Goal: Contribute content: Contribute content

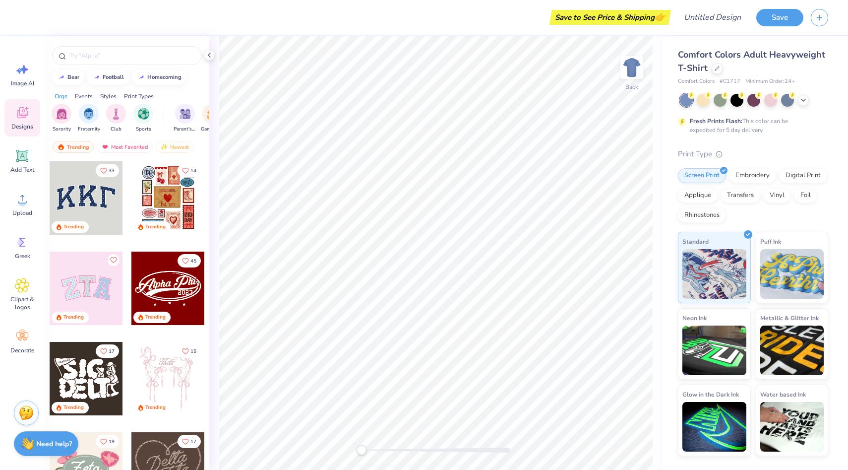
click at [705, 54] on span "Comfort Colors Adult Heavyweight T-Shirt" at bounding box center [751, 61] width 147 height 25
click at [718, 66] on icon at bounding box center [717, 67] width 4 height 4
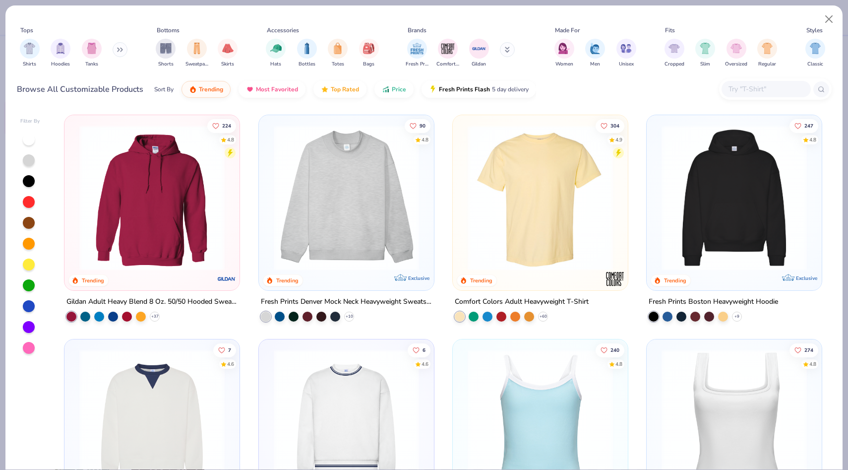
click at [29, 344] on div at bounding box center [29, 348] width 12 height 12
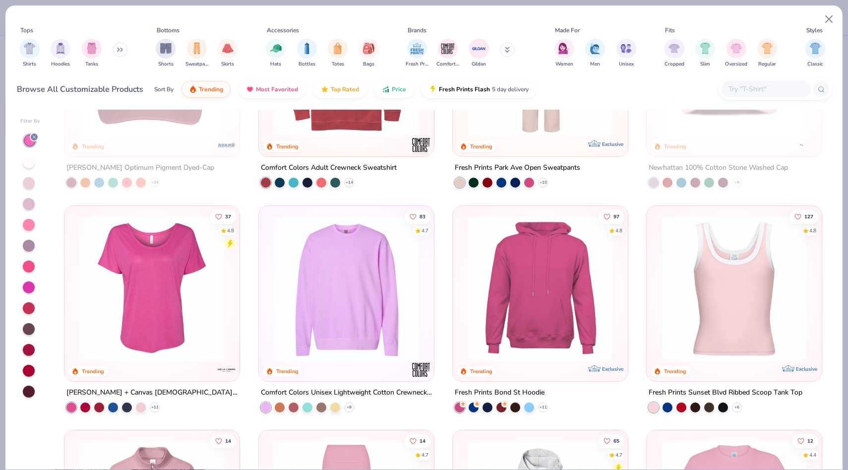
scroll to position [1256, 0]
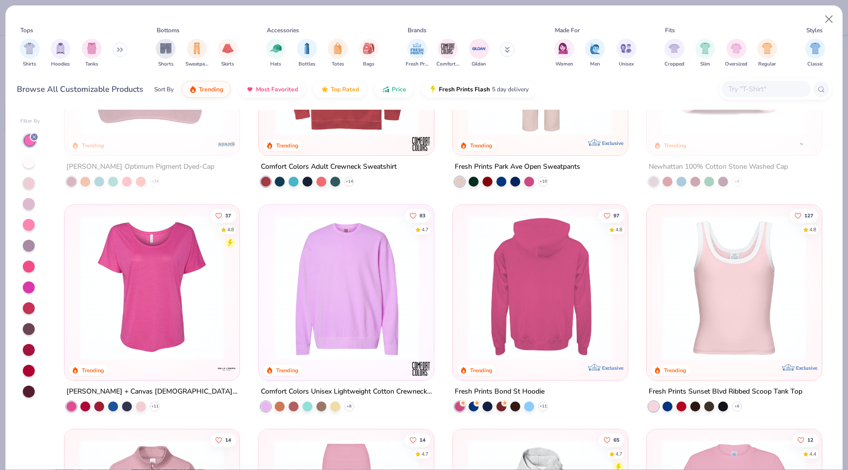
click at [533, 297] on img at bounding box center [540, 286] width 155 height 145
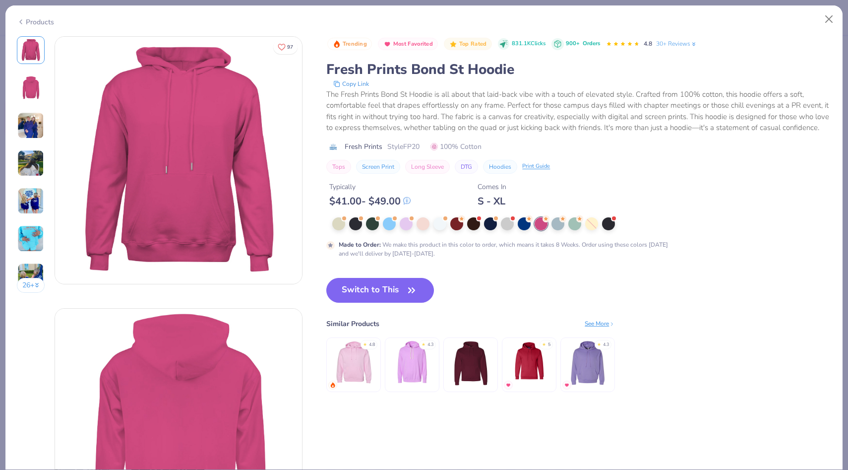
click at [40, 18] on div "Products" at bounding box center [35, 22] width 37 height 10
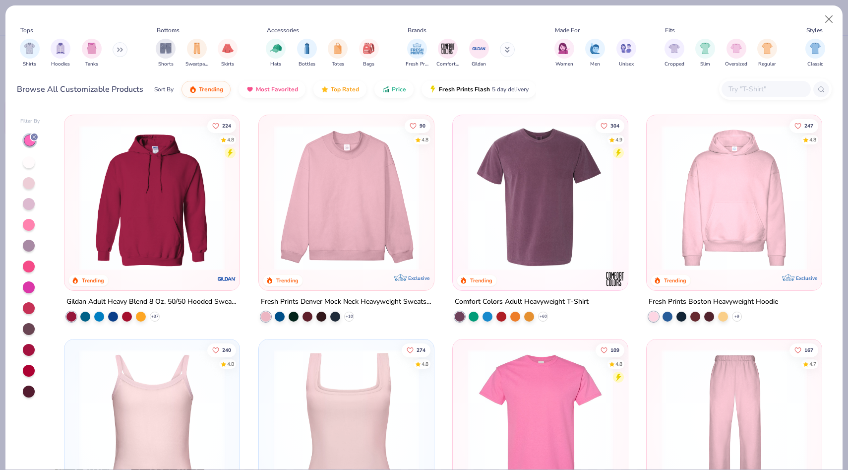
click at [136, 215] on img at bounding box center [151, 197] width 155 height 145
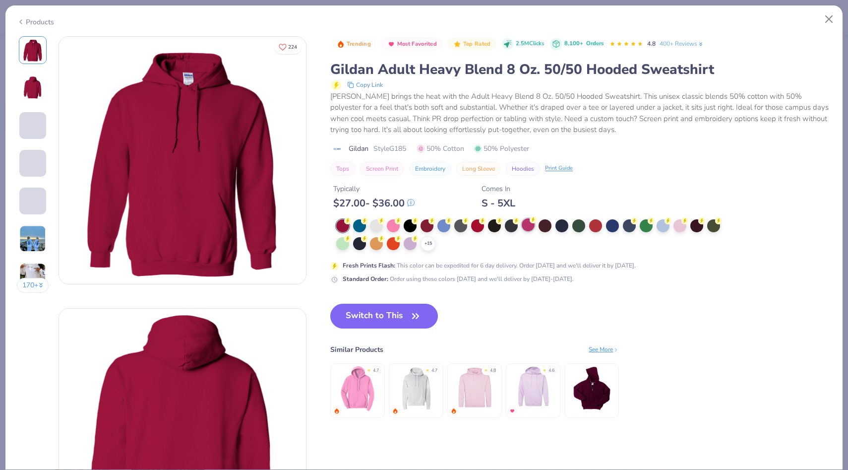
click at [529, 225] on div at bounding box center [528, 224] width 13 height 13
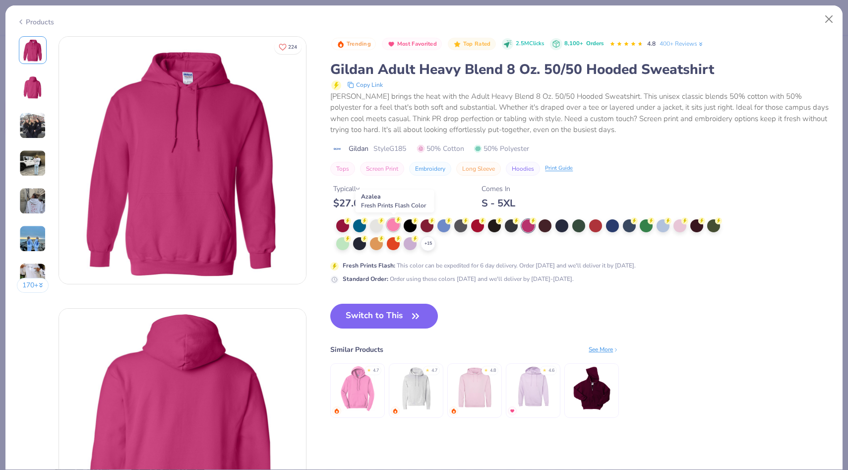
click at [393, 224] on div at bounding box center [393, 224] width 13 height 13
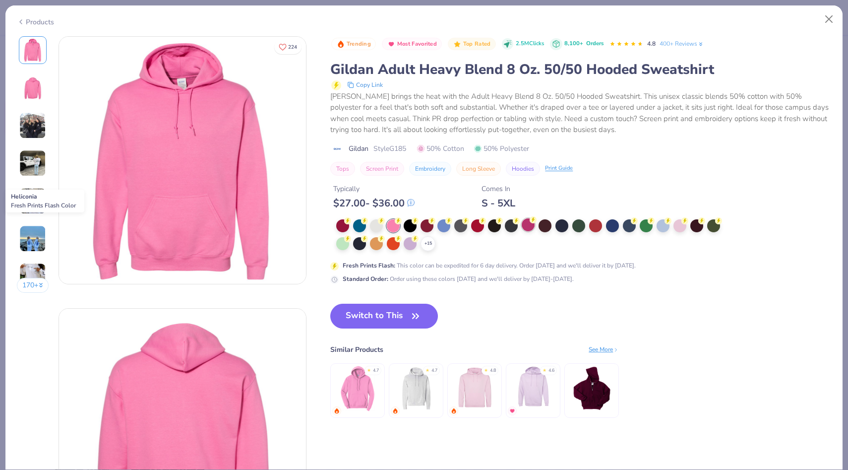
click at [527, 226] on div at bounding box center [528, 224] width 13 height 13
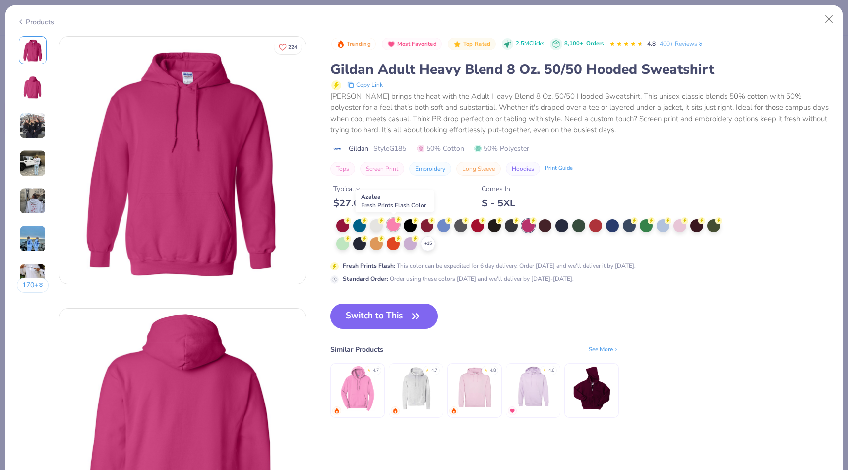
click at [397, 227] on div at bounding box center [393, 224] width 13 height 13
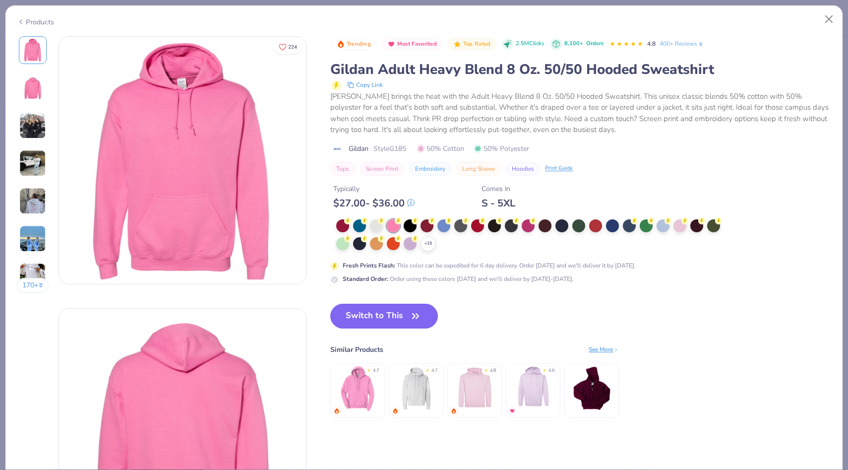
click at [436, 242] on div "+ 15" at bounding box center [531, 235] width 391 height 32
click at [432, 242] on icon at bounding box center [428, 244] width 8 height 8
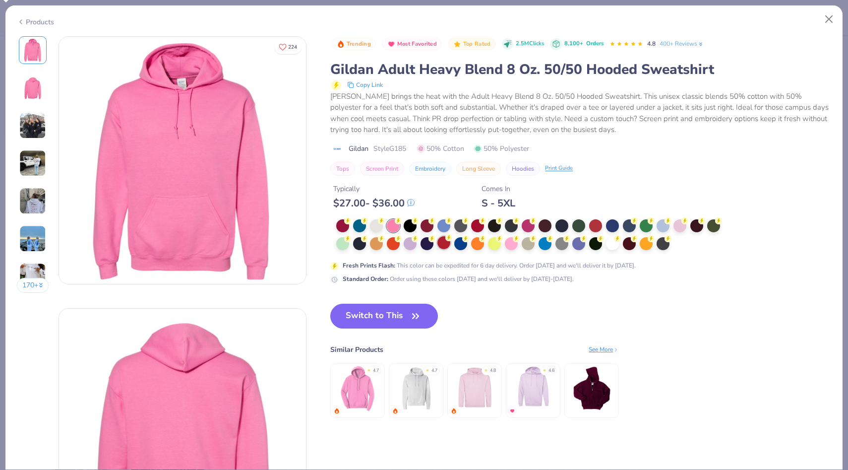
click at [442, 244] on div at bounding box center [443, 242] width 13 height 13
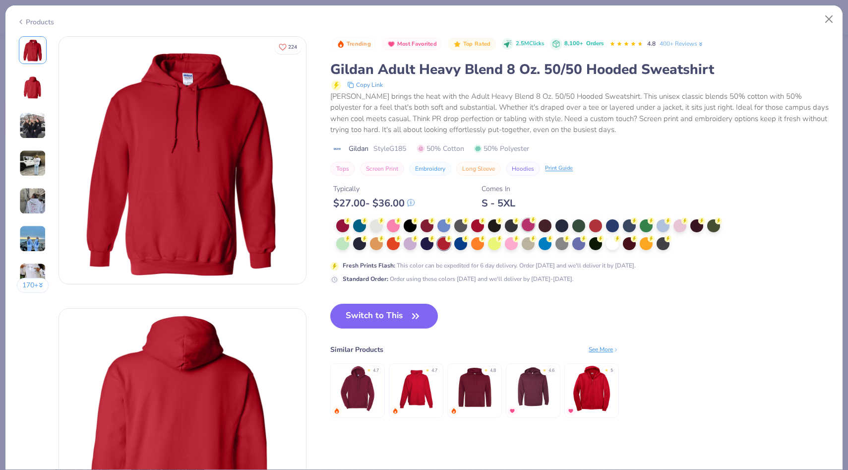
click at [530, 226] on div at bounding box center [528, 224] width 13 height 13
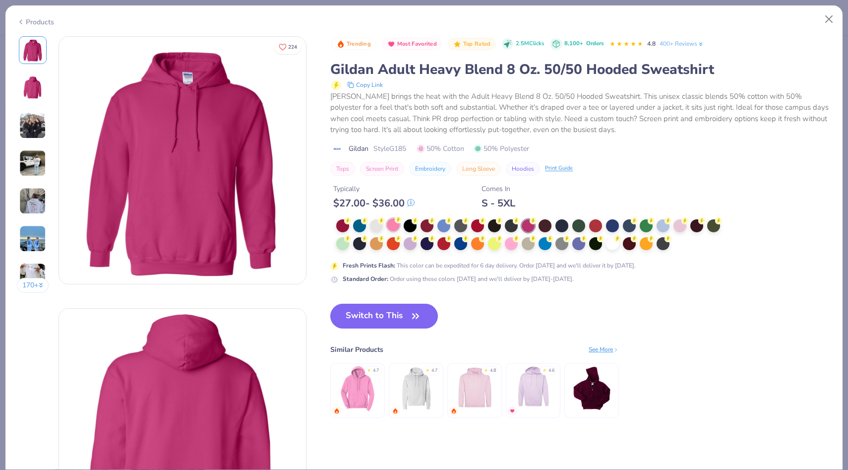
click at [390, 223] on div at bounding box center [393, 224] width 13 height 13
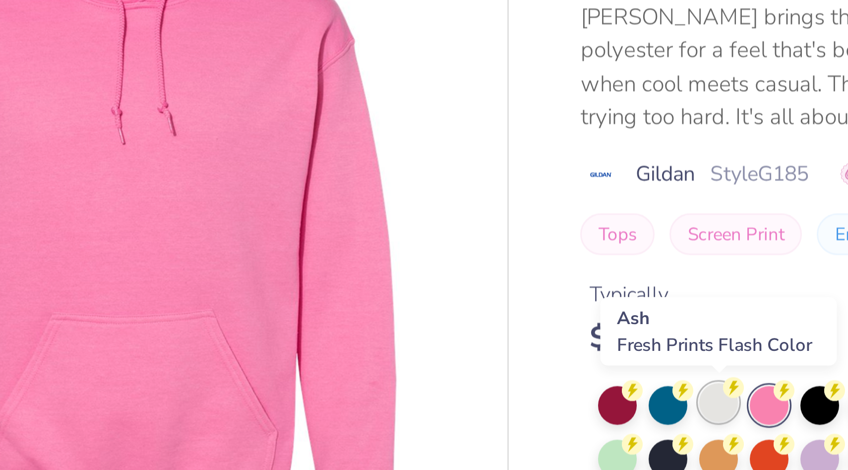
click at [373, 226] on div at bounding box center [376, 224] width 13 height 13
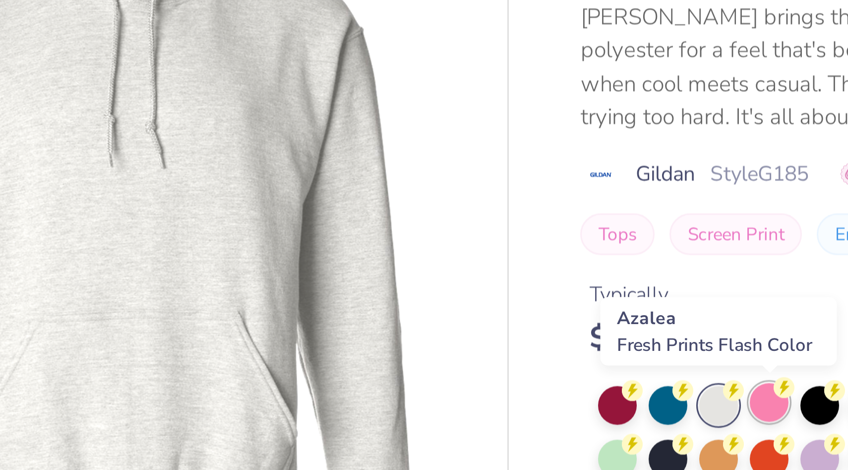
click at [390, 225] on div at bounding box center [393, 224] width 13 height 13
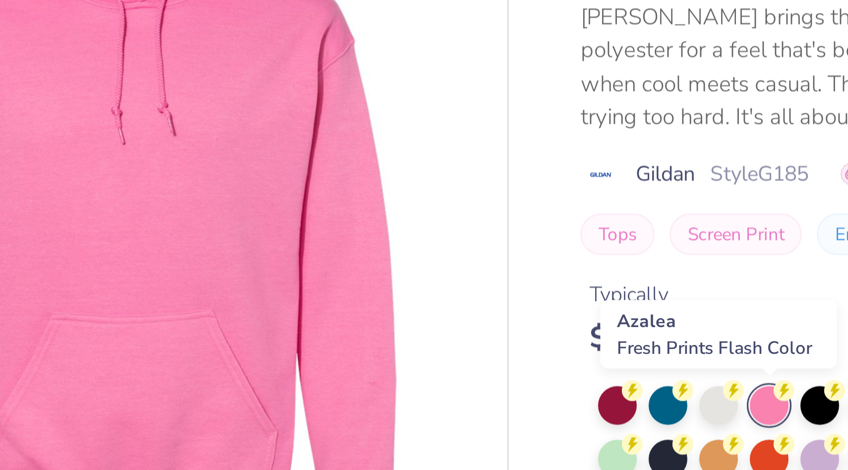
scroll to position [0, 0]
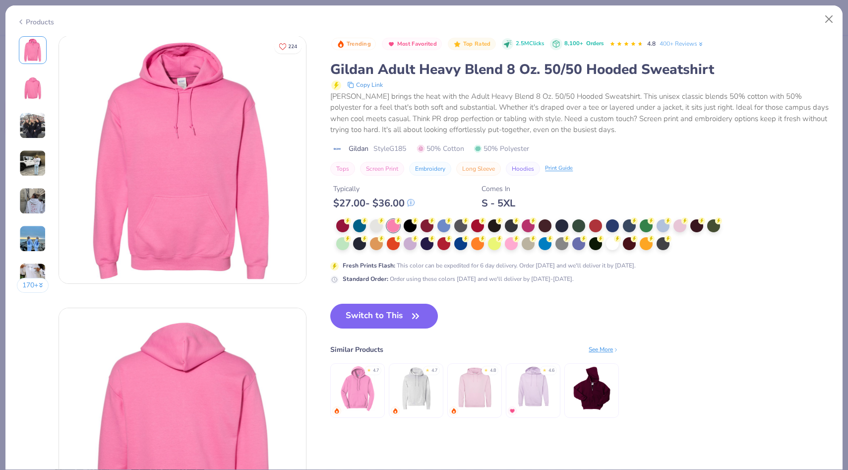
click at [27, 22] on div "Products" at bounding box center [35, 22] width 37 height 10
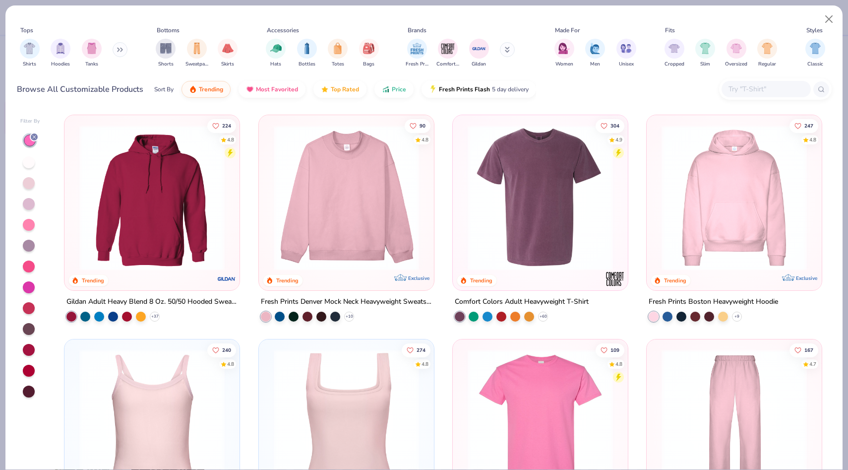
click at [769, 239] on img at bounding box center [734, 197] width 155 height 145
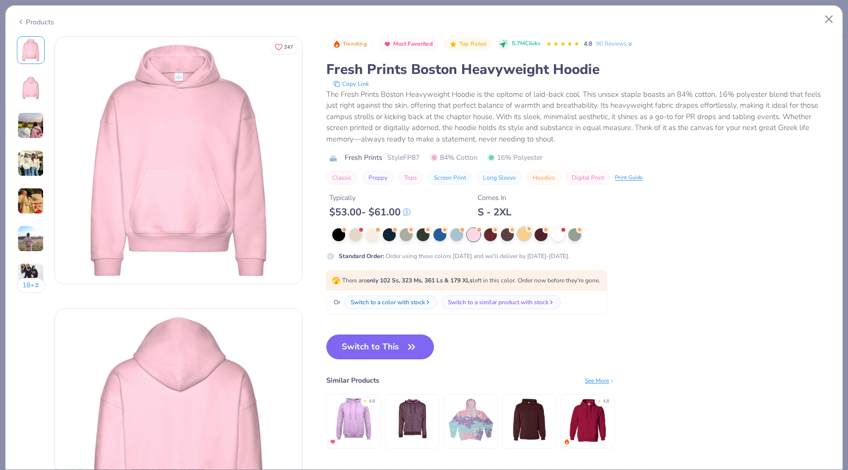
click at [524, 233] on div at bounding box center [524, 233] width 13 height 13
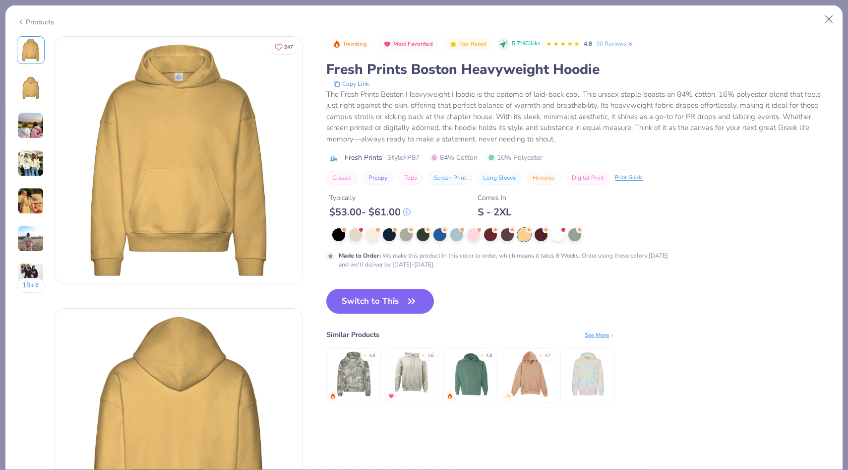
click at [36, 17] on div "Products" at bounding box center [35, 22] width 37 height 10
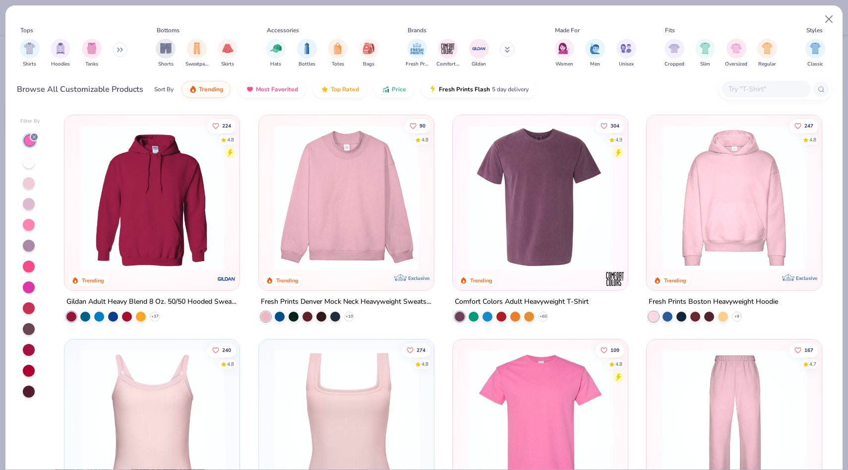
scroll to position [138, 0]
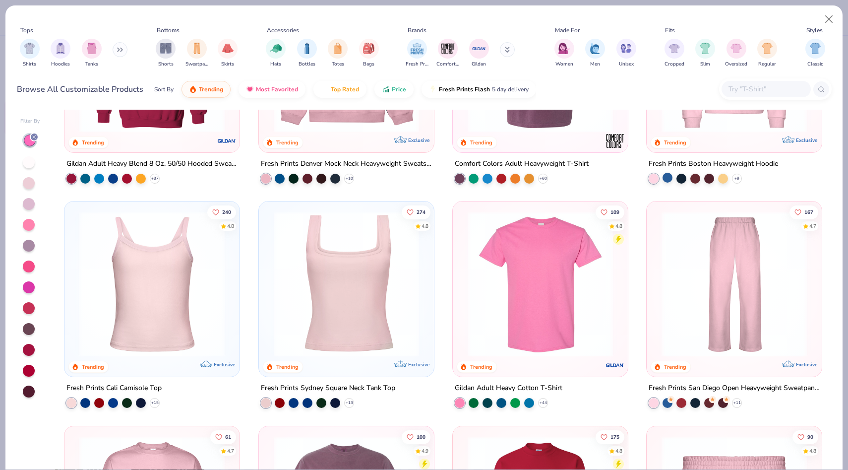
click at [667, 177] on div at bounding box center [668, 178] width 10 height 10
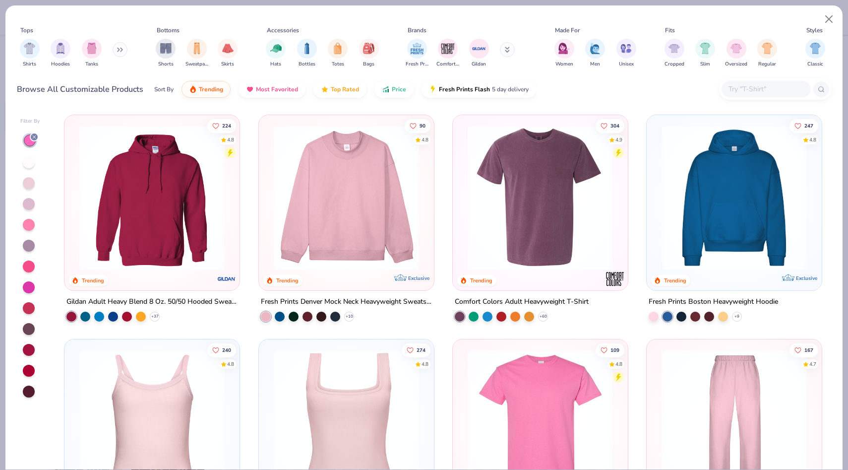
scroll to position [0, 0]
click at [677, 215] on img at bounding box center [734, 196] width 155 height 145
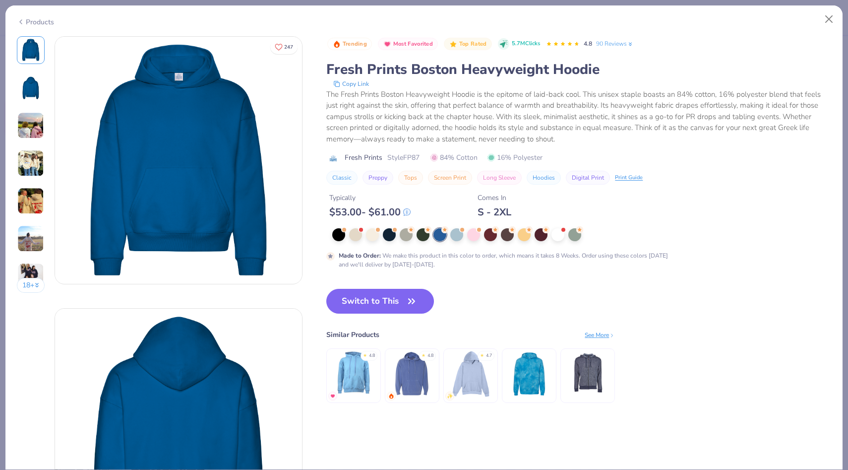
click at [390, 246] on div "Made to Order : We make this product in this color to order, which means it tak…" at bounding box center [524, 248] width 397 height 41
click at [390, 238] on div at bounding box center [389, 233] width 13 height 13
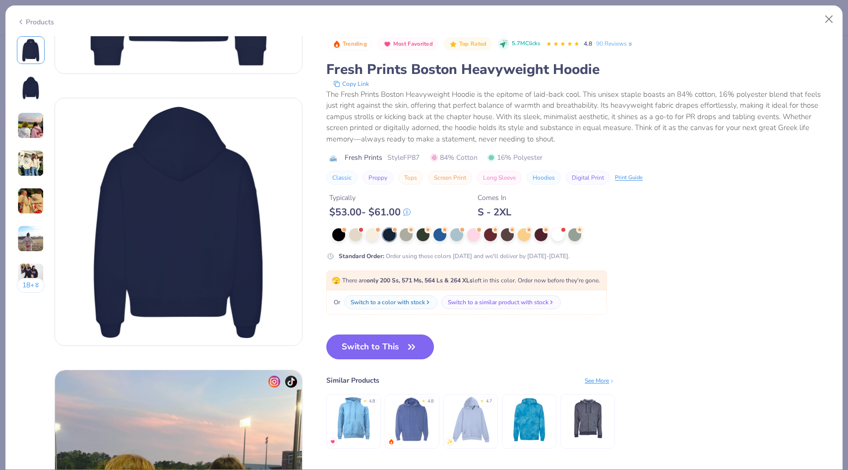
click at [191, 255] on img at bounding box center [178, 221] width 247 height 247
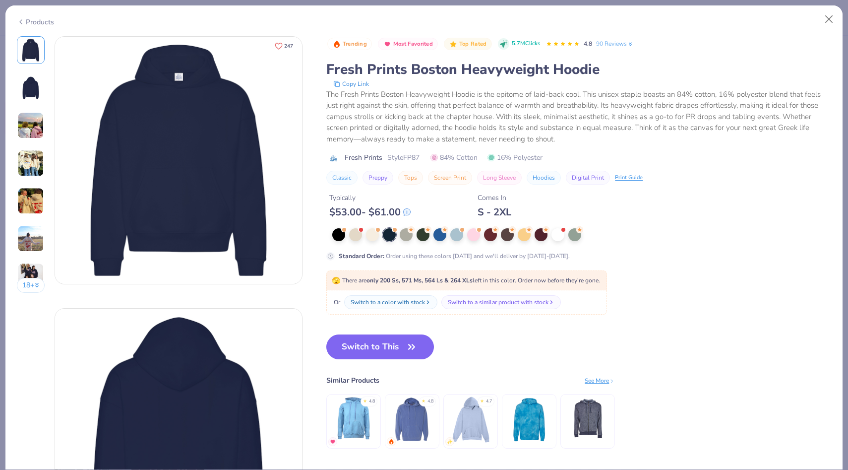
click at [282, 48] on icon "Like" at bounding box center [279, 46] width 8 height 8
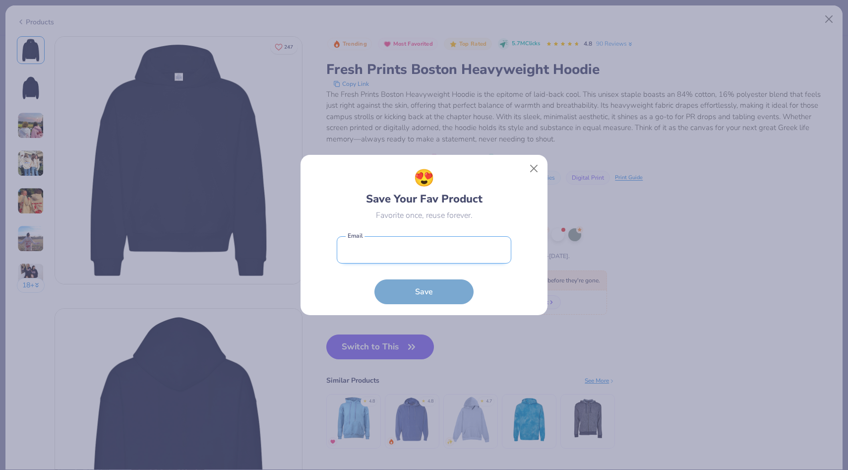
click at [367, 248] on input "email" at bounding box center [424, 249] width 175 height 27
type input "annislily83@gmail.com"
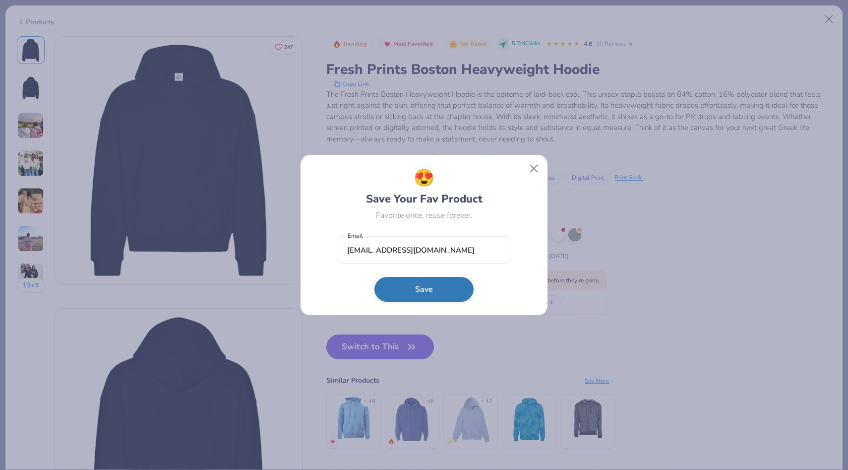
click at [401, 293] on button "Save" at bounding box center [423, 289] width 99 height 25
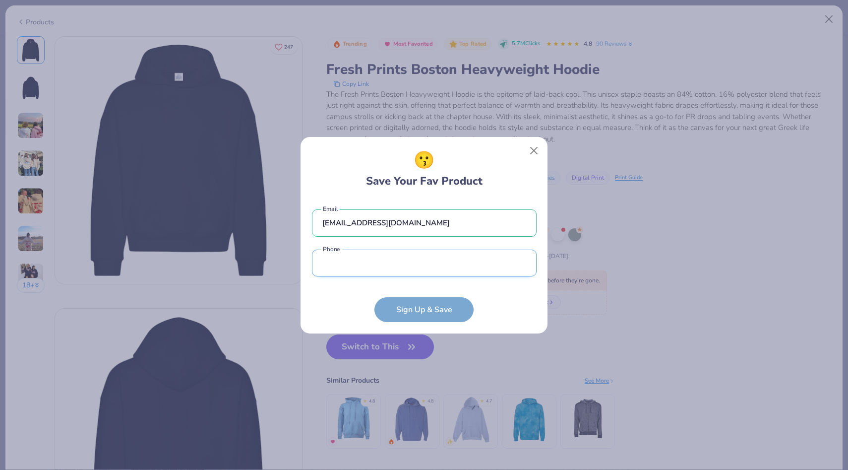
click at [325, 273] on input "tel" at bounding box center [424, 262] width 225 height 27
type input "(585) 456-3055"
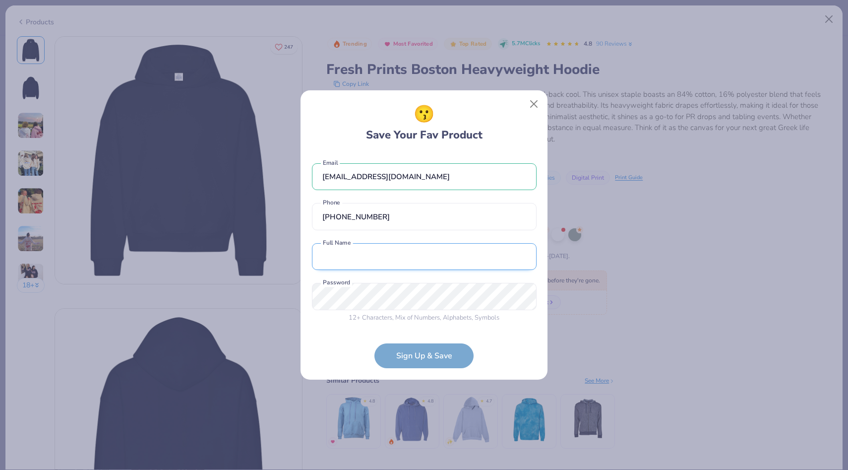
click at [342, 265] on input "text" at bounding box center [424, 256] width 225 height 27
type input "Lily Annis"
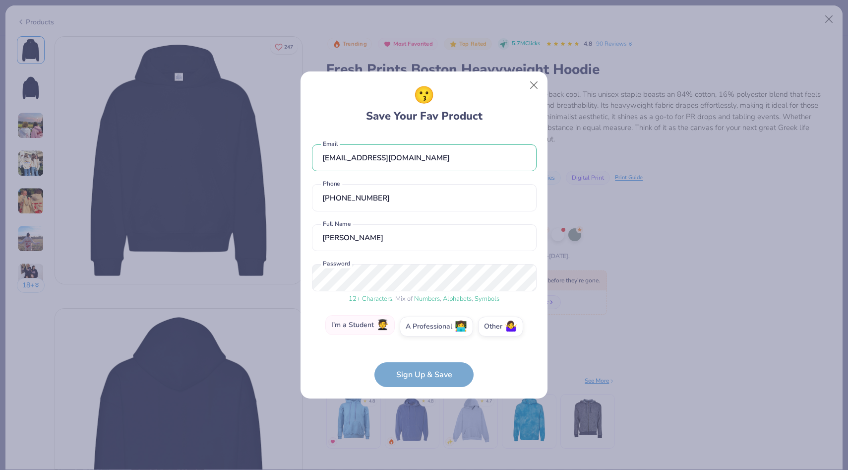
click at [368, 324] on label "I'm a Student 🧑‍🎓" at bounding box center [359, 325] width 69 height 20
click at [421, 326] on input "I'm a Student 🧑‍🎓" at bounding box center [424, 329] width 6 height 6
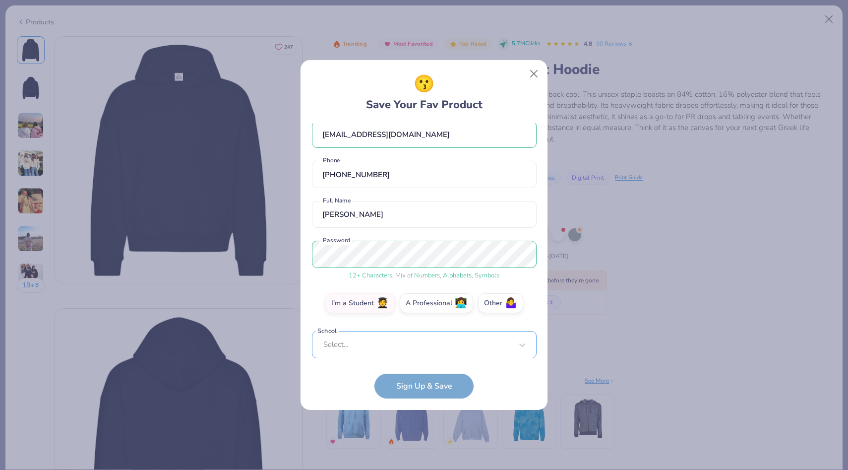
click at [362, 343] on div "Select..." at bounding box center [424, 344] width 225 height 27
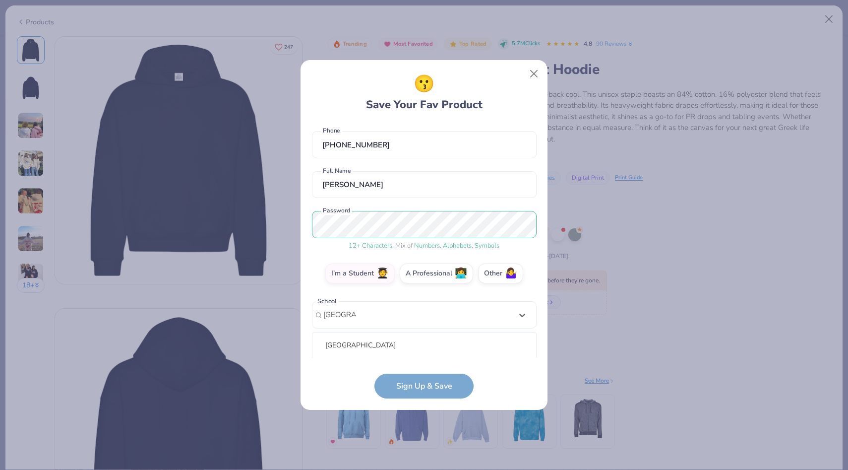
scroll to position [166, 0]
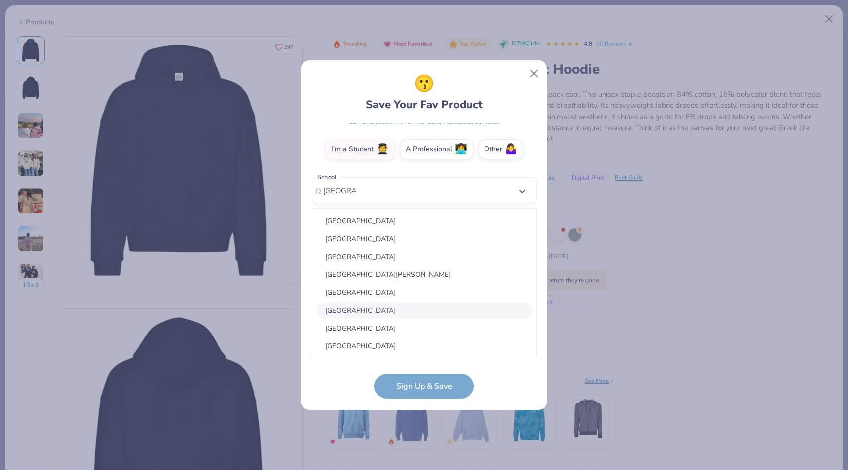
click at [395, 309] on div "University of Rochester" at bounding box center [424, 310] width 216 height 16
type input "rochester"
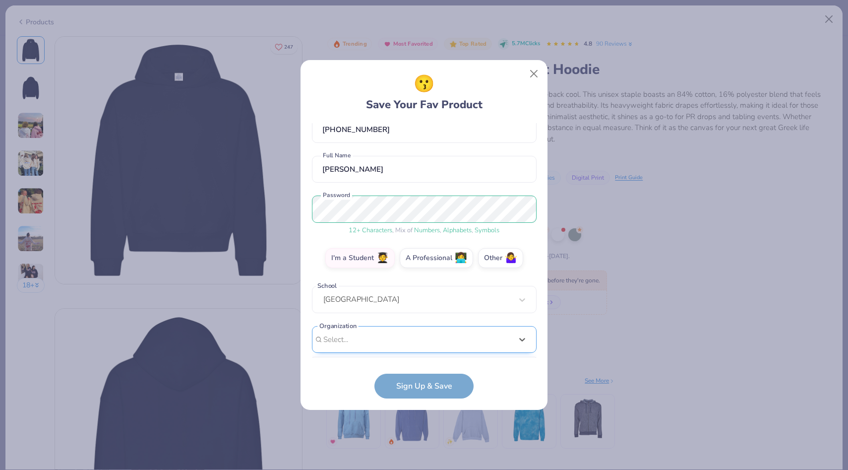
click at [363, 345] on div "option focused, 1 of 15. 15 results available. Use Up and Down to choose option…" at bounding box center [424, 416] width 225 height 181
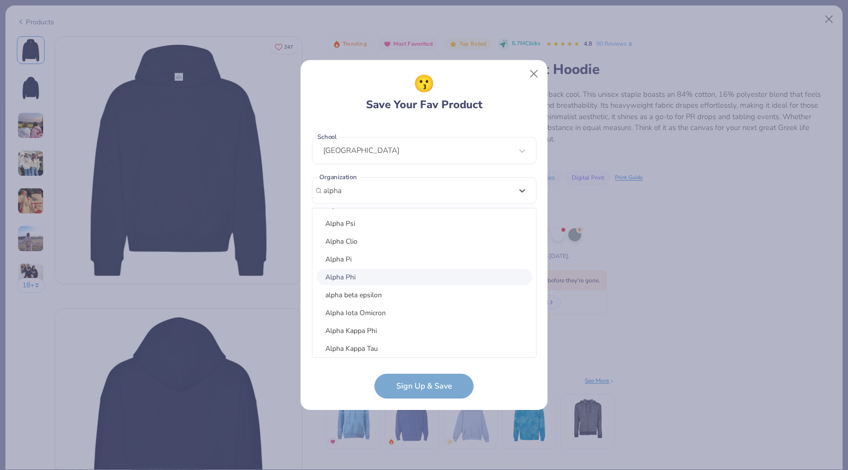
scroll to position [128, 0]
click at [340, 268] on div "Alpha Phi" at bounding box center [424, 270] width 216 height 16
type input "alpha"
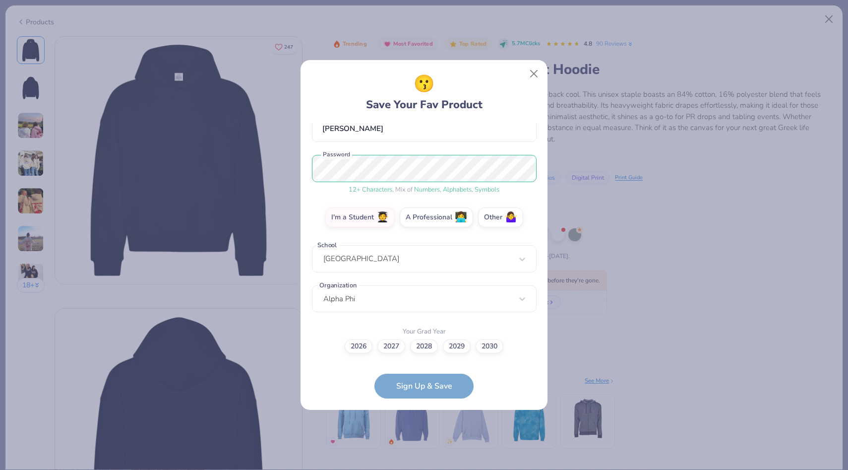
scroll to position [97, 0]
click at [417, 344] on label "2028" at bounding box center [424, 345] width 28 height 14
click at [421, 440] on input "2028" at bounding box center [424, 443] width 6 height 6
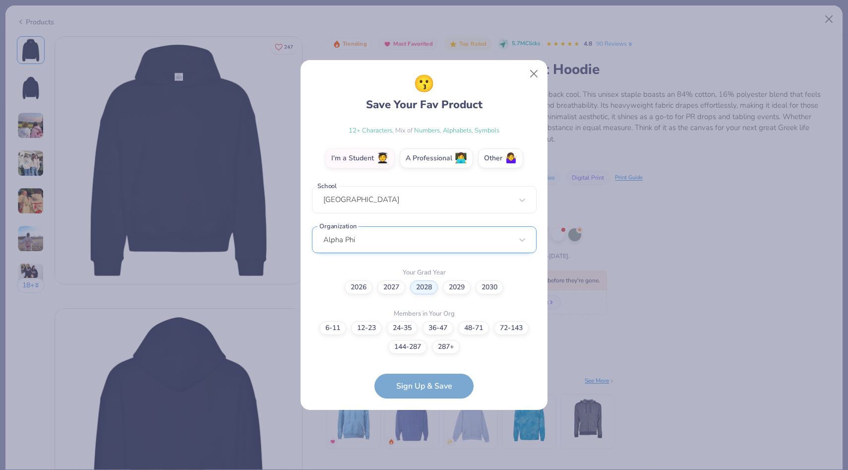
scroll to position [206, 0]
click at [451, 241] on div "Alpha Phi" at bounding box center [424, 238] width 225 height 27
click at [343, 374] on form "annislily83@gmail.com Email (585) 456-3055 Phone Lily Annis Full Name 12 + Char…" at bounding box center [424, 261] width 225 height 276
click at [411, 386] on form "annislily83@gmail.com Email (585) 456-3055 Phone Lily Annis Full Name 12 + Char…" at bounding box center [424, 261] width 225 height 276
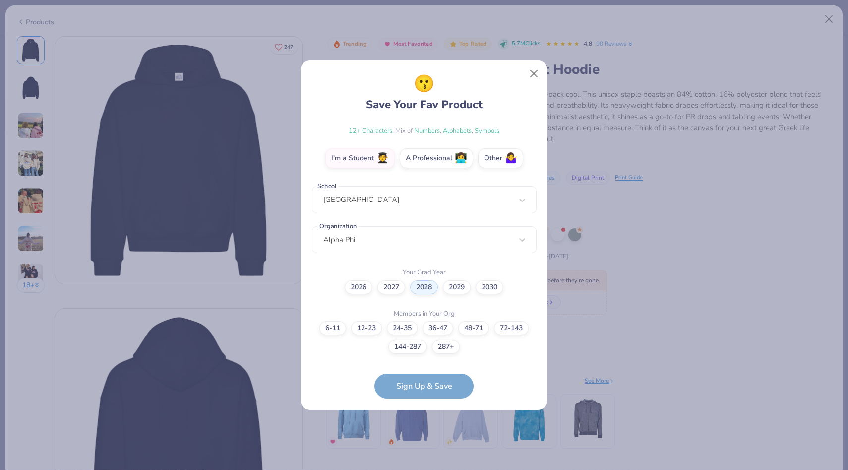
click at [374, 362] on form "annislily83@gmail.com Email (585) 456-3055 Phone Lily Annis Full Name 12 + Char…" at bounding box center [424, 261] width 225 height 276
click at [471, 327] on label "48-71" at bounding box center [473, 326] width 31 height 14
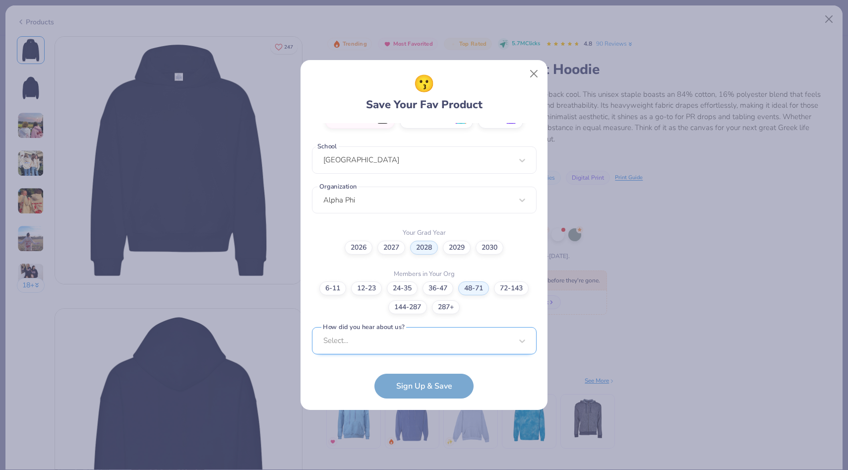
click at [387, 342] on div "Select..." at bounding box center [424, 340] width 225 height 27
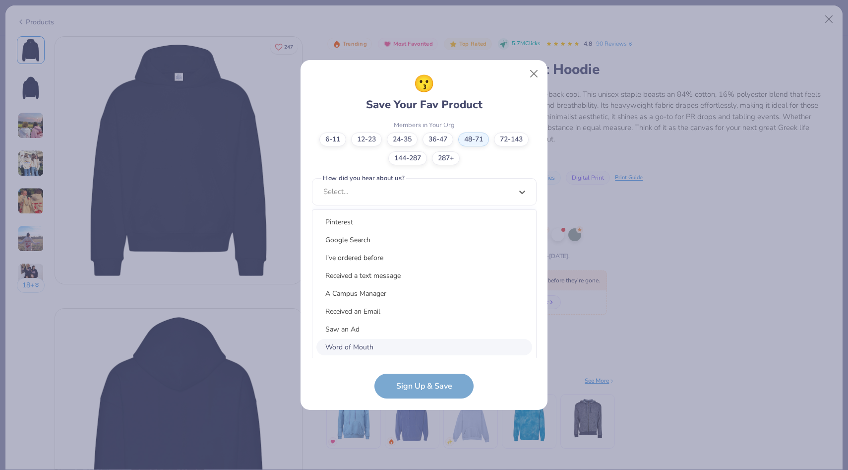
click at [346, 349] on div "Word of Mouth" at bounding box center [424, 347] width 216 height 16
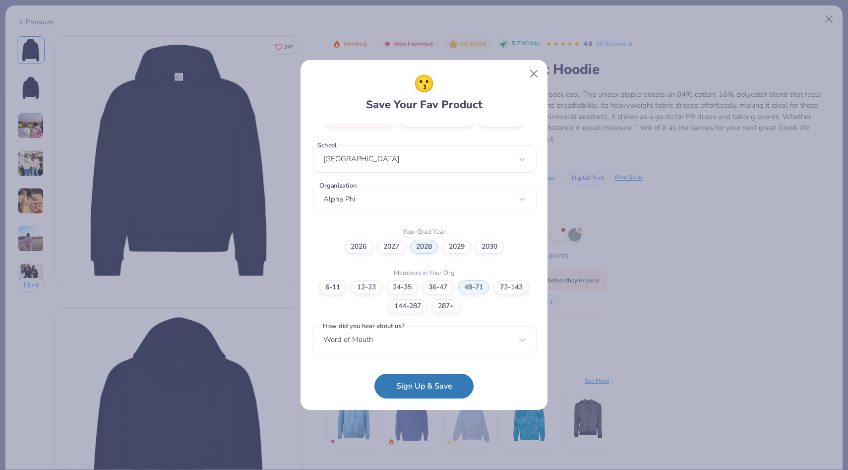
scroll to position [196, 0]
click at [411, 385] on button "Sign Up & Save" at bounding box center [423, 383] width 99 height 25
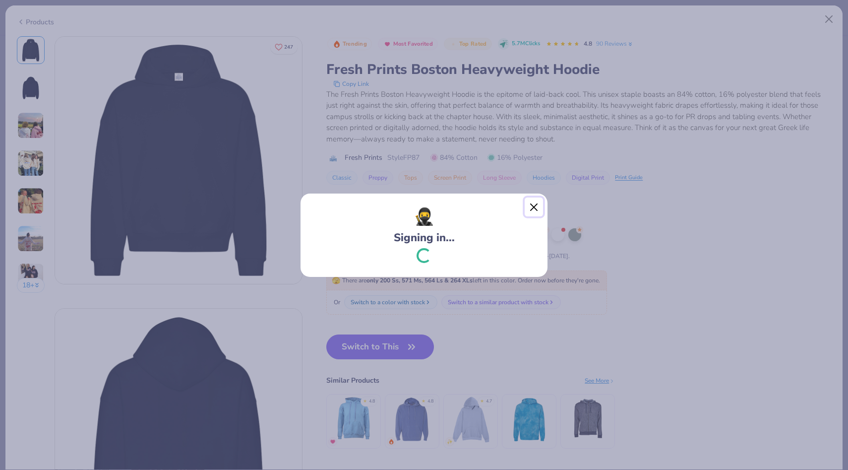
click at [532, 207] on button "Close" at bounding box center [534, 206] width 19 height 19
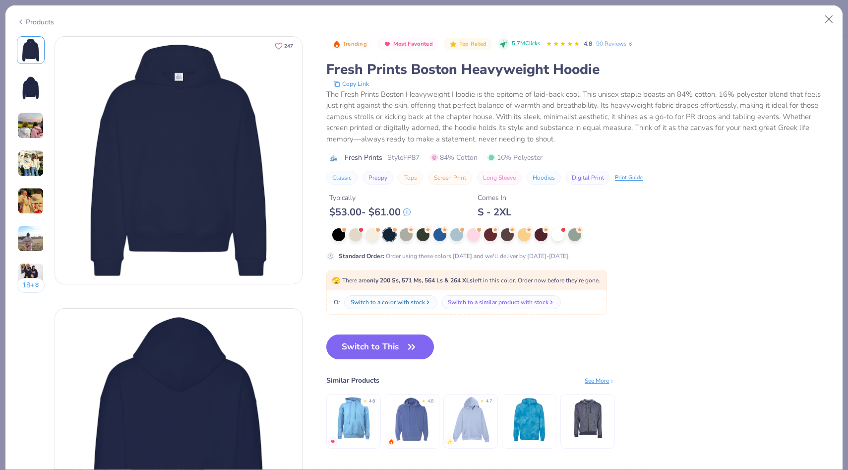
click at [278, 45] on icon "Like" at bounding box center [279, 46] width 8 height 8
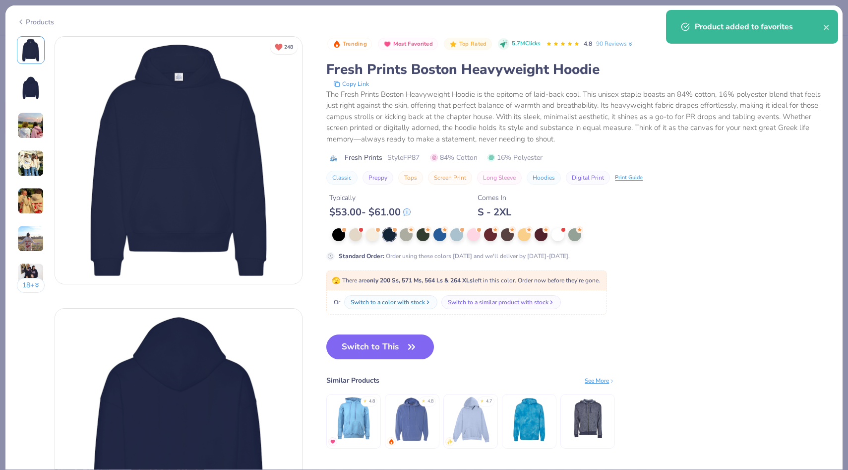
click at [34, 26] on div "Products" at bounding box center [423, 18] width 837 height 26
click at [34, 22] on div "Products" at bounding box center [35, 22] width 37 height 10
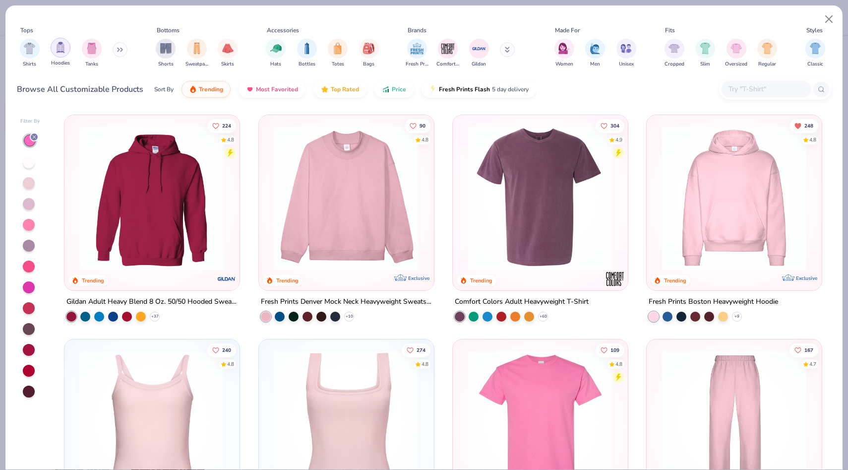
click at [57, 53] on img "filter for Hoodies" at bounding box center [60, 47] width 11 height 11
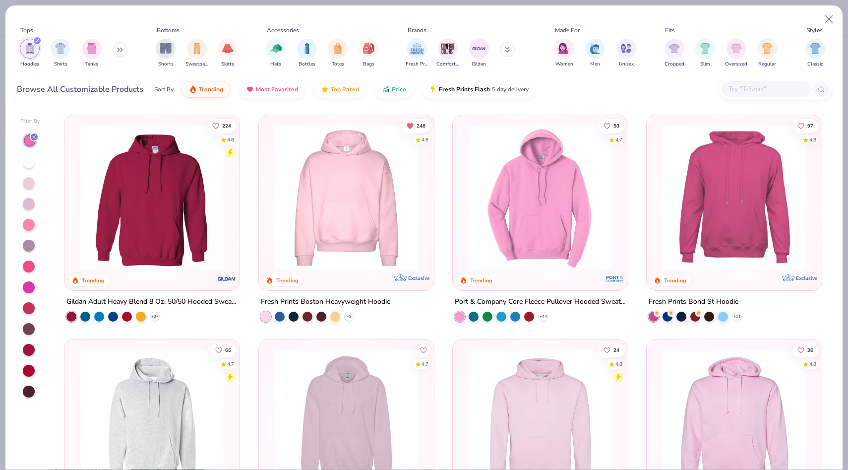
click at [712, 235] on img at bounding box center [734, 197] width 155 height 145
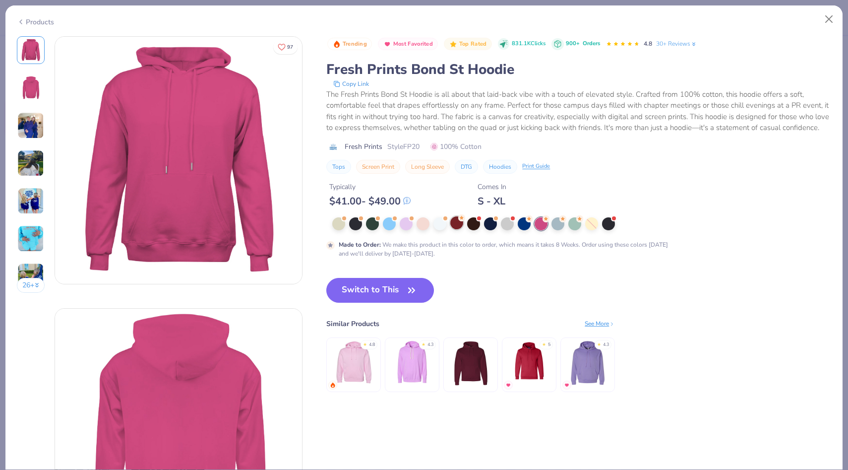
click at [454, 225] on div at bounding box center [456, 222] width 13 height 13
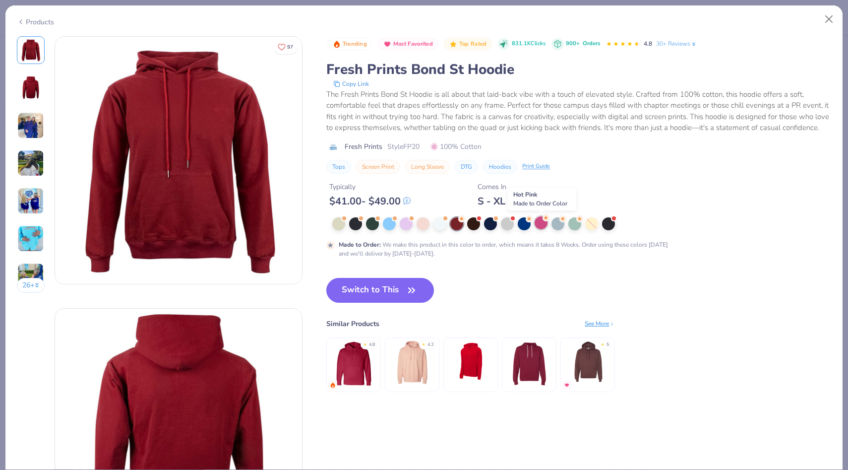
click at [541, 224] on div at bounding box center [541, 222] width 13 height 13
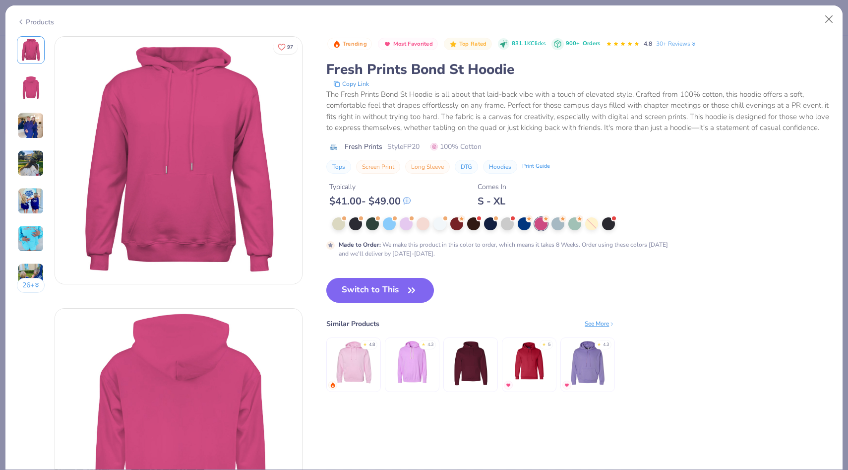
click at [29, 22] on div "Products" at bounding box center [35, 22] width 37 height 10
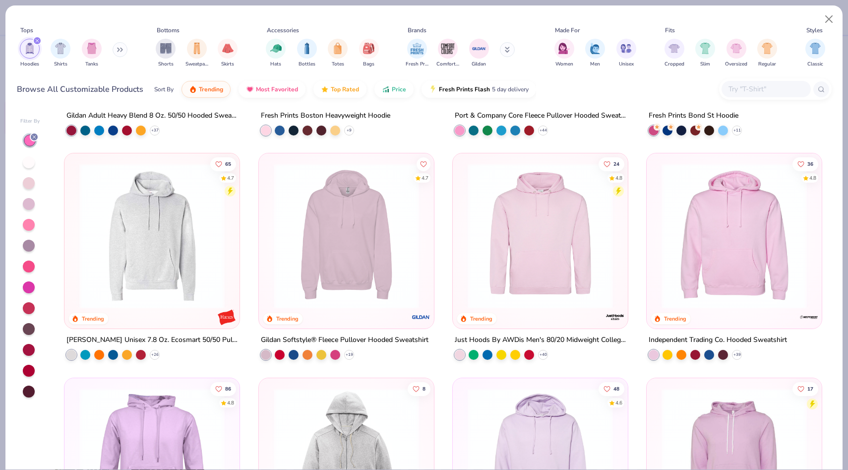
scroll to position [187, 0]
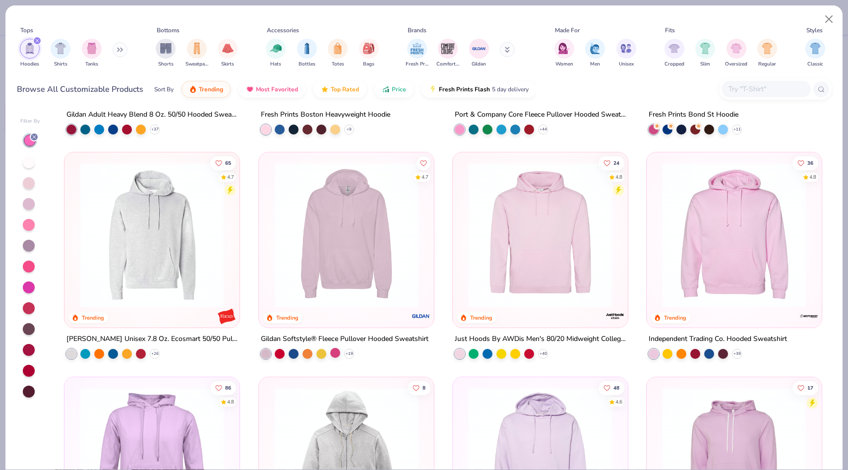
click at [335, 348] on div at bounding box center [335, 353] width 10 height 10
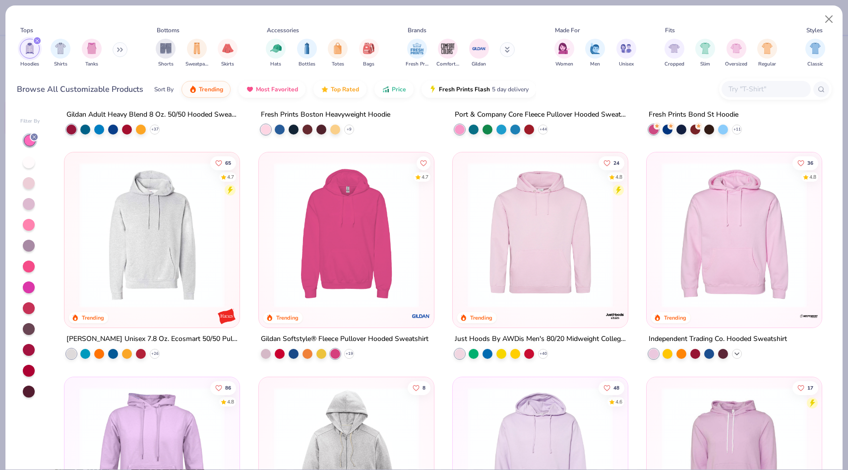
click at [735, 354] on icon at bounding box center [737, 354] width 8 height 8
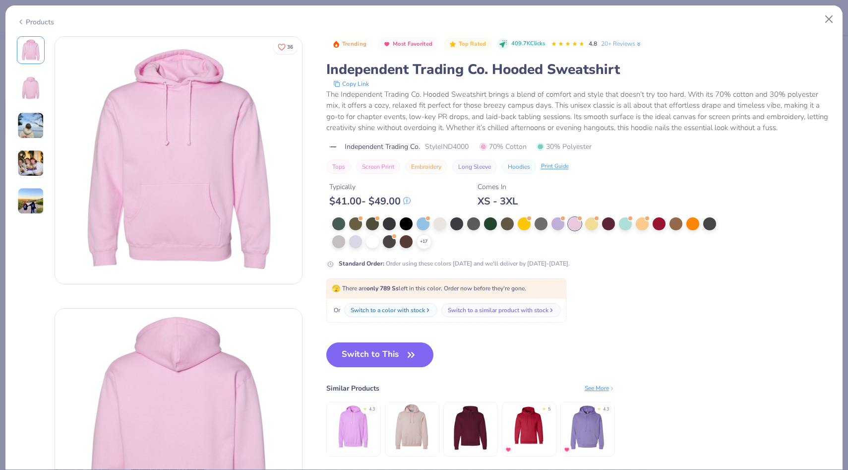
click at [35, 14] on div "Products" at bounding box center [423, 18] width 837 height 26
click at [37, 22] on div "Products" at bounding box center [35, 22] width 37 height 10
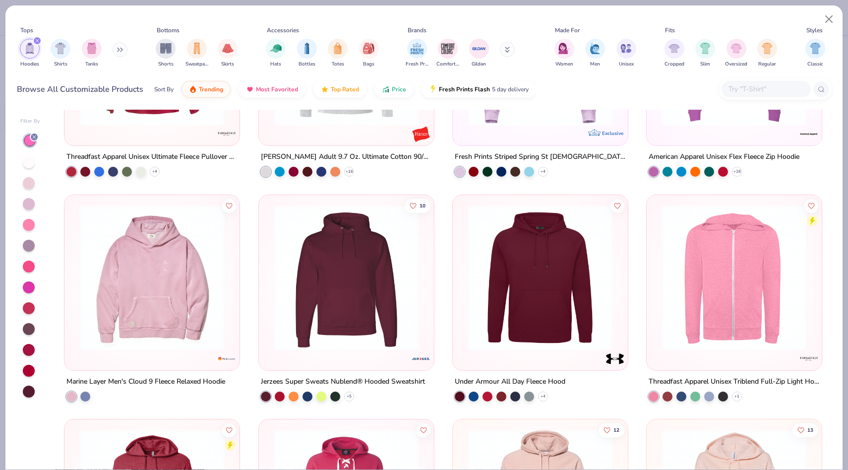
scroll to position [1267, 0]
click at [347, 395] on icon at bounding box center [349, 396] width 8 height 8
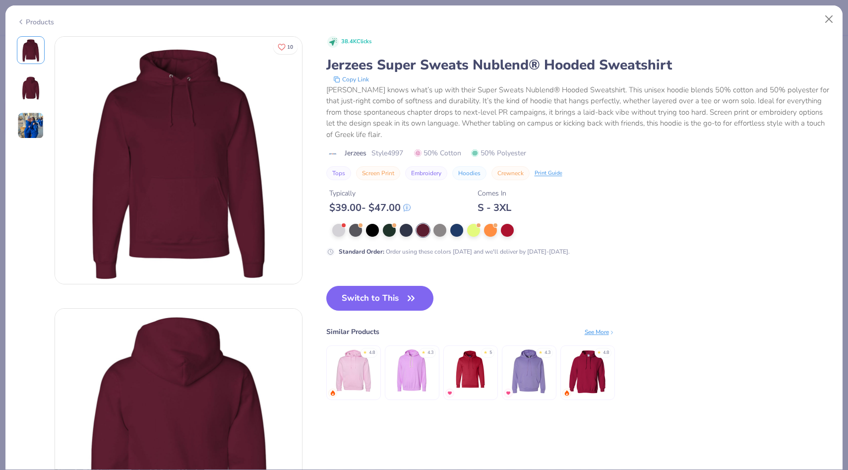
click at [31, 18] on div "Products" at bounding box center [35, 22] width 37 height 10
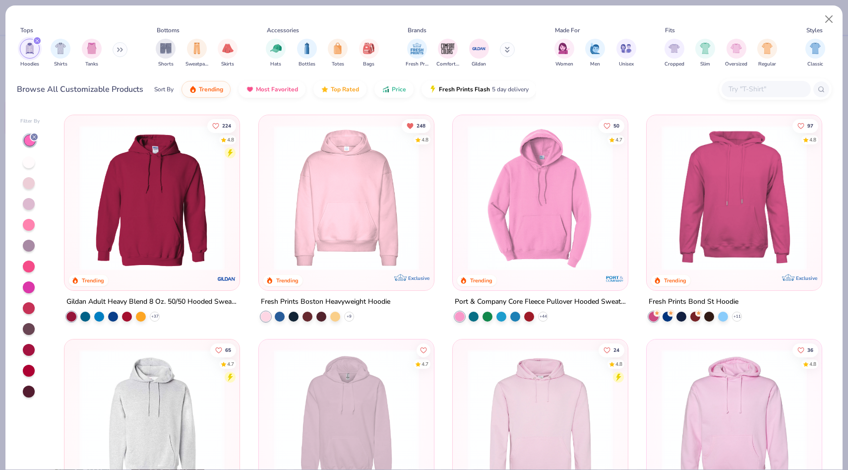
click at [353, 230] on img at bounding box center [346, 197] width 155 height 145
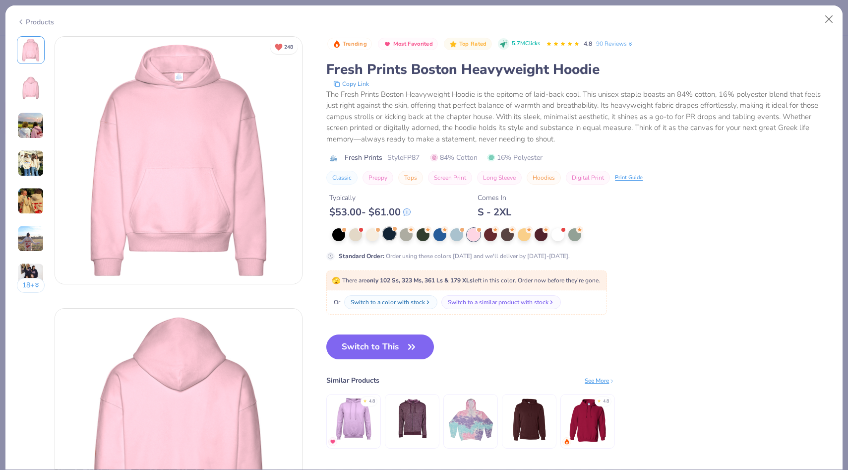
click at [393, 235] on div at bounding box center [389, 233] width 13 height 13
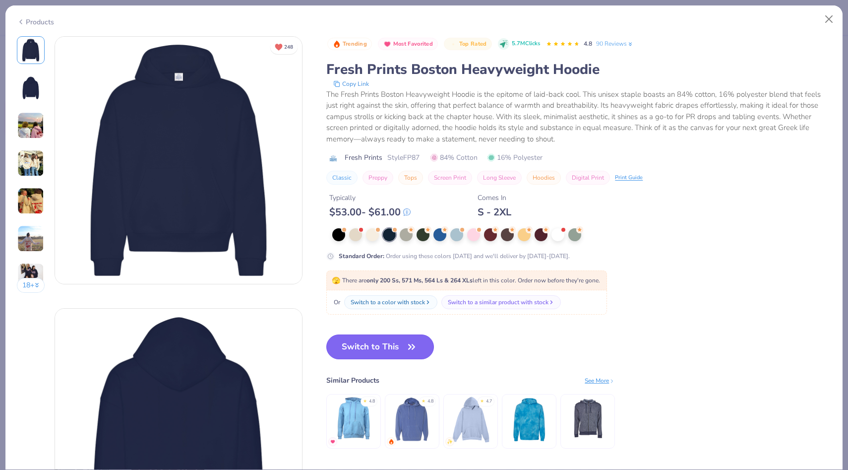
click at [411, 345] on icon "button" at bounding box center [412, 347] width 14 height 14
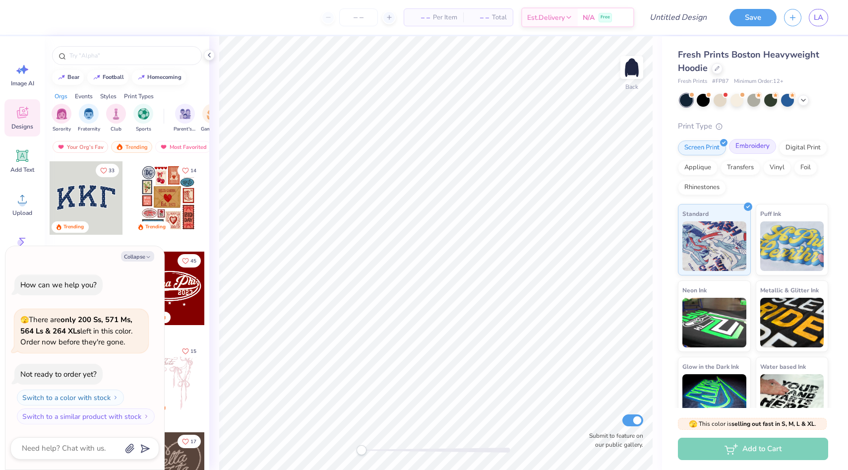
click at [737, 149] on div "Embroidery" at bounding box center [752, 146] width 47 height 15
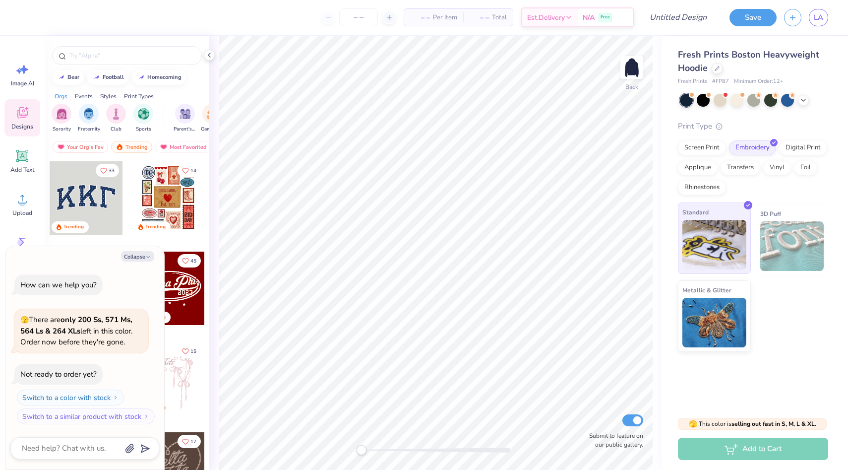
click at [707, 239] on img at bounding box center [714, 245] width 64 height 50
click at [147, 254] on icon "button" at bounding box center [148, 257] width 6 height 6
type textarea "x"
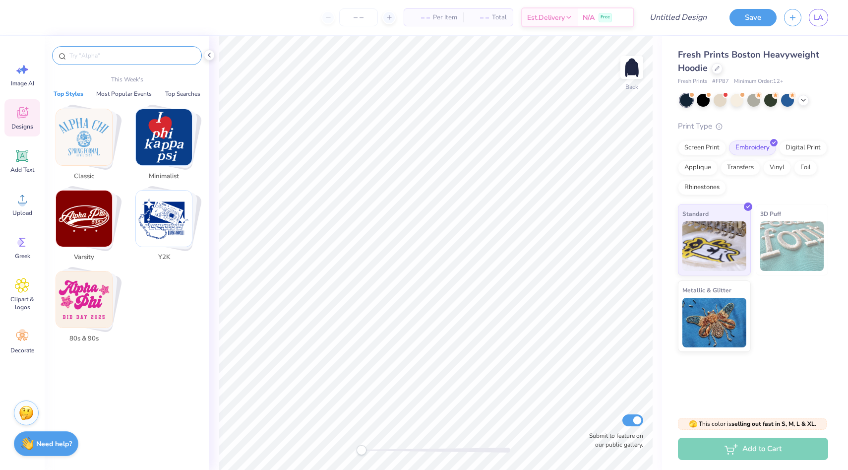
click at [117, 58] on input "text" at bounding box center [131, 56] width 127 height 10
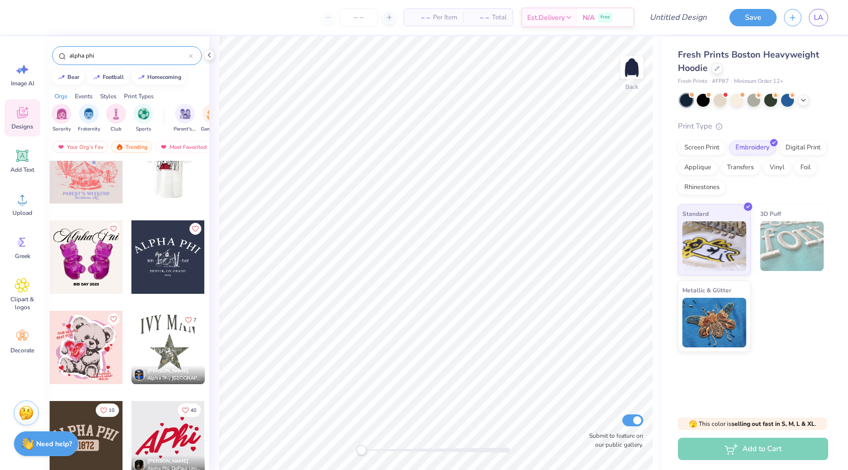
scroll to position [1022, 0]
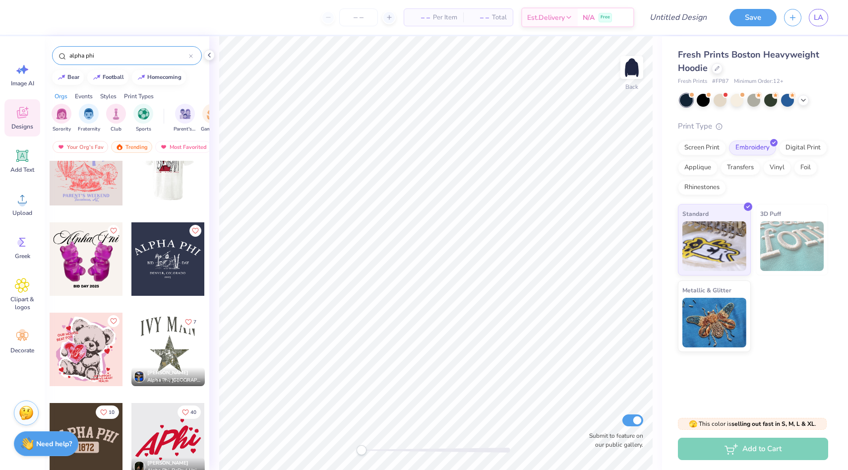
type input "alpha phi"
click at [173, 261] on div at bounding box center [167, 258] width 73 height 73
click at [159, 261] on div at bounding box center [167, 258] width 73 height 73
click at [701, 227] on img at bounding box center [714, 245] width 64 height 50
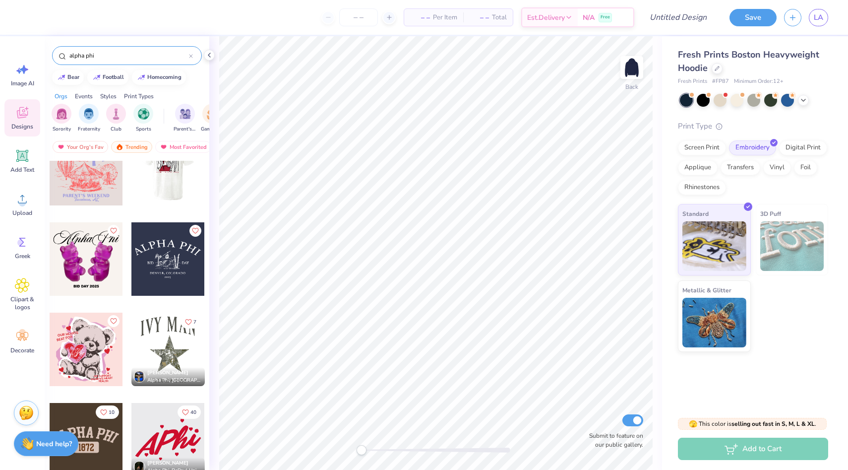
click at [137, 95] on div "Print Types" at bounding box center [139, 96] width 30 height 9
click at [66, 115] on img "filter for Embroidery" at bounding box center [61, 112] width 11 height 11
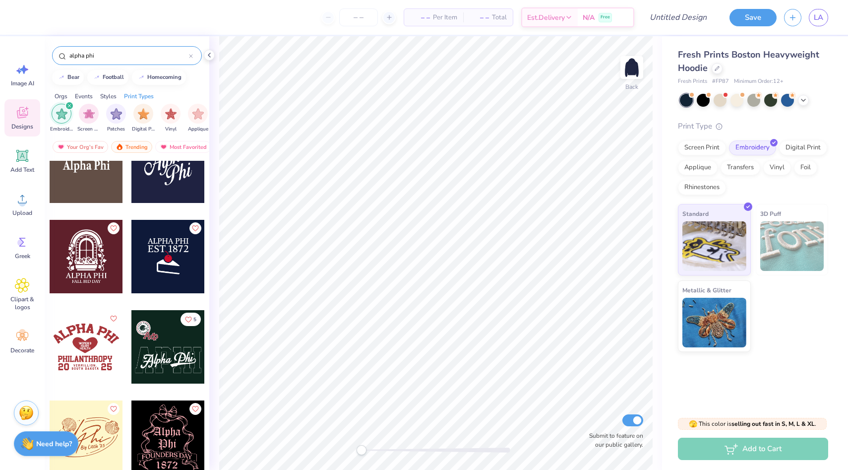
scroll to position [572, 0]
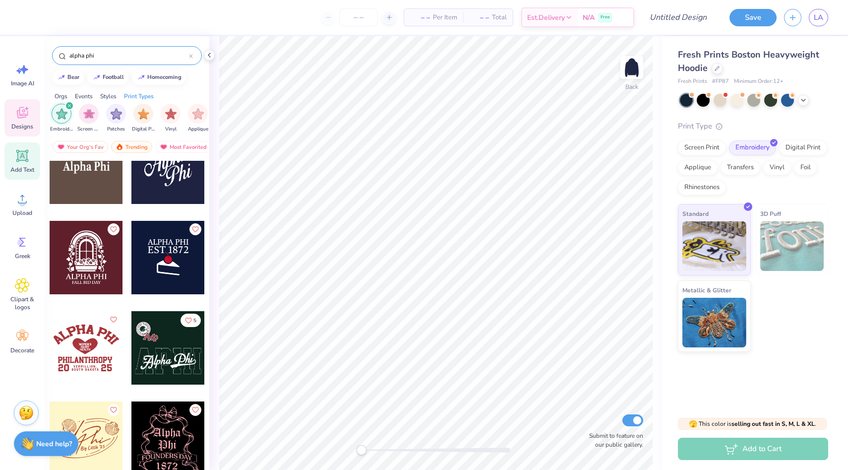
click at [17, 155] on icon at bounding box center [22, 155] width 15 height 15
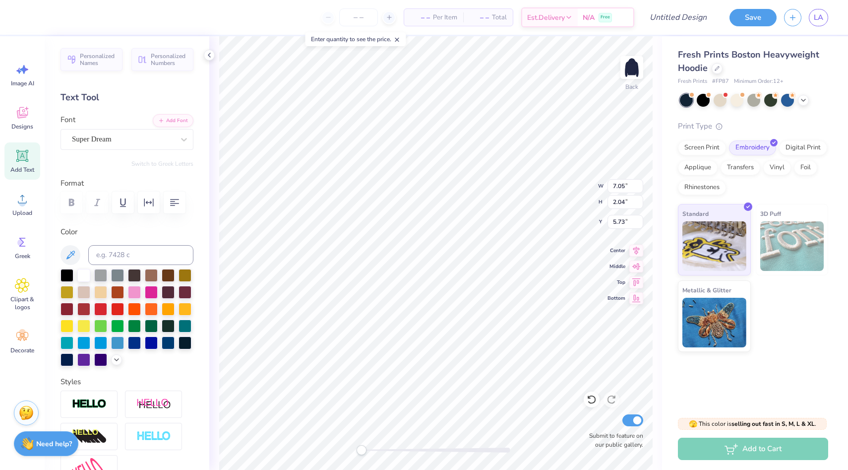
scroll to position [0, 0]
type textarea "TEXT"
type input "4.07"
type input "1.18"
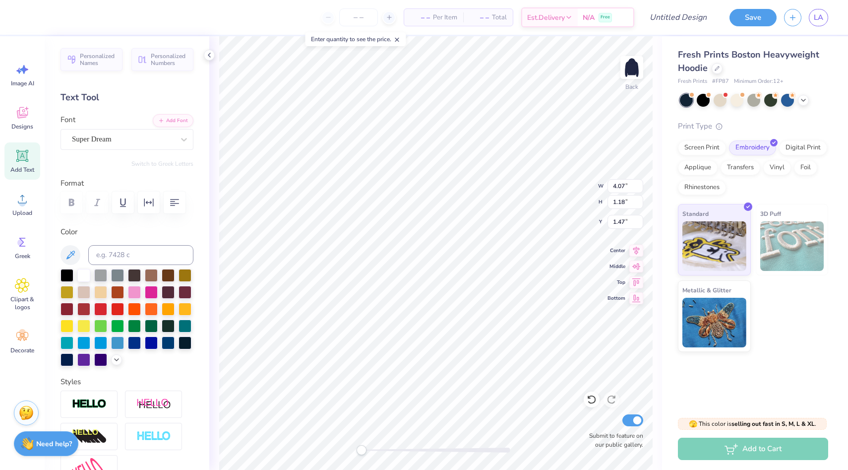
type input "1.47"
type textarea "ALPHA PHi"
type input "5.51"
type input "0.81"
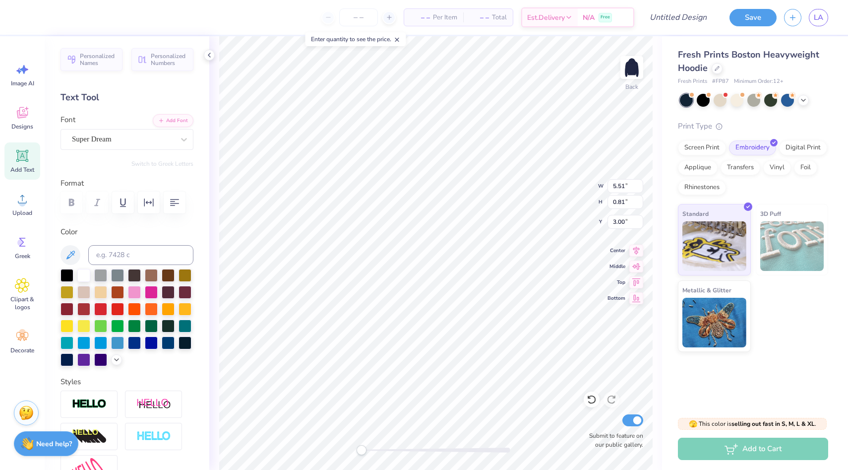
scroll to position [0, 0]
type textarea "ALPHA PHi"
click at [24, 159] on icon at bounding box center [22, 155] width 9 height 9
type textarea "T"
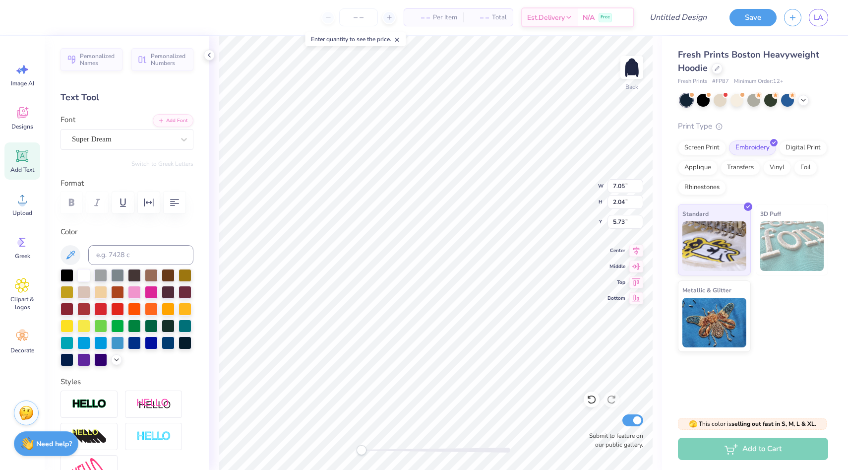
scroll to position [0, 1]
type textarea "est. 1872"
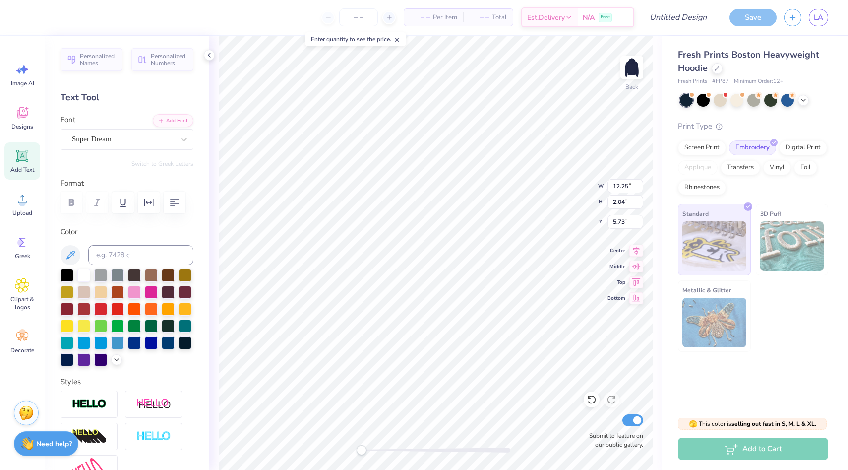
type input "4.55"
type input "0.76"
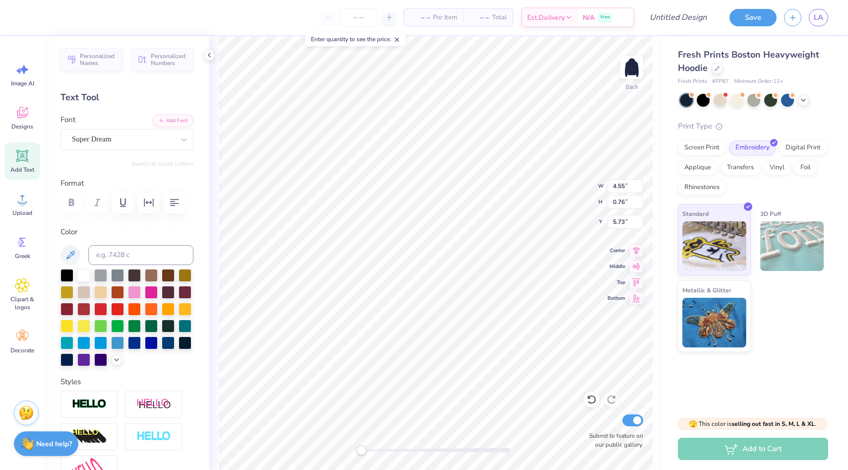
type input "2.74"
type input "0.46"
click at [15, 176] on div "Add Text" at bounding box center [22, 160] width 36 height 37
type textarea "\"
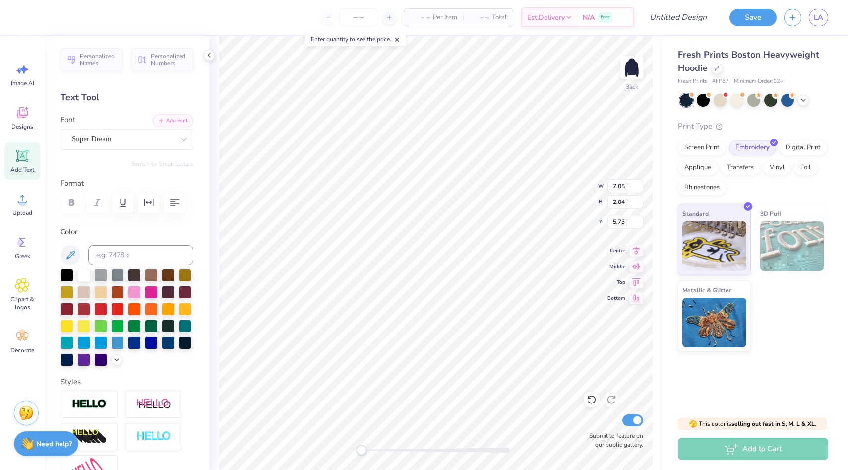
type textarea "University of Rochester"
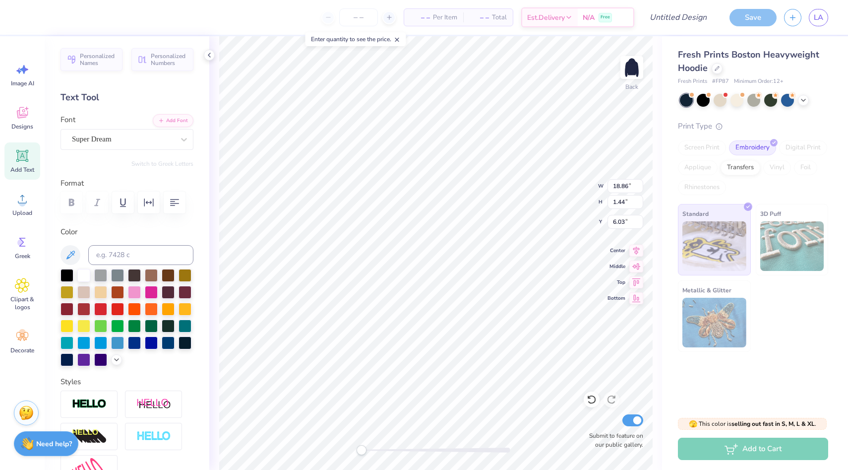
type input "7.97"
type input "0.61"
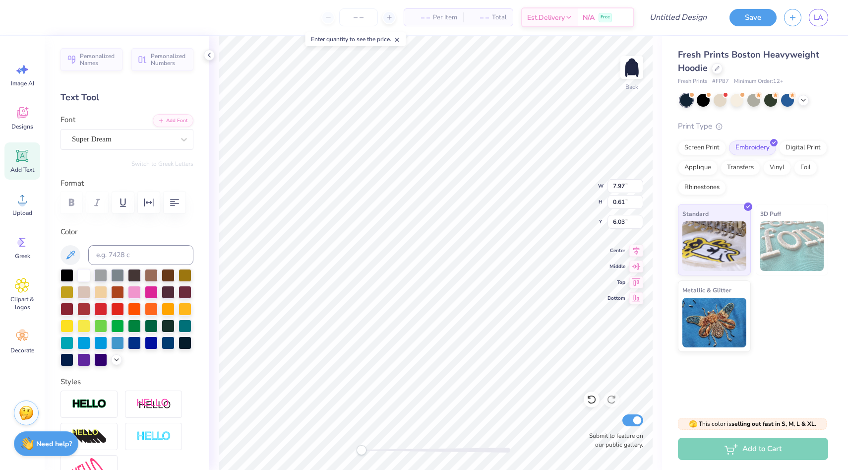
type input "6.21"
type input "0.48"
type input "2.74"
type input "0.46"
type input "4.04"
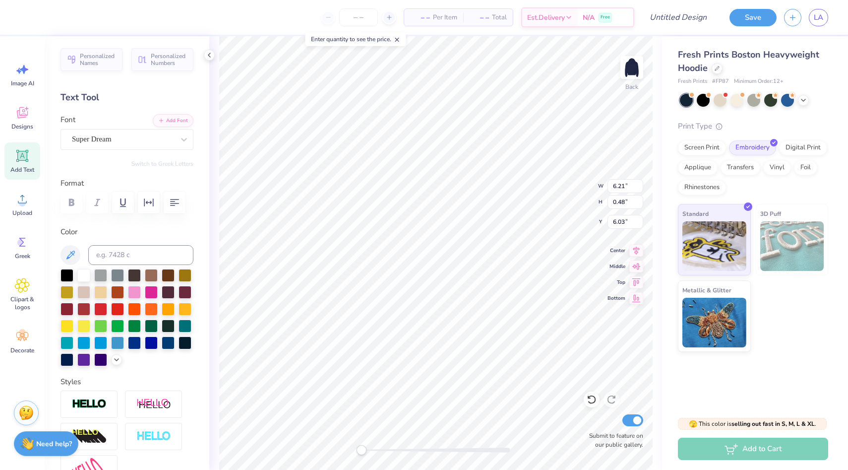
type input "5.08"
type input "0.39"
click at [638, 251] on icon at bounding box center [636, 249] width 14 height 12
click at [635, 285] on icon at bounding box center [636, 281] width 14 height 12
click at [637, 302] on icon at bounding box center [636, 297] width 14 height 12
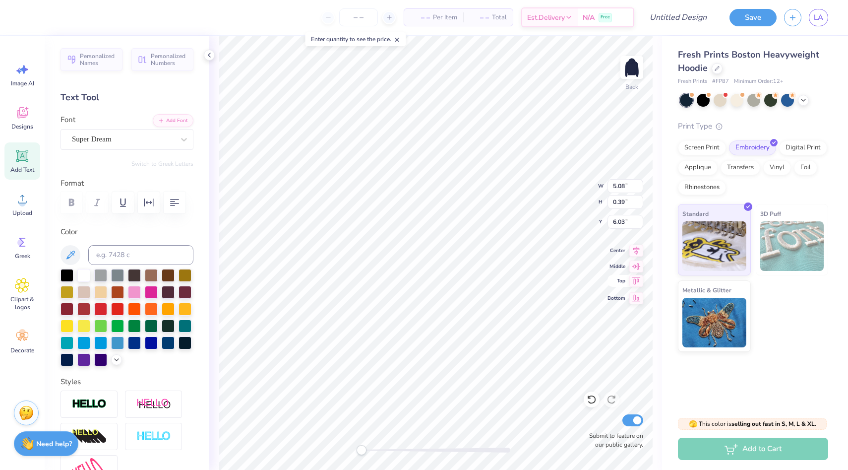
type input "5.15"
type input "4.87"
click at [130, 294] on div at bounding box center [134, 291] width 13 height 13
click at [134, 291] on div at bounding box center [134, 291] width 13 height 13
click at [132, 295] on div at bounding box center [134, 291] width 13 height 13
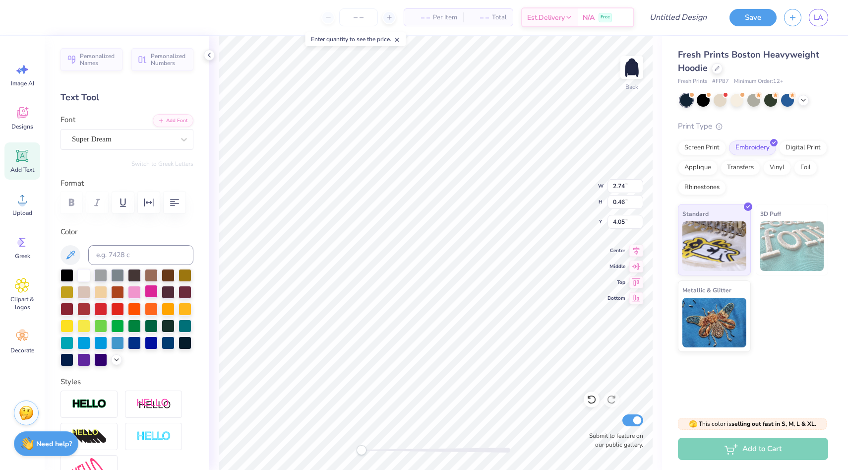
type textarea "Est. 1872"
click at [10, 254] on div "Greek" at bounding box center [22, 247] width 36 height 37
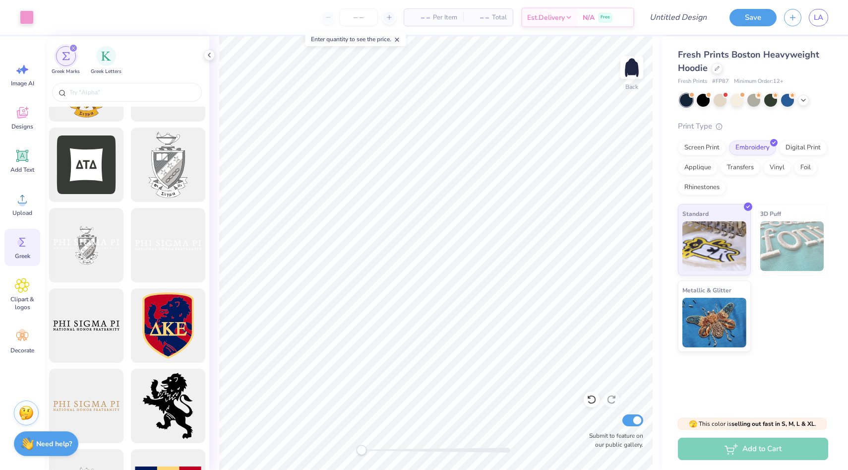
scroll to position [385, 0]
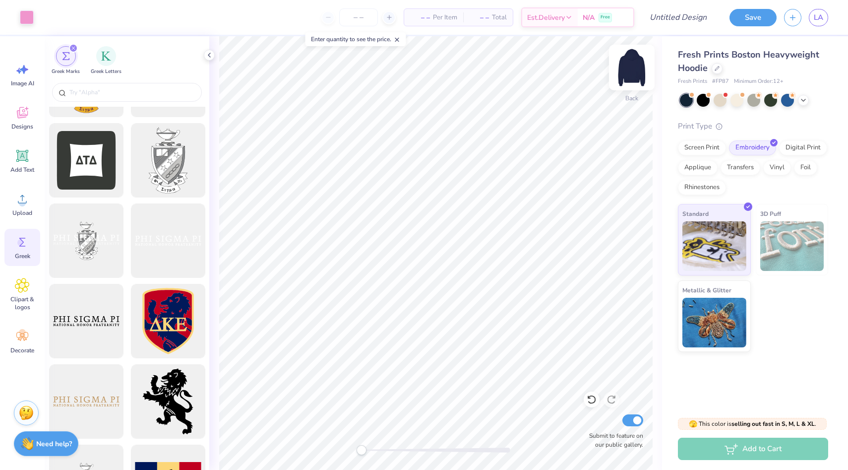
click at [634, 67] on img at bounding box center [632, 68] width 40 height 40
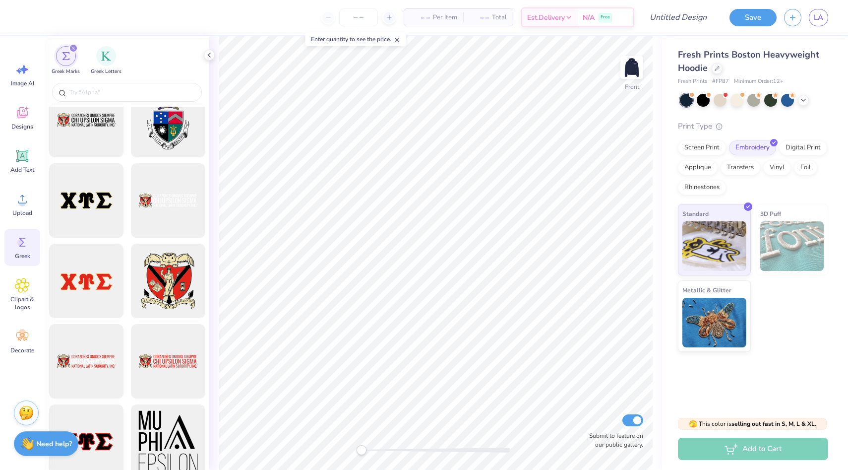
scroll to position [827, 0]
click at [110, 95] on input "text" at bounding box center [131, 92] width 127 height 10
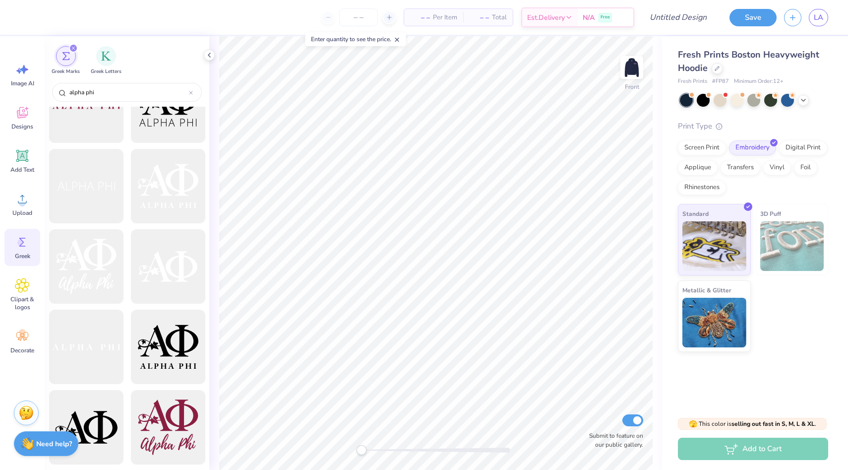
scroll to position [1008, 0]
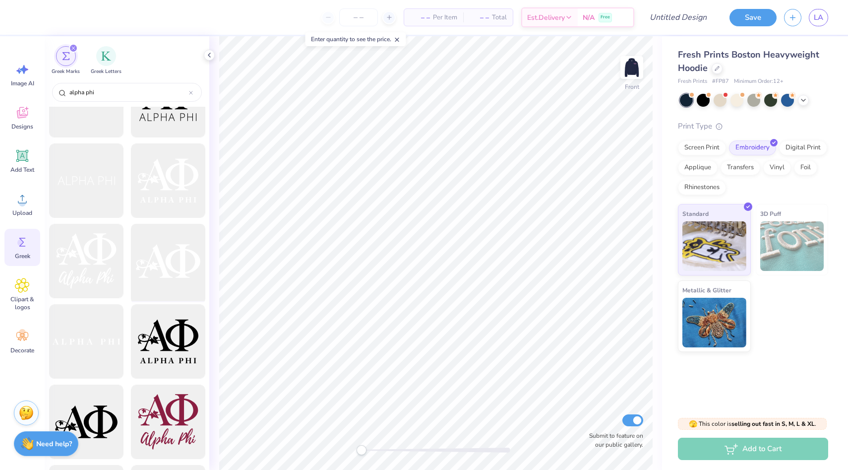
type input "alpha phi"
click at [177, 267] on div at bounding box center [168, 261] width 82 height 82
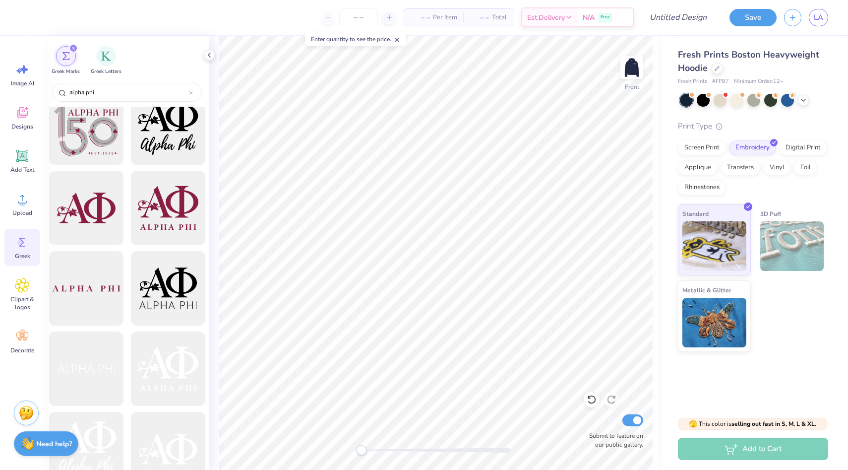
scroll to position [781, 0]
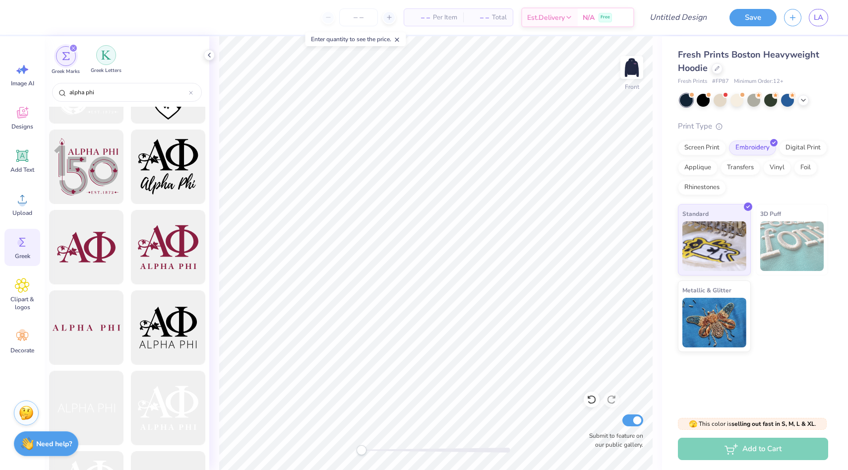
click at [109, 56] on img "filter for Greek Letters" at bounding box center [106, 55] width 10 height 10
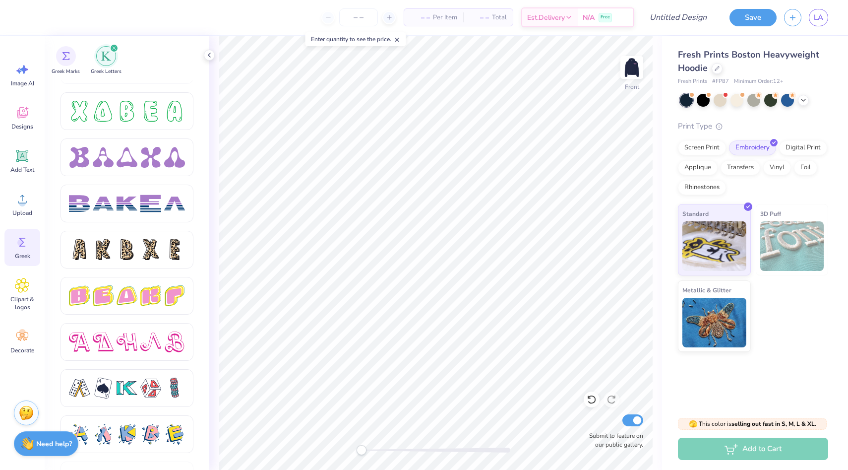
scroll to position [1509, 0]
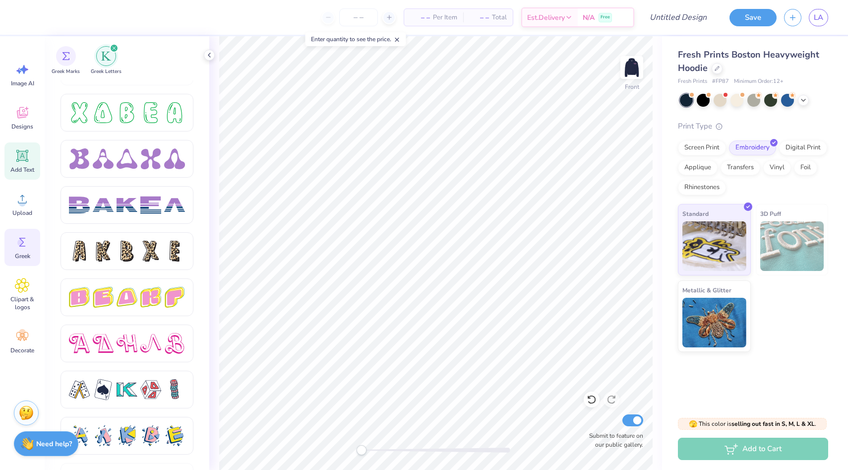
click at [18, 162] on icon at bounding box center [22, 155] width 15 height 15
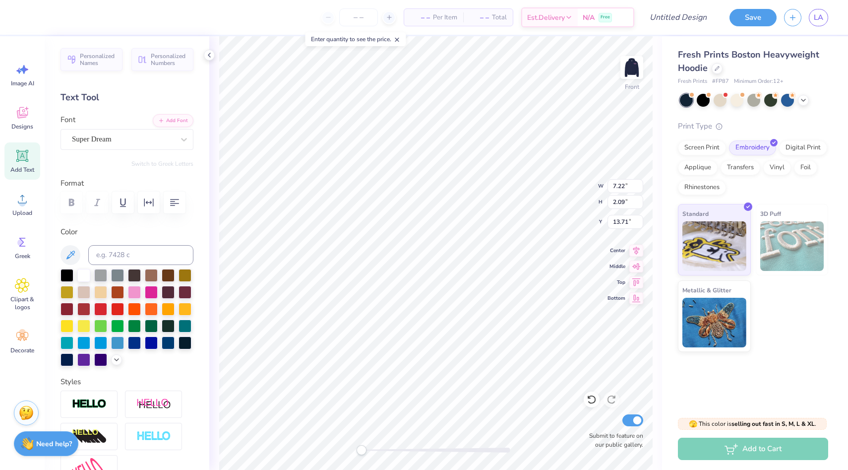
click at [18, 162] on icon at bounding box center [22, 155] width 15 height 15
click at [99, 64] on span "Personalized Names" at bounding box center [98, 58] width 37 height 14
type input "12.43"
type input "2.00"
type input "13.75"
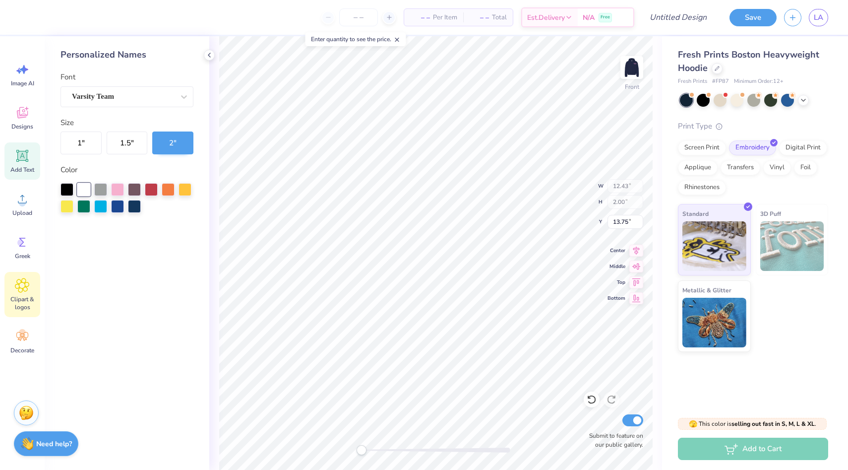
click at [25, 279] on icon at bounding box center [22, 285] width 14 height 14
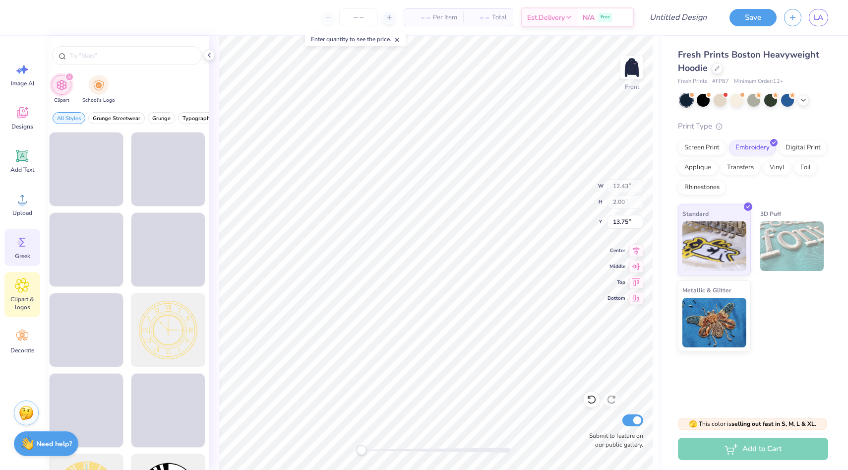
click at [26, 247] on icon at bounding box center [22, 242] width 15 height 15
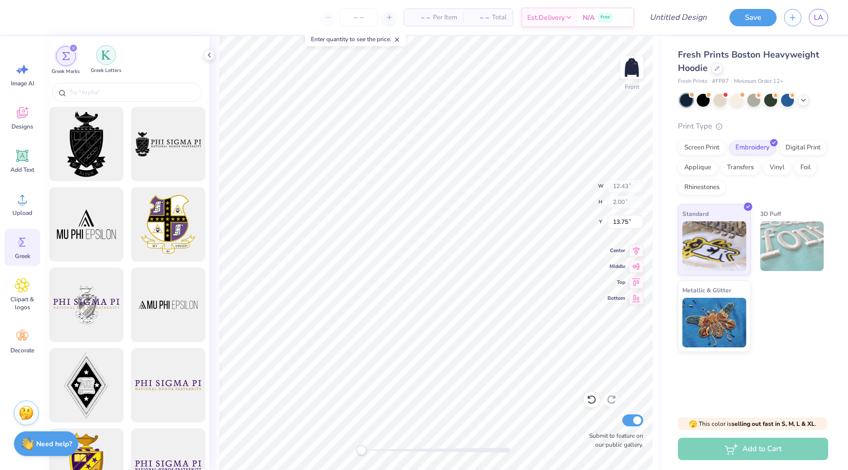
click at [111, 63] on div "Greek Letters" at bounding box center [106, 59] width 31 height 29
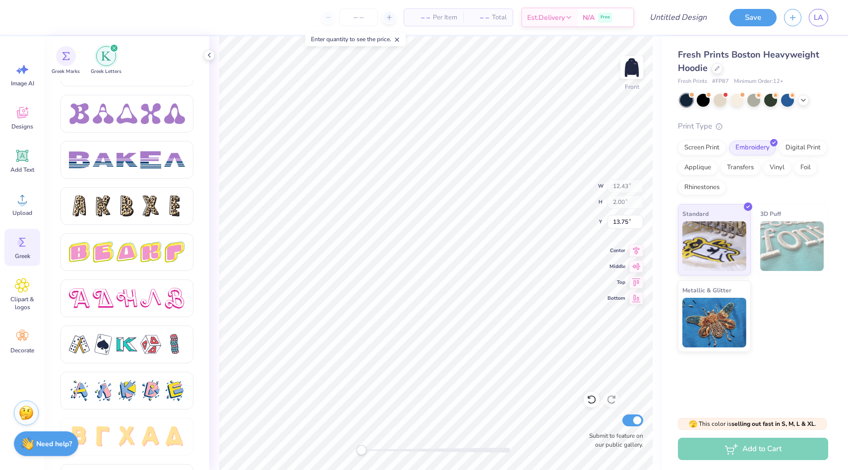
scroll to position [1593, 0]
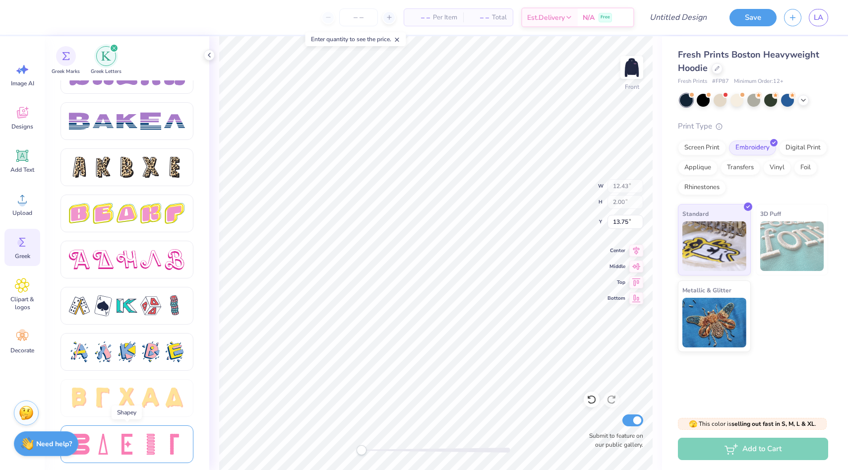
click at [128, 441] on div at bounding box center [127, 443] width 21 height 21
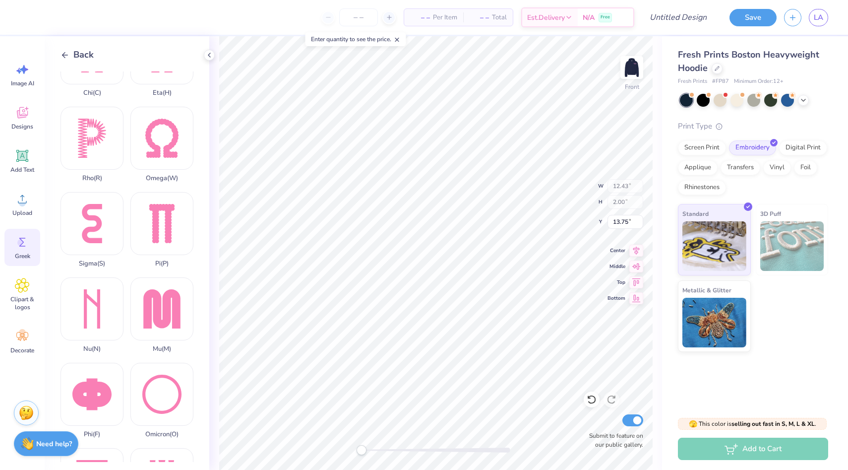
scroll to position [392, 0]
click at [86, 403] on div "Phi ( F )" at bounding box center [92, 399] width 63 height 75
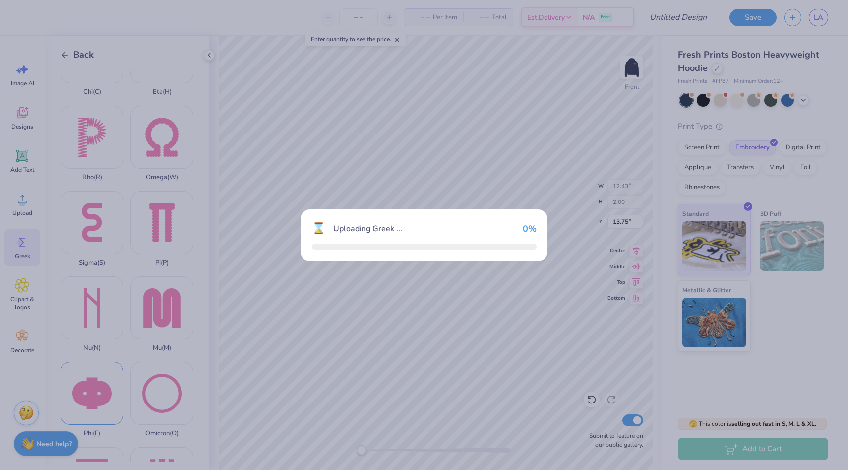
type input "8.32"
type input "6.76"
type input "11.37"
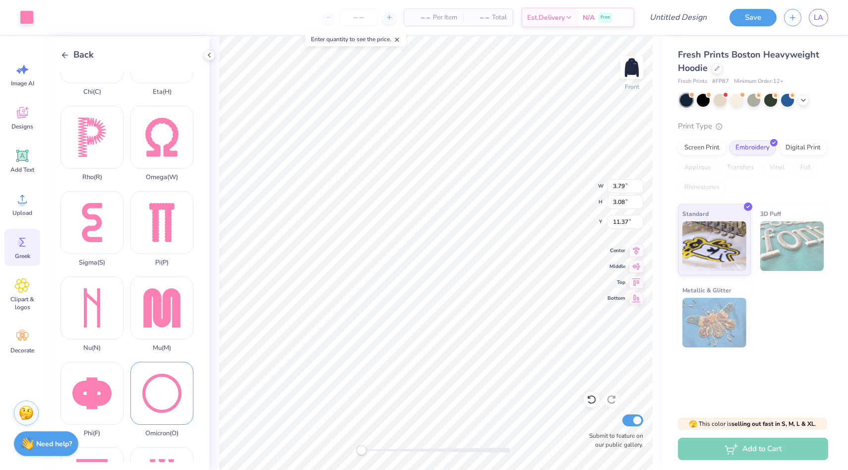
type input "3.79"
type input "3.08"
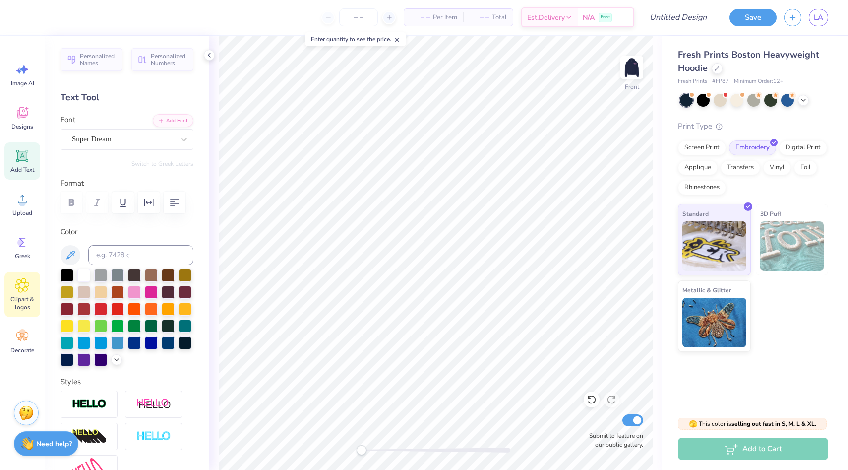
click at [8, 287] on div "Clipart & logos" at bounding box center [22, 294] width 36 height 45
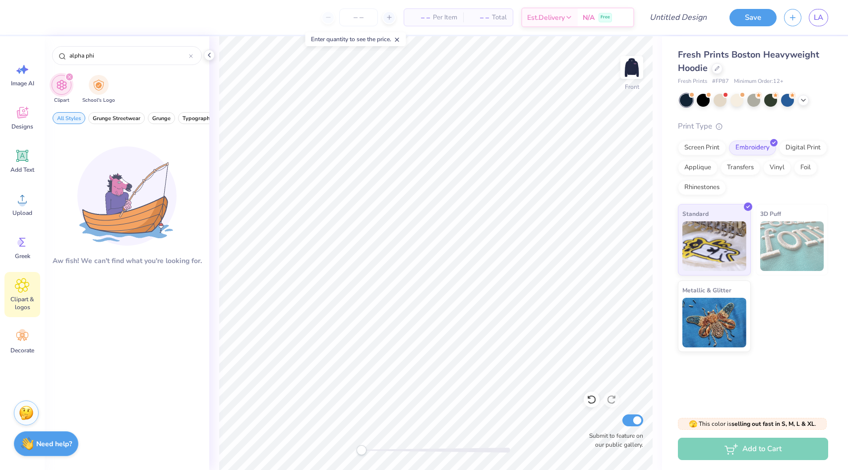
type input "alpha phi"
click at [100, 224] on img at bounding box center [126, 195] width 99 height 99
click at [102, 58] on input "alpha phi" at bounding box center [128, 56] width 121 height 10
drag, startPoint x: 102, startPoint y: 58, endPoint x: 69, endPoint y: 52, distance: 32.9
click at [69, 52] on input "alpha phi" at bounding box center [128, 56] width 121 height 10
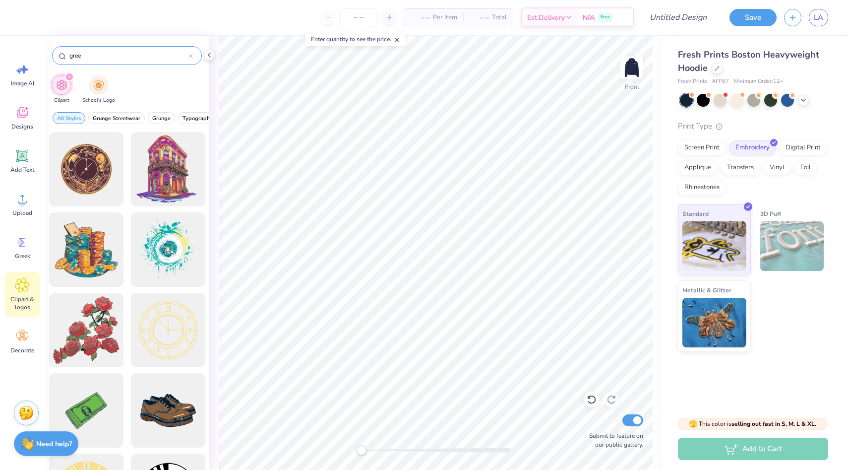
type input "greek"
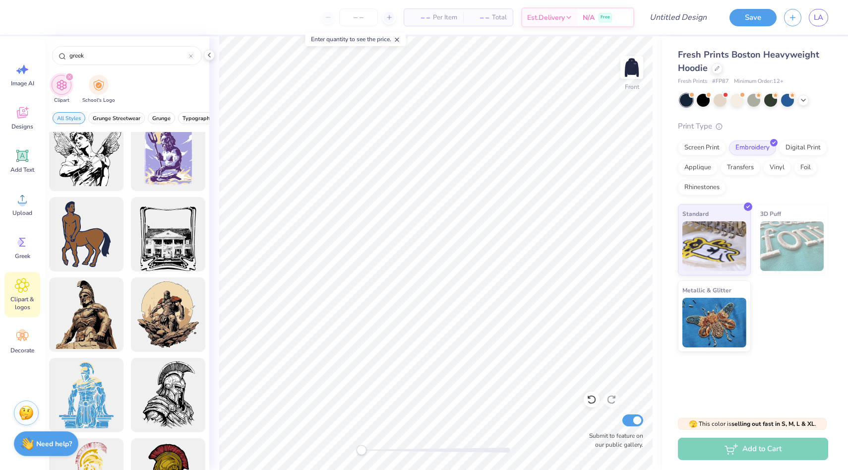
scroll to position [0, 0]
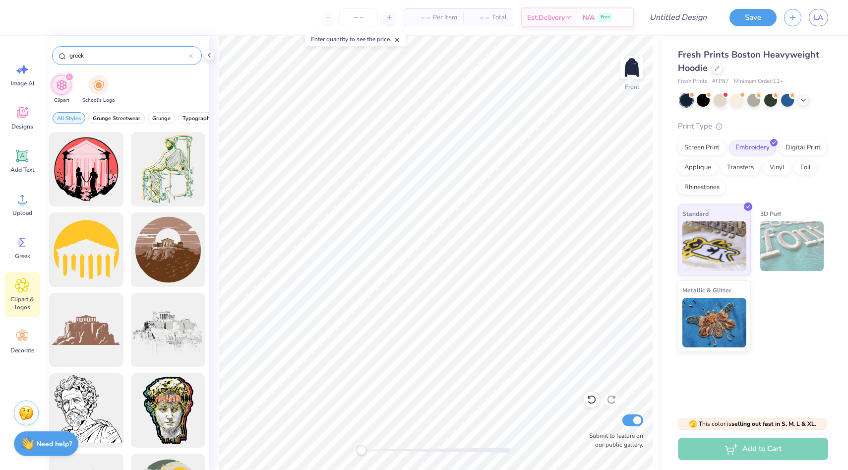
click at [190, 56] on icon at bounding box center [191, 56] width 4 height 4
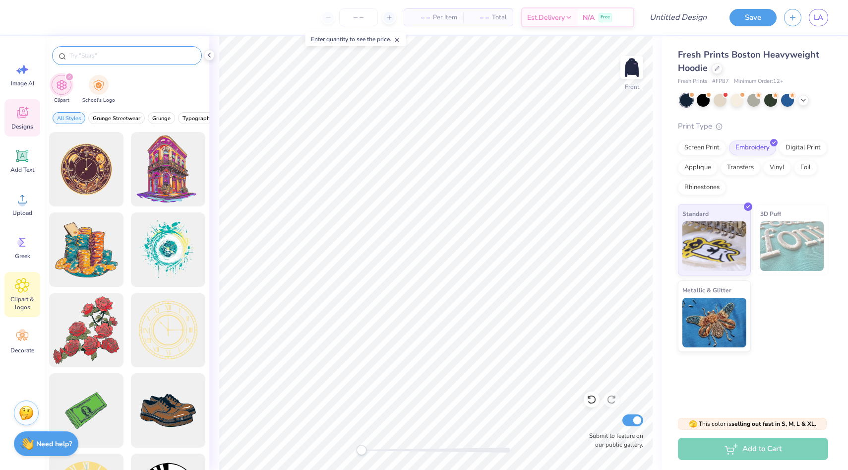
click at [15, 118] on icon at bounding box center [22, 112] width 15 height 15
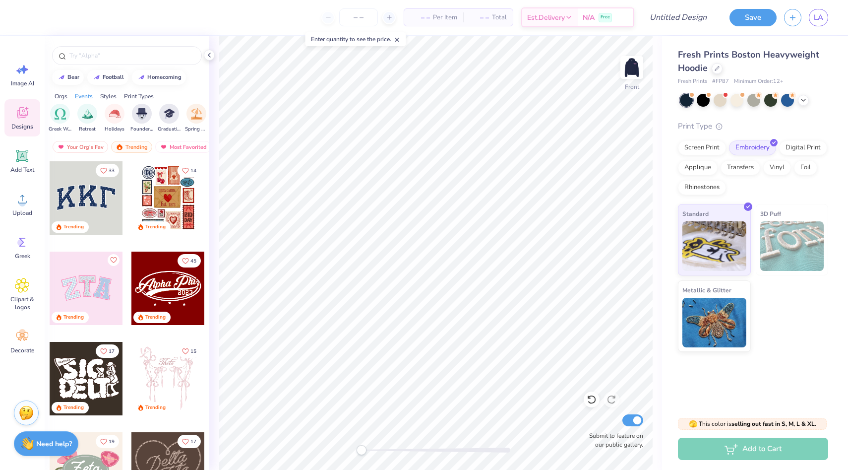
scroll to position [0, 344]
click at [58, 108] on img "filter for Greek Week" at bounding box center [59, 112] width 11 height 11
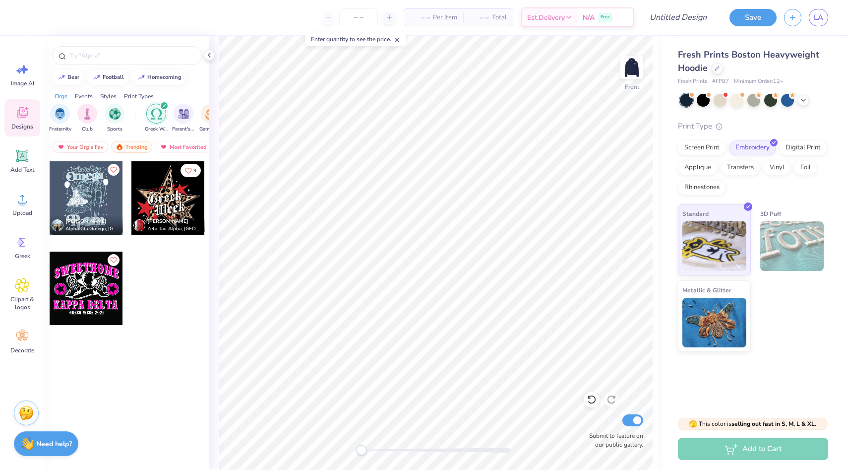
scroll to position [0, 0]
click at [111, 60] on input "text" at bounding box center [131, 56] width 127 height 10
click at [18, 100] on div "Designs" at bounding box center [22, 117] width 36 height 37
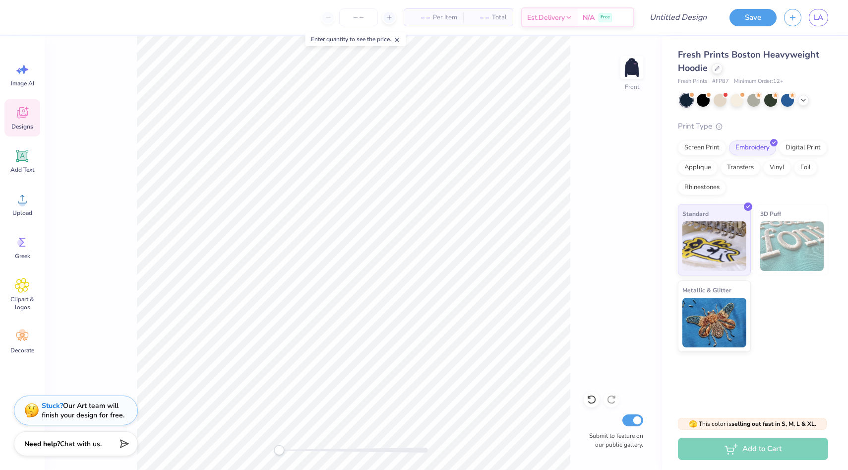
click at [16, 105] on icon at bounding box center [22, 112] width 15 height 15
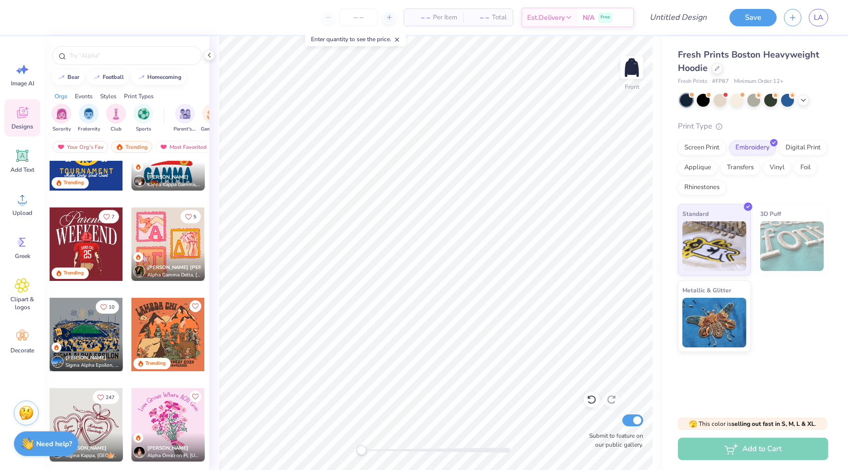
scroll to position [2939, 0]
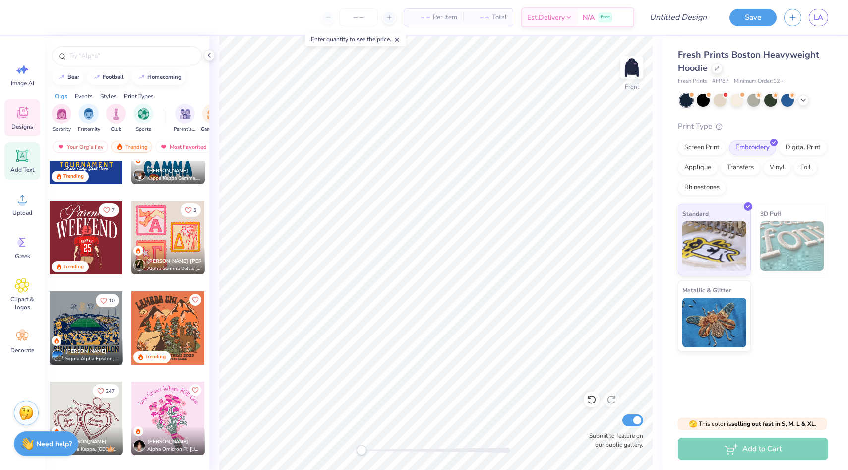
click at [22, 166] on span "Add Text" at bounding box center [22, 170] width 24 height 8
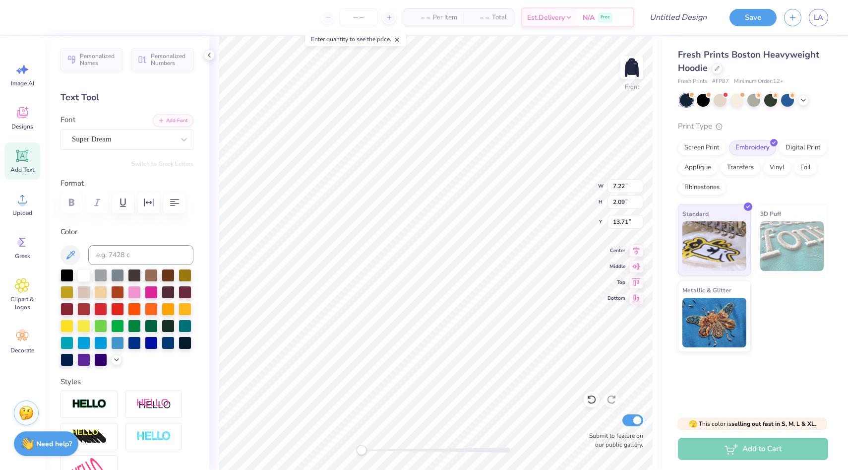
click at [11, 166] on span "Add Text" at bounding box center [22, 170] width 24 height 8
click at [707, 239] on img at bounding box center [714, 245] width 64 height 50
click at [180, 141] on icon at bounding box center [184, 139] width 10 height 10
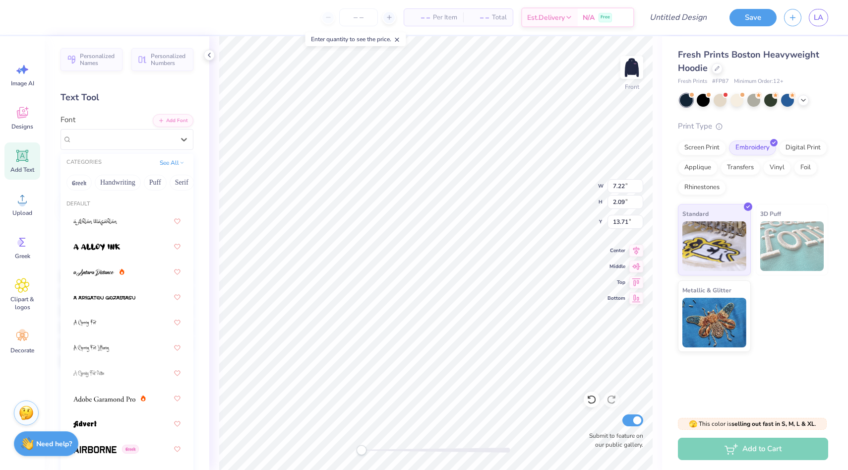
click at [147, 95] on div "Text Tool" at bounding box center [127, 97] width 133 height 13
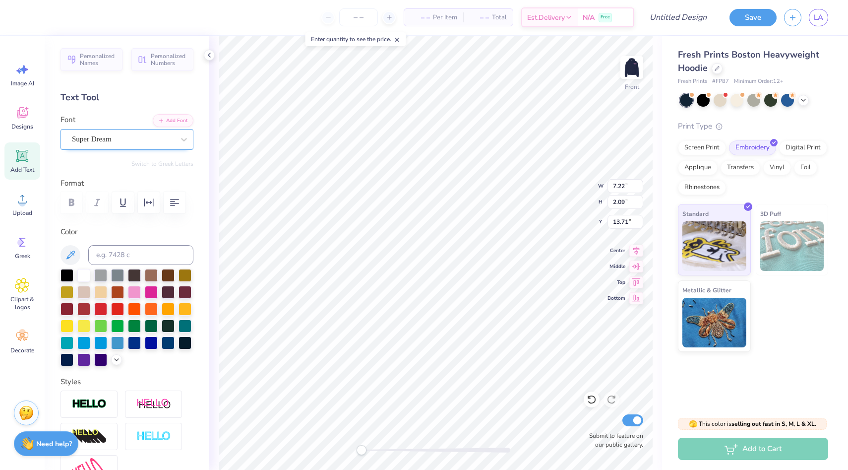
click at [155, 139] on div "Super Dream" at bounding box center [123, 138] width 104 height 15
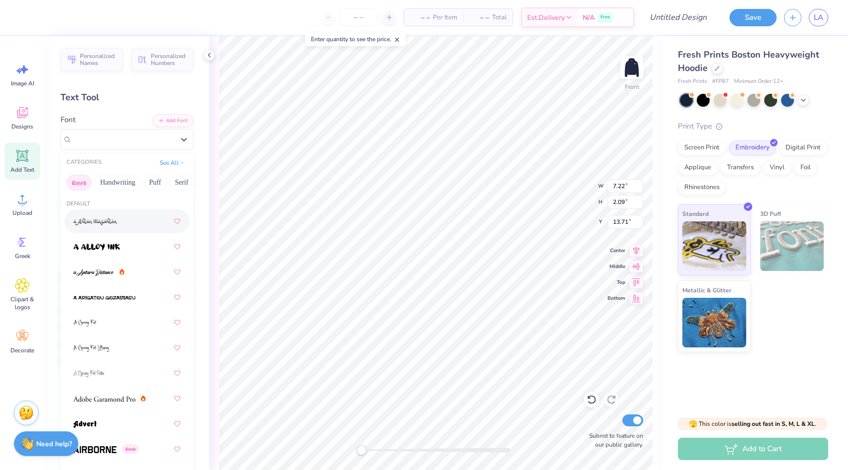
click at [81, 177] on button "Greek" at bounding box center [78, 183] width 25 height 16
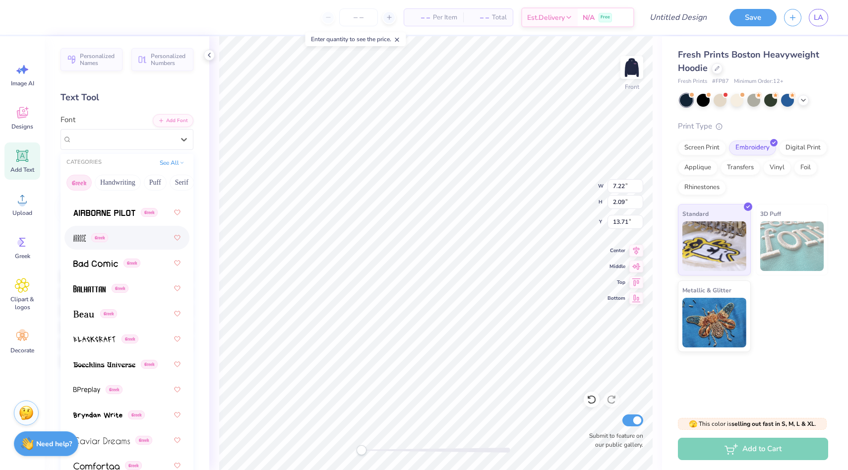
scroll to position [0, 0]
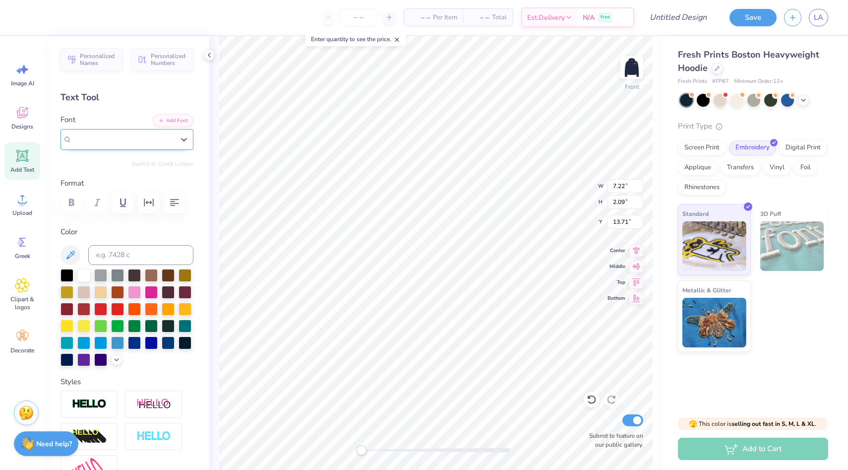
click at [148, 132] on div "Super Dream" at bounding box center [123, 138] width 104 height 15
click at [16, 248] on icon at bounding box center [22, 242] width 15 height 15
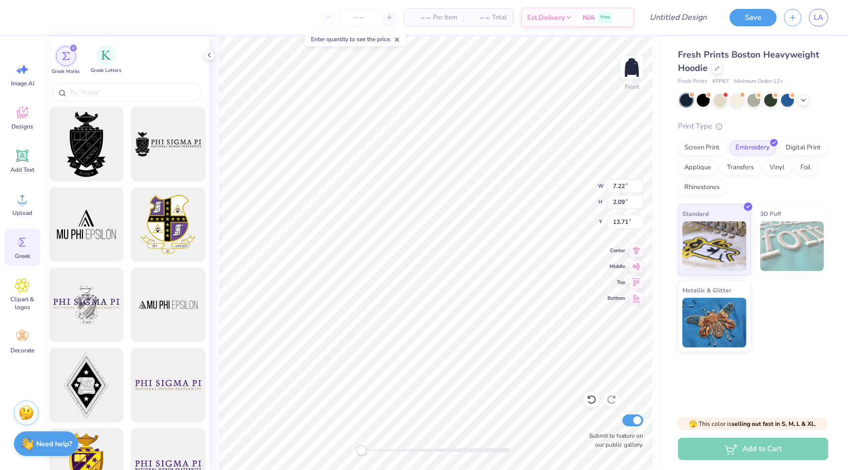
click at [112, 71] on span "Greek Letters" at bounding box center [106, 70] width 31 height 7
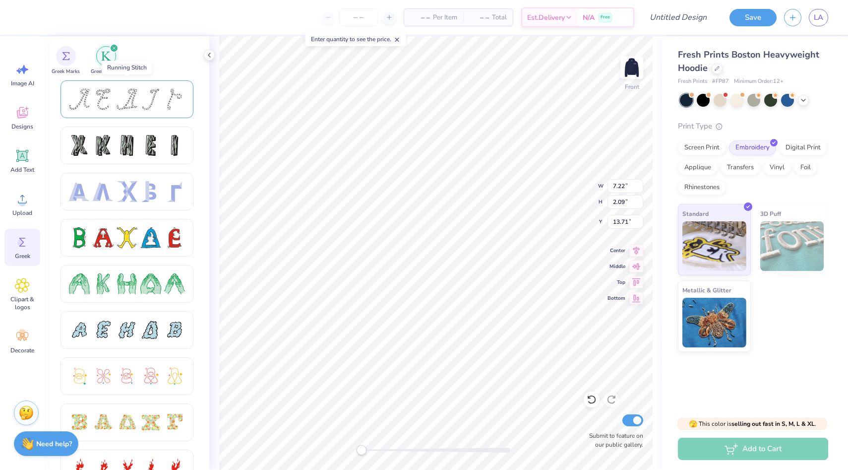
click at [78, 100] on div at bounding box center [79, 99] width 21 height 21
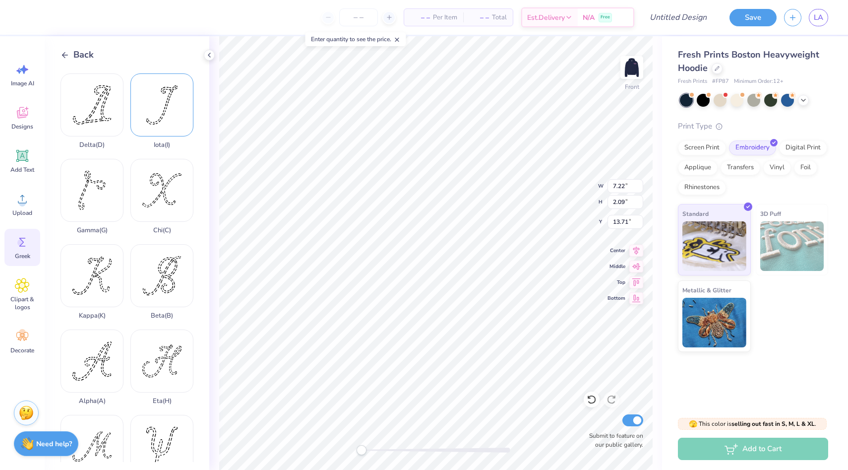
scroll to position [91, 0]
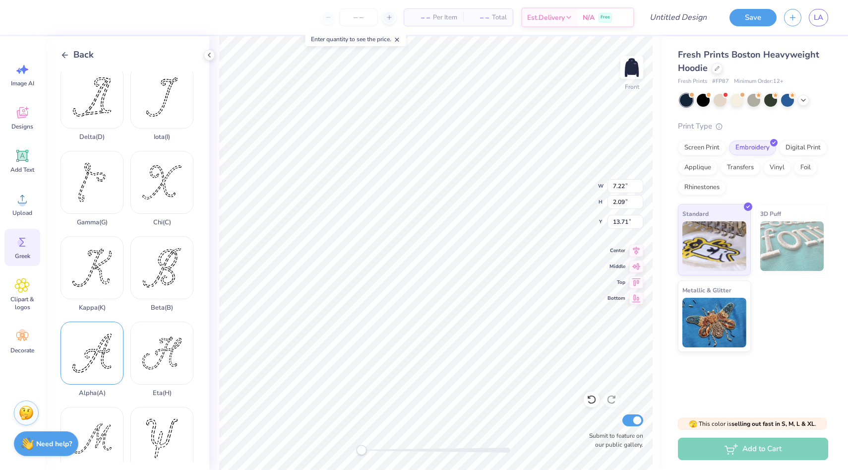
click at [85, 368] on div "Alpha ( A )" at bounding box center [92, 358] width 63 height 75
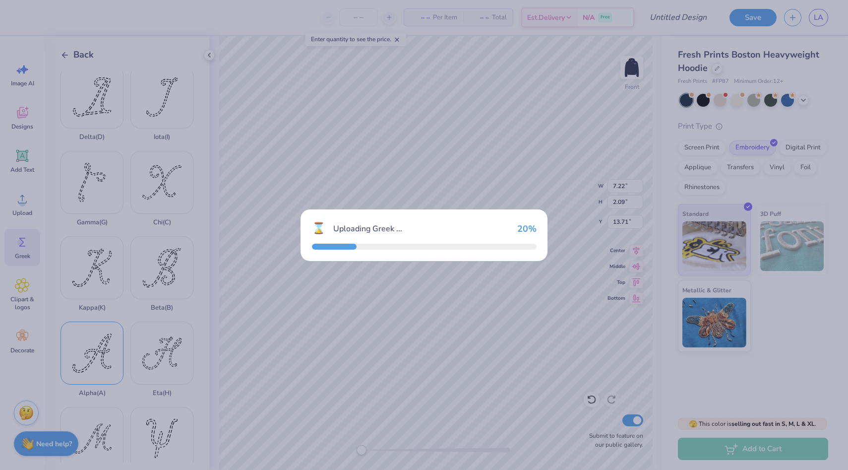
type input "5.10"
type input "5.08"
type input "12.21"
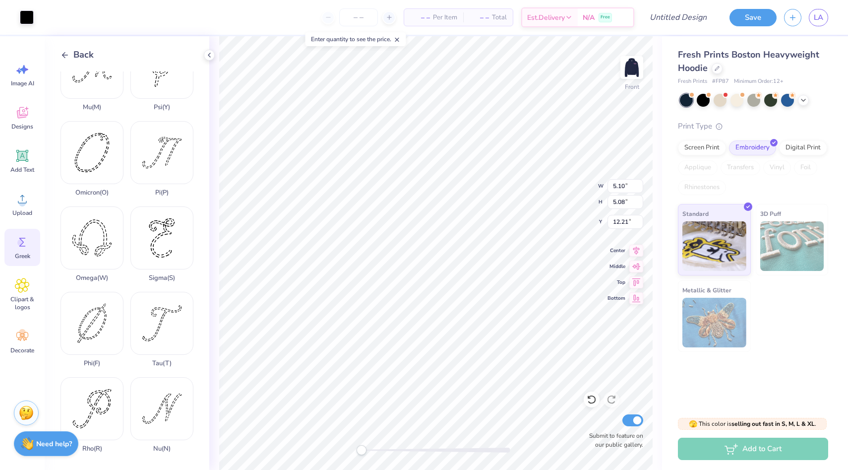
scroll to position [479, 0]
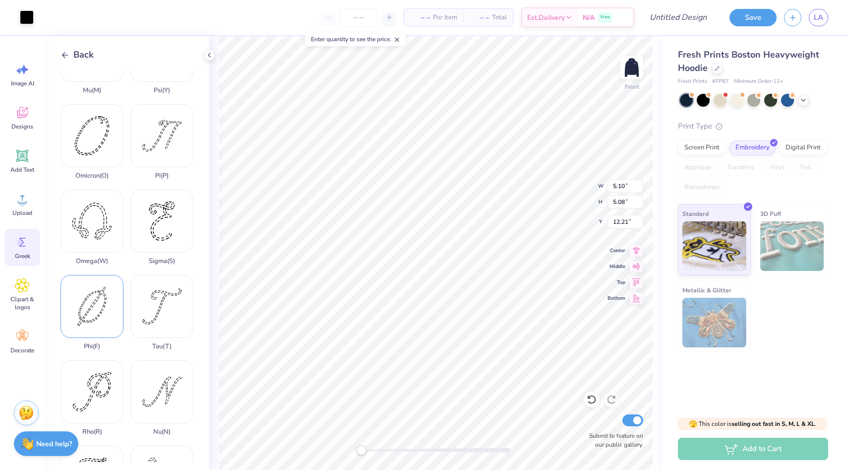
click at [103, 311] on div "Phi ( F )" at bounding box center [92, 312] width 63 height 75
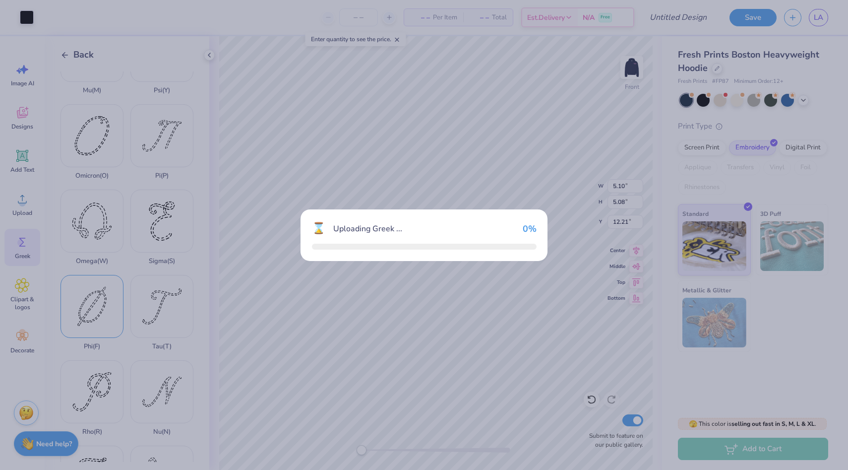
type input "4.50"
type input "6.09"
type input "11.71"
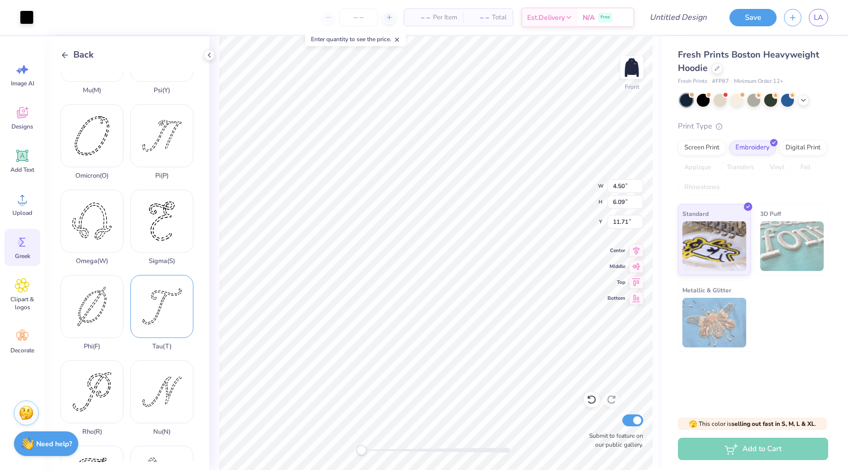
type input "5.10"
type input "5.08"
type input "12.21"
type input "4.50"
type input "6.09"
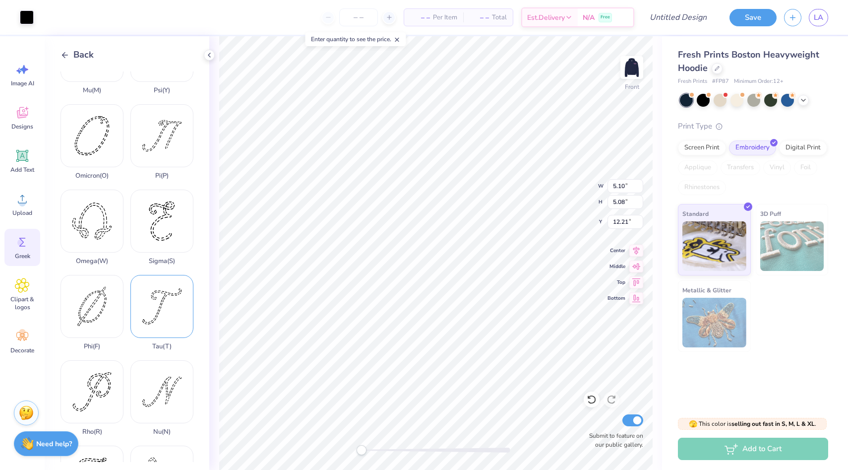
type input "7.00"
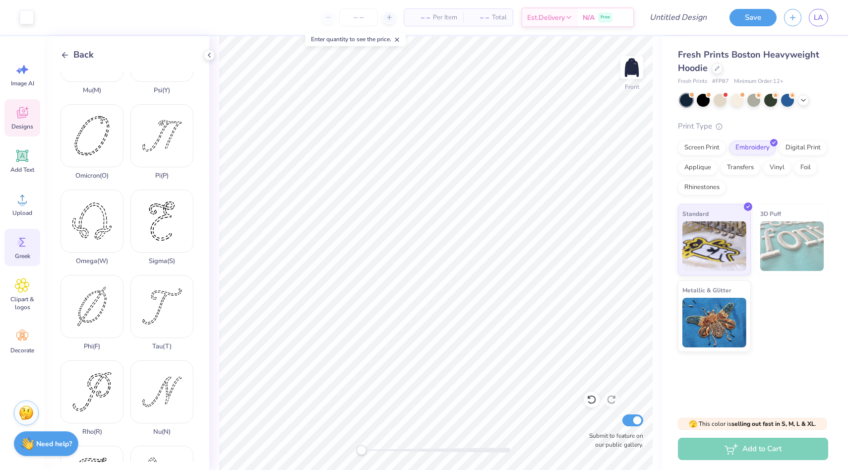
click at [7, 121] on div "Designs" at bounding box center [22, 117] width 36 height 37
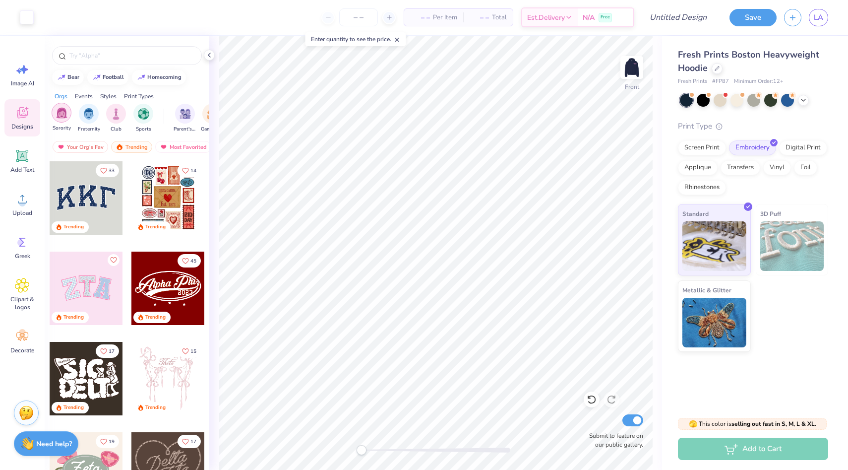
click at [60, 112] on img "filter for Sorority" at bounding box center [61, 112] width 11 height 11
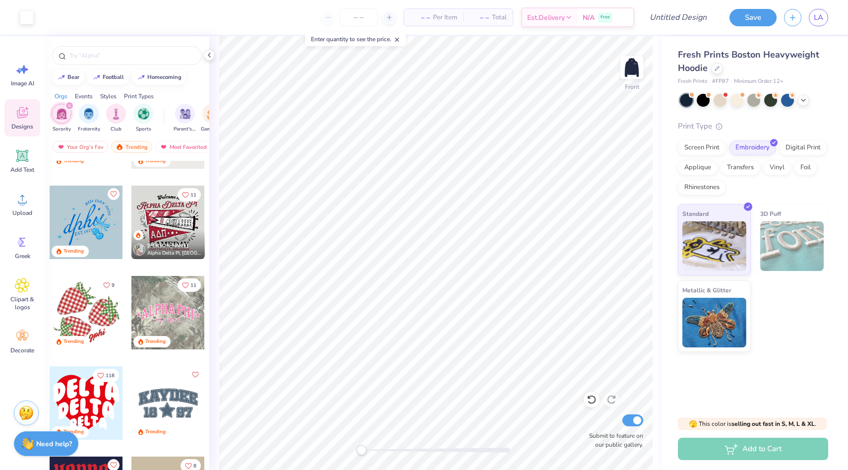
scroll to position [1240, 0]
click at [106, 54] on input "text" at bounding box center [131, 56] width 127 height 10
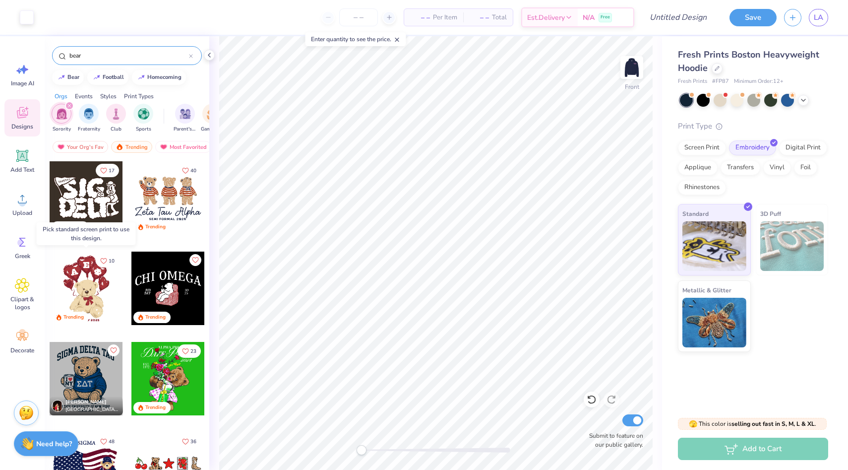
type input "bear"
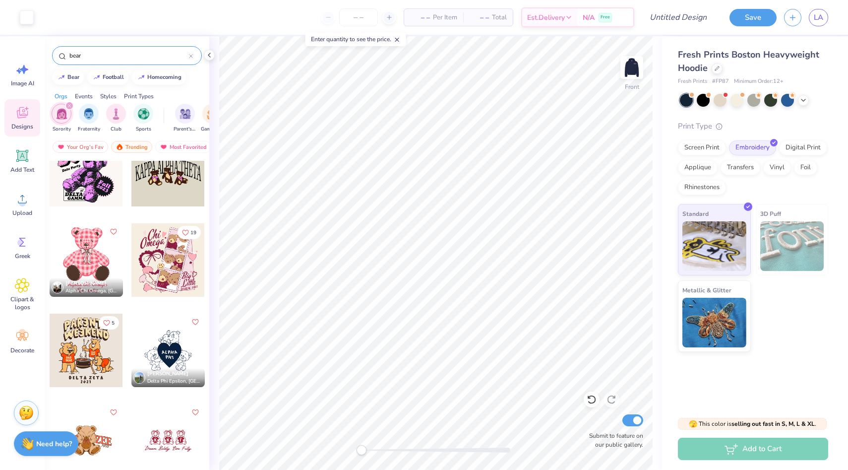
scroll to position [390, 0]
click at [7, 73] on div "Image AI" at bounding box center [22, 74] width 36 height 37
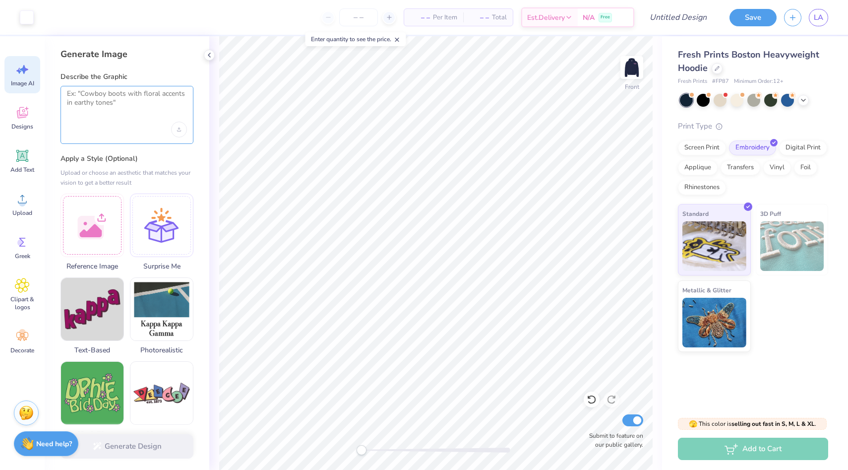
click at [89, 104] on textarea at bounding box center [127, 101] width 120 height 25
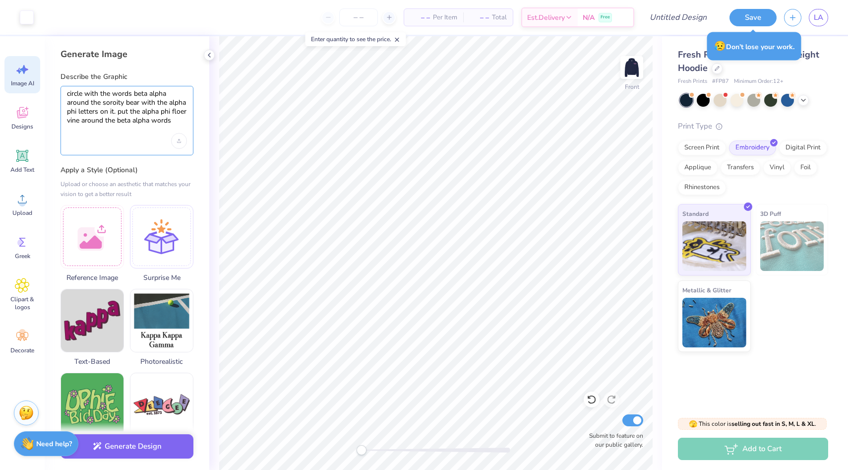
click at [112, 105] on textarea "circle with the words beta alpha around the soroity bear with the alpha phi let…" at bounding box center [127, 107] width 120 height 36
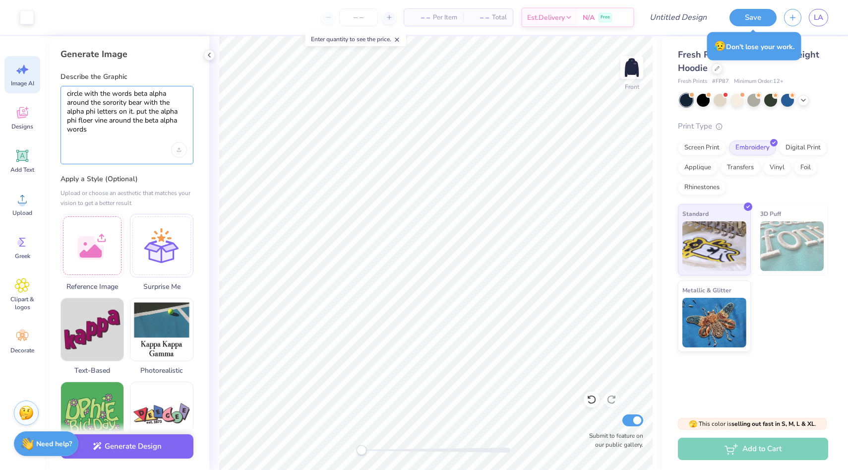
click at [88, 116] on textarea "circle with the words beta alpha around the sorority bear with the alpha phi le…" at bounding box center [127, 111] width 120 height 45
click at [88, 120] on textarea "circle with the words beta alpha around the sorority bear with the alpha phi le…" at bounding box center [127, 111] width 120 height 45
type textarea "circle with the words beta alpha around the sorority bear with the alpha phi le…"
click at [147, 443] on button "Generate Design" at bounding box center [127, 444] width 133 height 24
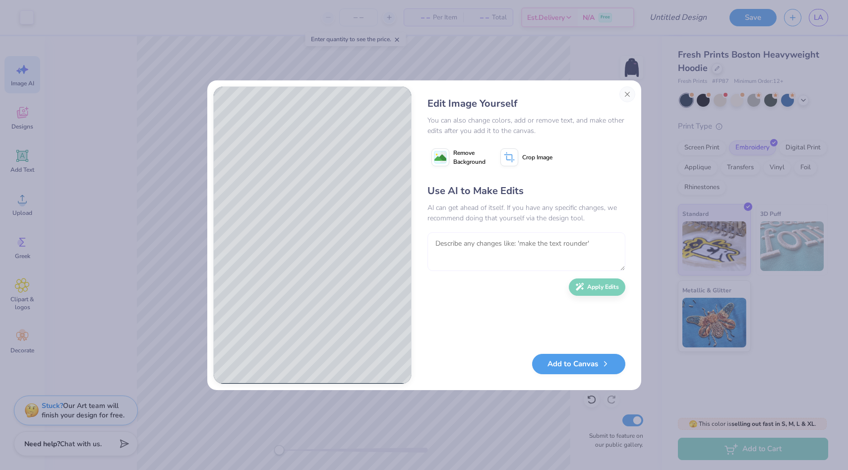
click at [465, 247] on textarea at bounding box center [527, 251] width 198 height 39
type textarea "make everything the pink on the front of teh sweatshirt and the alphi phi on th…"
click at [585, 294] on div "Use AI to Make Edits AI can get ahead of itself. If you have any specific chang…" at bounding box center [527, 264] width 198 height 161
click at [578, 286] on icon "button" at bounding box center [579, 284] width 9 height 9
click at [588, 247] on textarea "make everything the pink on the front of teh sweatshirt and the alphi phi on th…" at bounding box center [527, 251] width 198 height 39
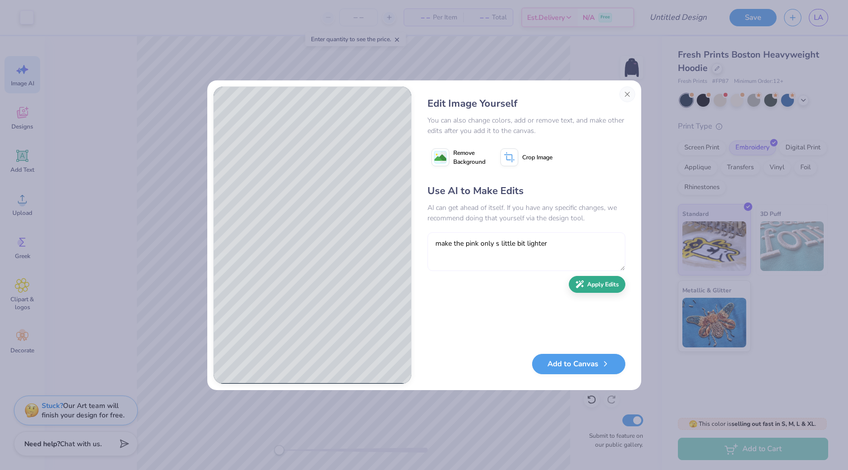
type textarea "make the pink only s little bit lighter"
click at [607, 281] on button "Apply Edits" at bounding box center [597, 284] width 57 height 17
click at [486, 251] on textarea "make the pink only s little bit lighter" at bounding box center [527, 251] width 198 height 39
type textarea "make the pink brighter and deeper"
click at [580, 284] on icon "button" at bounding box center [580, 284] width 8 height 8
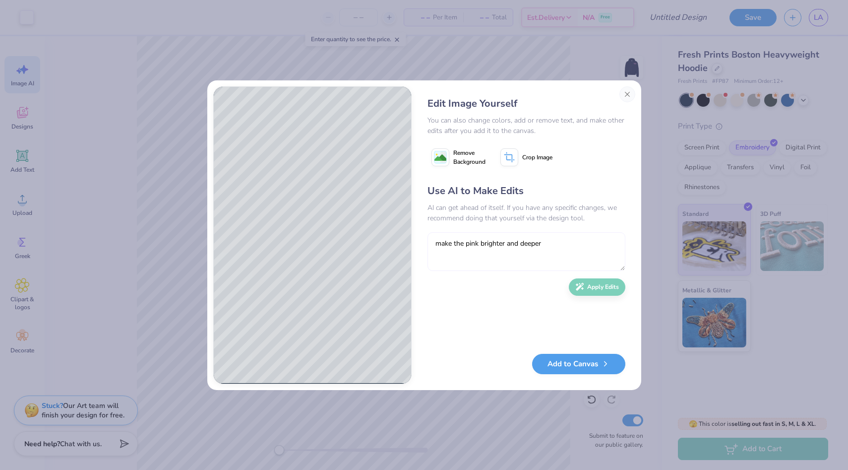
click at [445, 258] on textarea "make the pink brighter and deeper" at bounding box center [527, 251] width 198 height 39
type textarea "make the pink slightly lighter. like the front"
type textarea "make the pink slightly lighter. like the front of the sweatshirt"
click at [592, 294] on div "Use AI to Make Edits AI can get ahead of itself. If you have any specific chang…" at bounding box center [527, 264] width 198 height 161
click at [592, 284] on button "Apply Edits" at bounding box center [597, 284] width 57 height 17
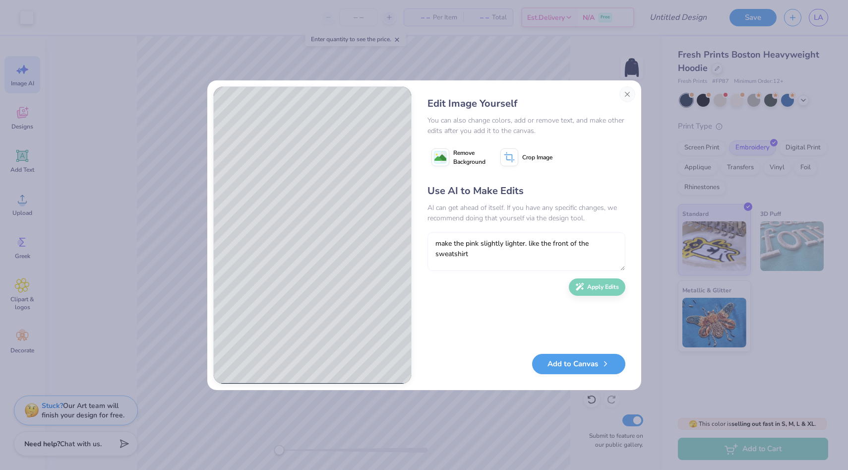
click at [453, 257] on textarea "make the pink slightly lighter. like the front of the sweatshirt" at bounding box center [527, 251] width 198 height 39
type textarea "make the undertone warmer and less gray"
click at [595, 289] on button "Apply Edits" at bounding box center [597, 284] width 57 height 17
click at [455, 250] on textarea "make the undertone warmer and less gray" at bounding box center [527, 251] width 198 height 39
type textarea "make the pink brighter with a warm undertone"
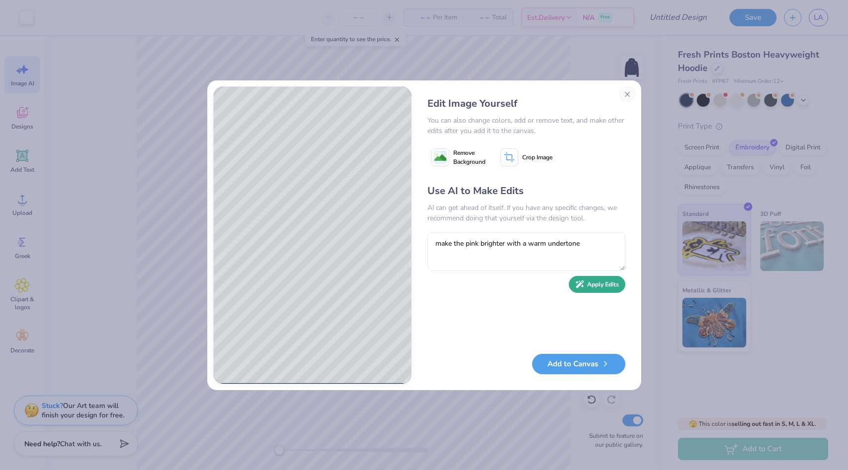
click at [595, 287] on button "Apply Edits" at bounding box center [597, 284] width 57 height 17
type textarea "make it less red more pink"
click at [581, 282] on icon "button" at bounding box center [579, 284] width 9 height 9
click at [565, 367] on button "Add to Canvas" at bounding box center [578, 361] width 93 height 20
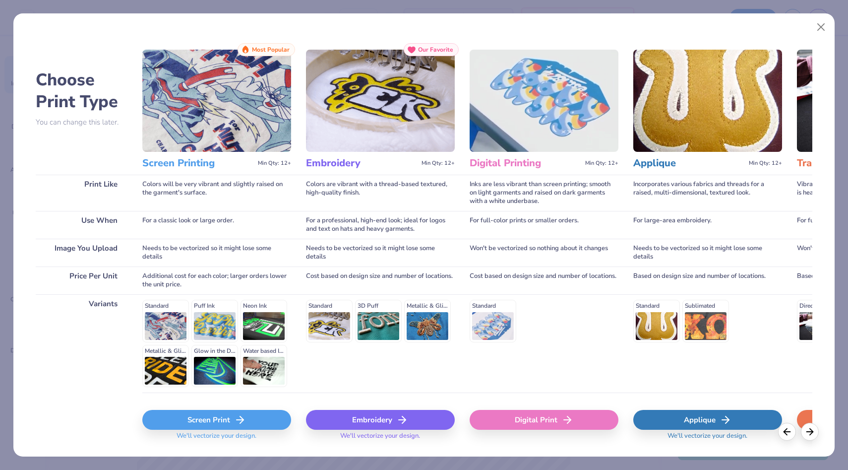
click at [363, 418] on div "Embroidery" at bounding box center [380, 420] width 149 height 20
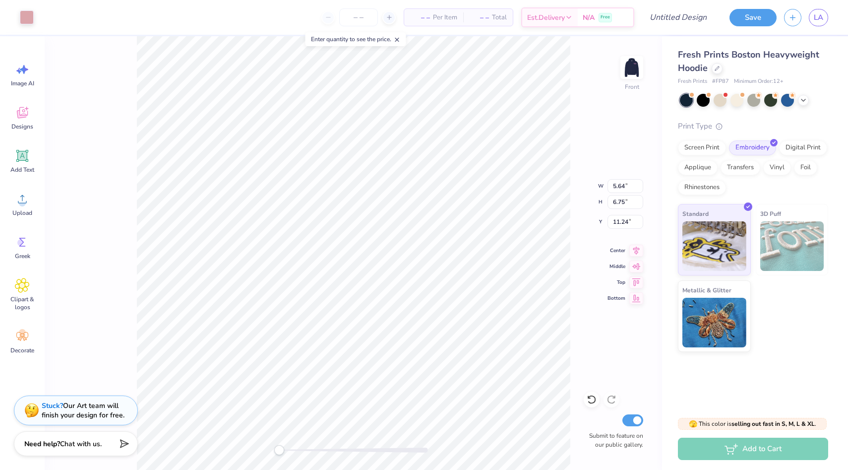
type input "1.61"
type input "1.64"
type input "9.54"
type input "1.25"
type input "1.53"
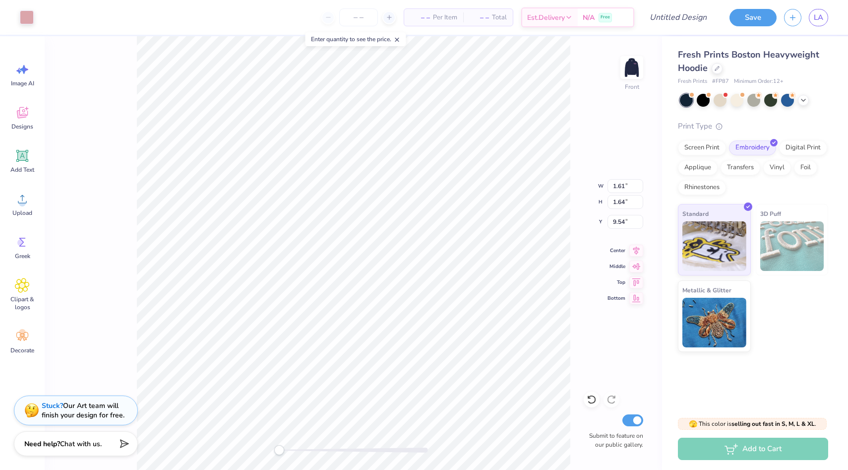
type input "8.94"
type input "1.51"
type input "1.66"
type input "9.52"
type input "1.33"
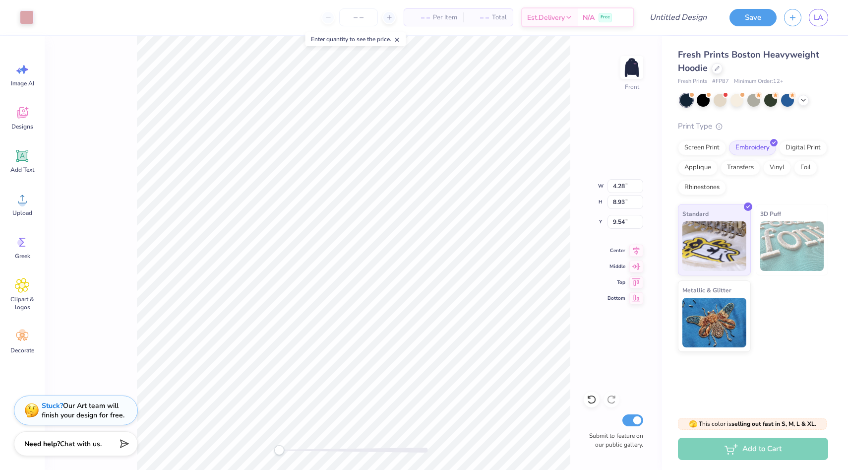
type input "1.62"
type input "8.96"
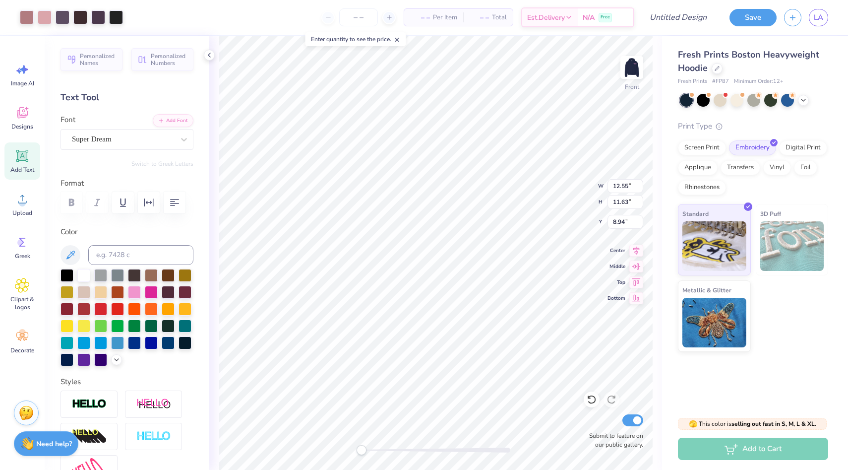
type input "8.28"
click at [622, 70] on img at bounding box center [632, 68] width 40 height 40
click at [64, 251] on icon at bounding box center [70, 255] width 12 height 12
click at [100, 230] on label "Color" at bounding box center [127, 231] width 133 height 11
click at [623, 78] on div "Back Submit to feature on our public gallery." at bounding box center [435, 252] width 453 height 433
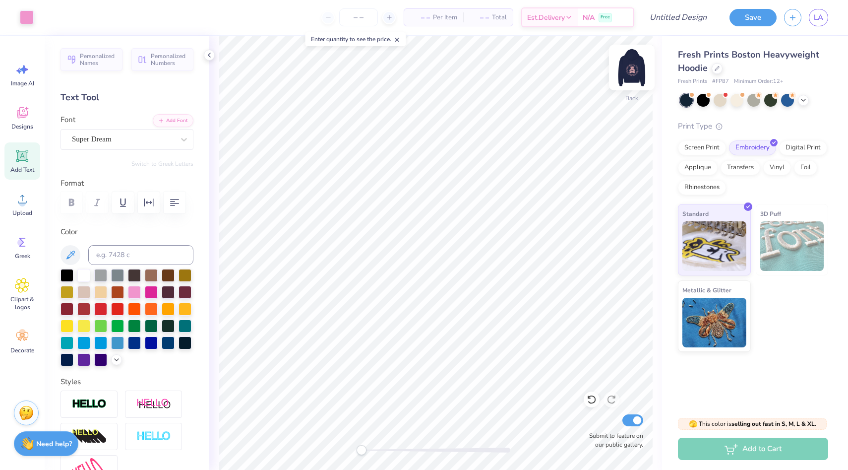
click at [631, 71] on img at bounding box center [632, 68] width 40 height 40
click at [131, 293] on div at bounding box center [134, 291] width 13 height 13
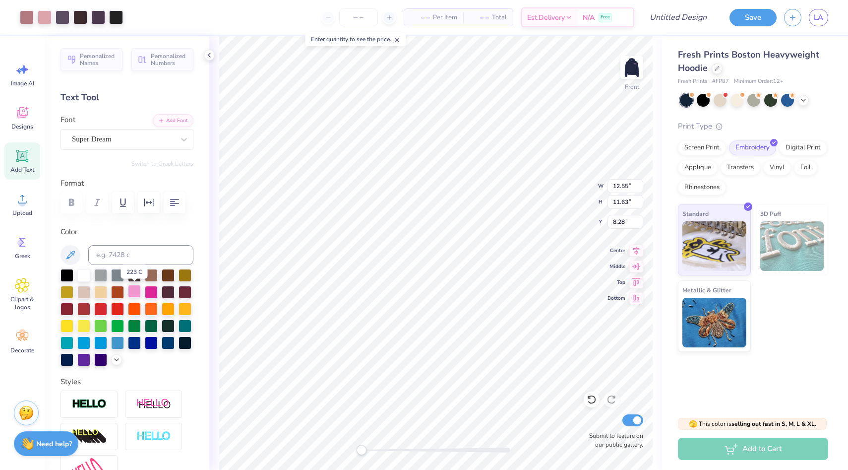
click at [132, 292] on div at bounding box center [134, 291] width 13 height 13
type input "8.27"
click at [134, 288] on div at bounding box center [134, 291] width 13 height 13
click at [267, 278] on div "Art colors – – Per Item – – Total Est. Delivery N/A Free Design Title Save LA I…" at bounding box center [424, 235] width 848 height 470
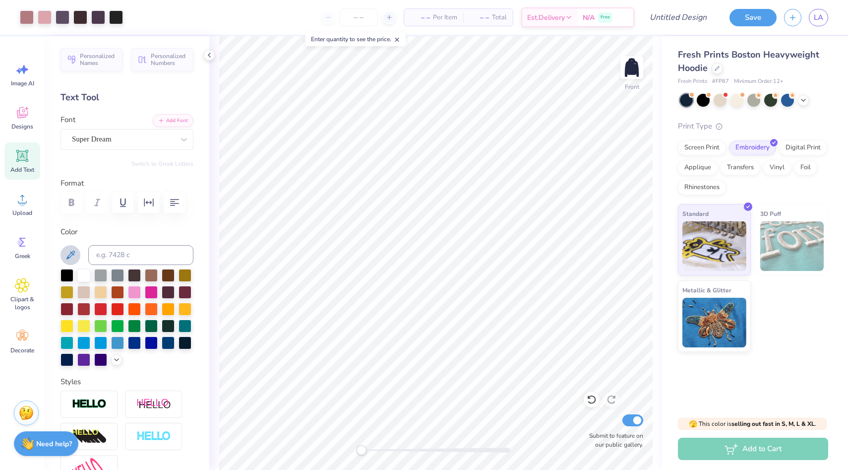
click at [71, 255] on icon at bounding box center [70, 254] width 8 height 8
click at [114, 355] on icon at bounding box center [117, 359] width 8 height 8
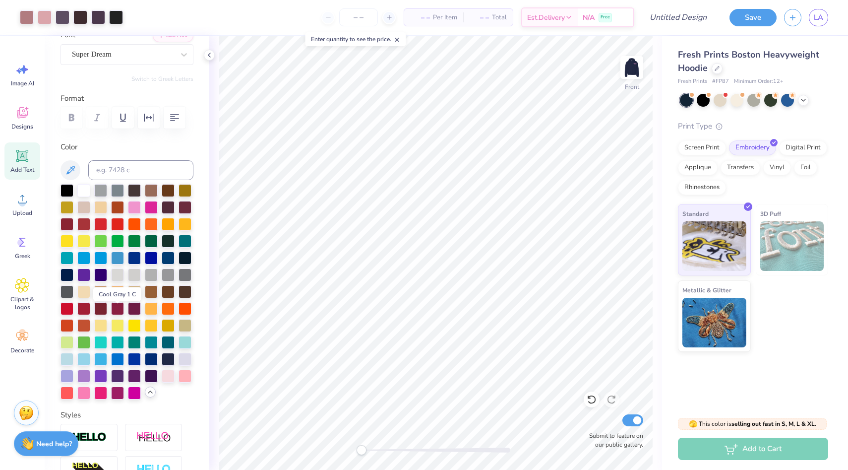
scroll to position [93, 0]
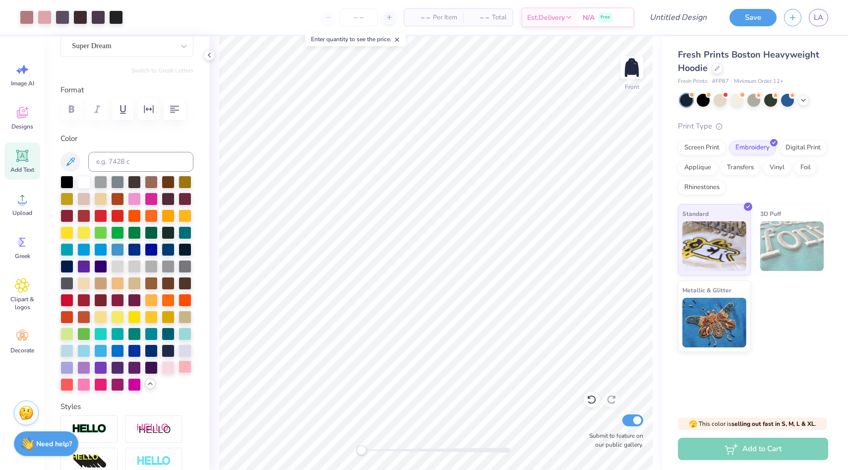
click at [182, 369] on div at bounding box center [185, 366] width 13 height 13
click at [185, 364] on div at bounding box center [185, 366] width 13 height 13
click at [69, 163] on icon at bounding box center [70, 161] width 8 height 8
click at [219, 177] on div "Art colors – – Per Item – – Total Est. Delivery N/A Free Design Title Save LA I…" at bounding box center [424, 235] width 848 height 470
click at [62, 154] on div at bounding box center [127, 162] width 133 height 20
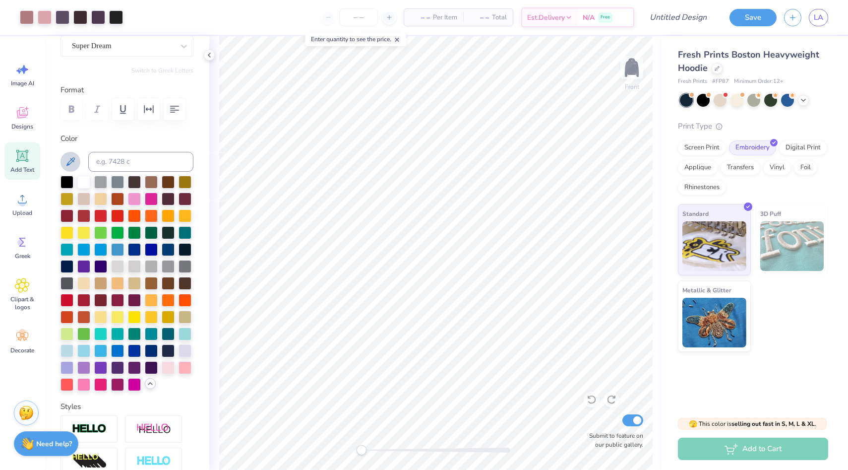
click at [71, 159] on icon at bounding box center [70, 161] width 8 height 8
click at [74, 161] on icon at bounding box center [70, 162] width 12 height 12
click at [73, 163] on icon at bounding box center [70, 162] width 12 height 12
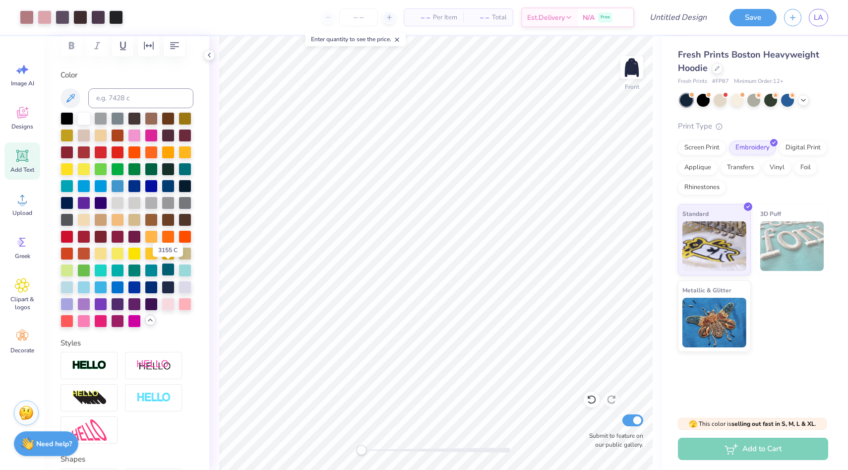
scroll to position [157, 0]
click at [626, 71] on img at bounding box center [632, 68] width 40 height 40
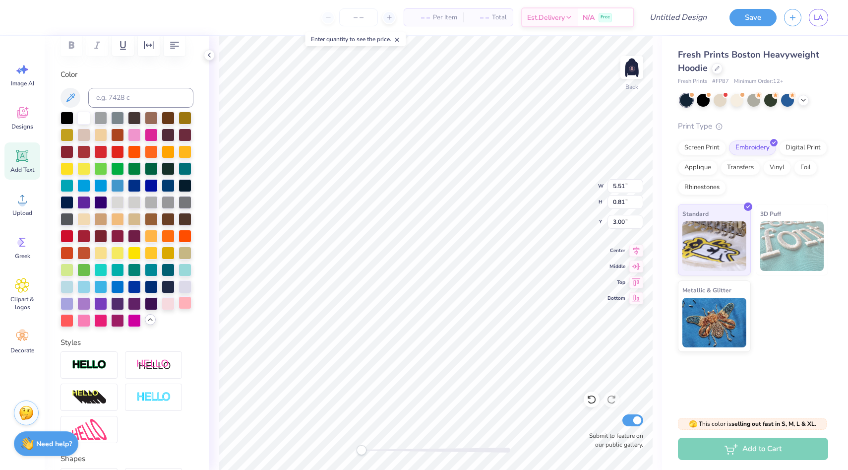
click at [183, 303] on div at bounding box center [185, 302] width 13 height 13
click at [190, 303] on div at bounding box center [185, 302] width 13 height 13
click at [181, 303] on div at bounding box center [185, 302] width 13 height 13
click at [186, 304] on div at bounding box center [185, 302] width 13 height 13
click at [632, 64] on img at bounding box center [632, 68] width 40 height 40
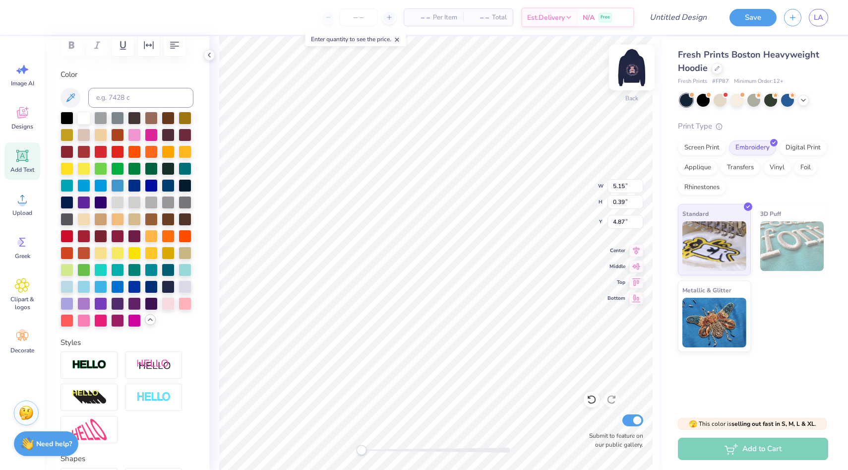
type input "5.27"
type input "0.40"
type input "5.11"
type input "5.64"
type input "6.75"
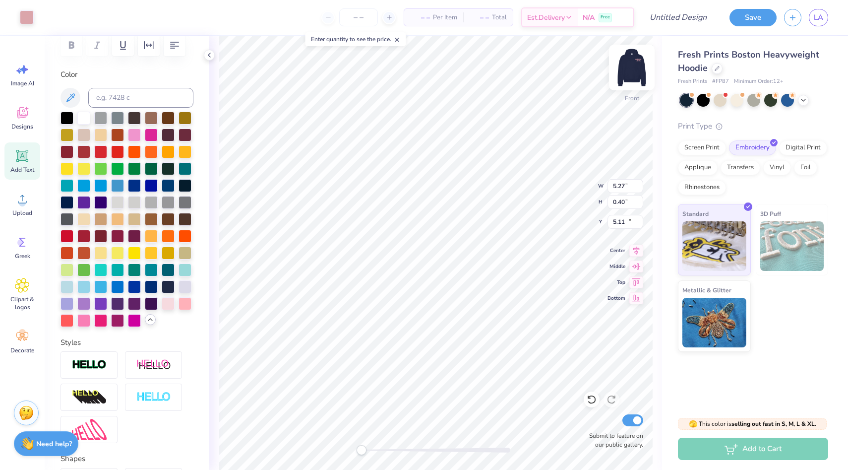
type input "10.57"
type input "8.01"
type input "5.68"
type input "6.78"
type input "5.56"
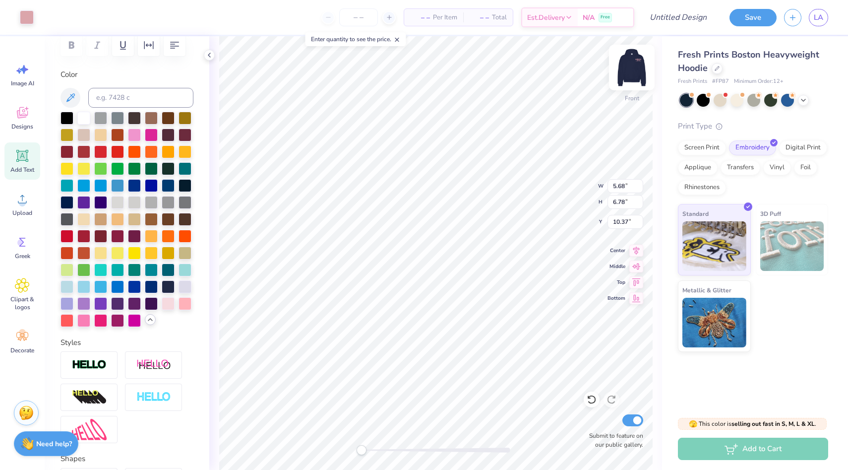
type input "6.65"
type input "10.37"
type input "0.23"
type input "0.32"
type input "0.12"
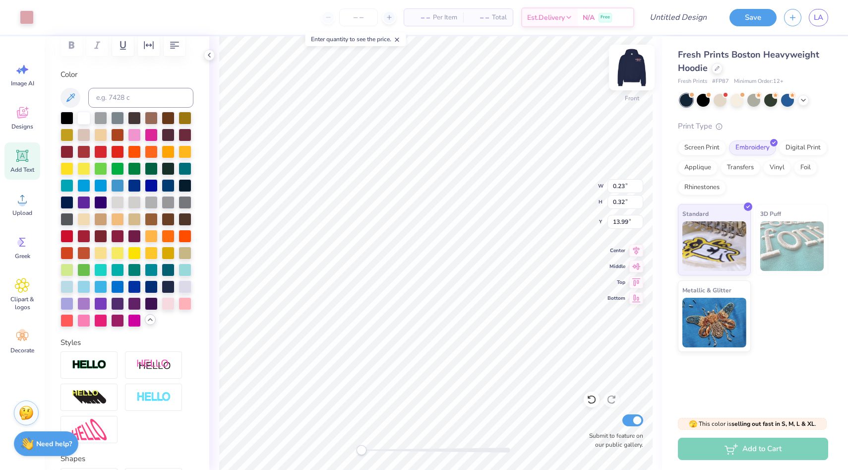
type input "0.16"
type input "0.38"
type input "0.52"
type input "0.26"
type input "0.72"
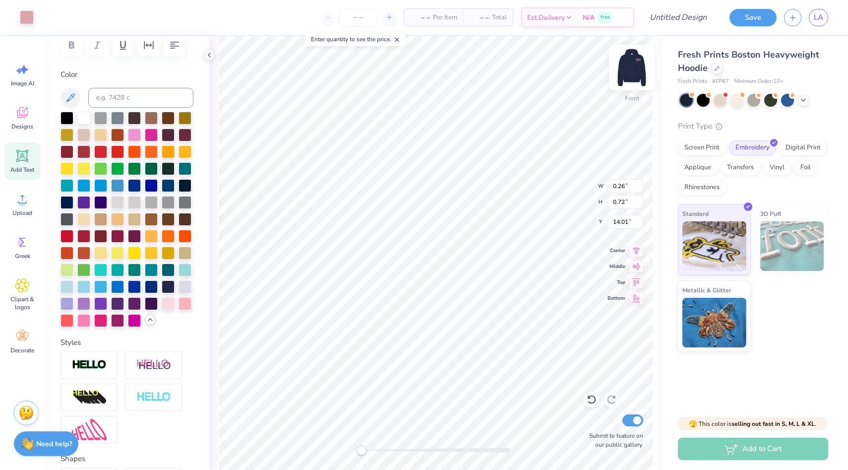
type input "2.62"
type input "8.09"
type input "9.45"
type input "5.56"
type input "6.65"
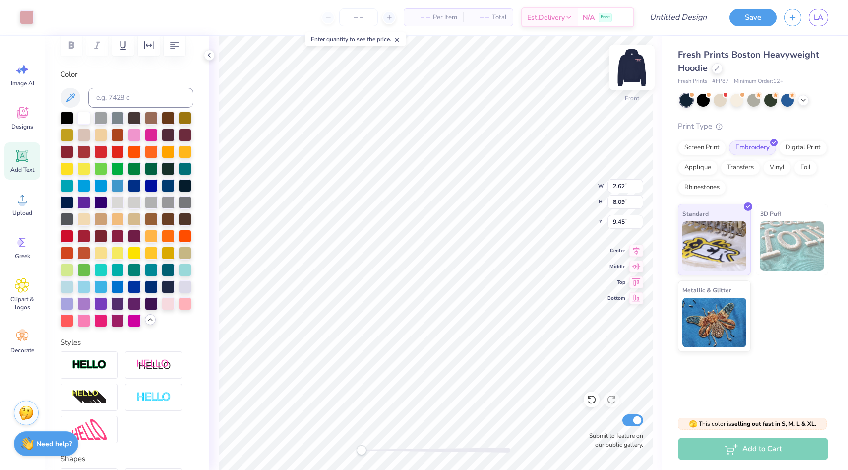
type input "5.34"
type input "0.38"
type input "0.52"
type input "13.99"
type input "0.36"
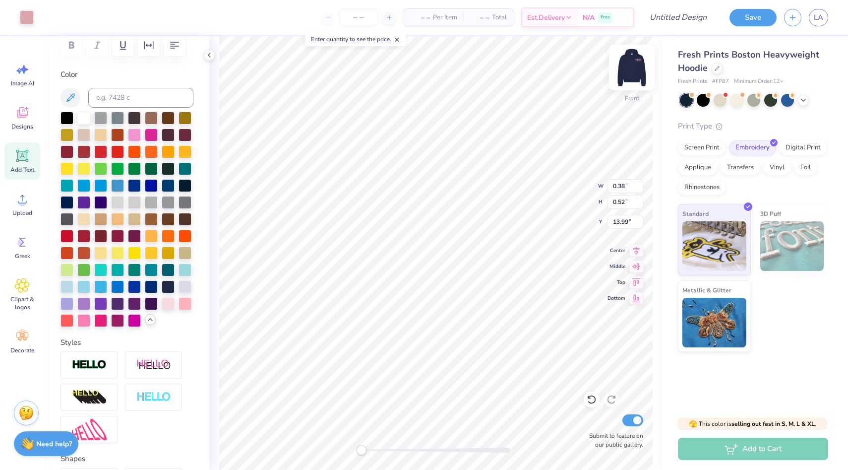
type input "0.49"
type input "5.56"
type input "6.65"
type input "10.30"
type input "0.36"
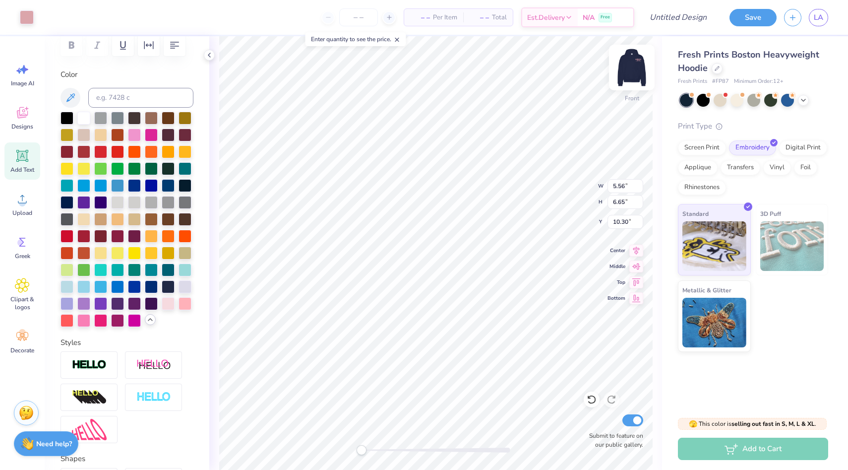
type input "0.49"
type input "13.99"
type input "0.23"
type input "0.77"
click at [589, 403] on icon at bounding box center [592, 399] width 10 height 10
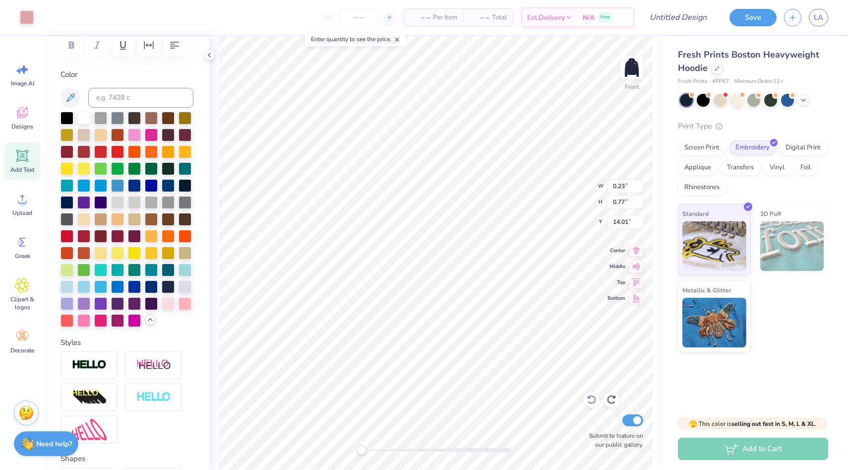
type input "14.01"
click at [596, 396] on icon at bounding box center [592, 399] width 10 height 10
type input "0.22"
type input "0.74"
click at [593, 401] on icon at bounding box center [592, 399] width 10 height 10
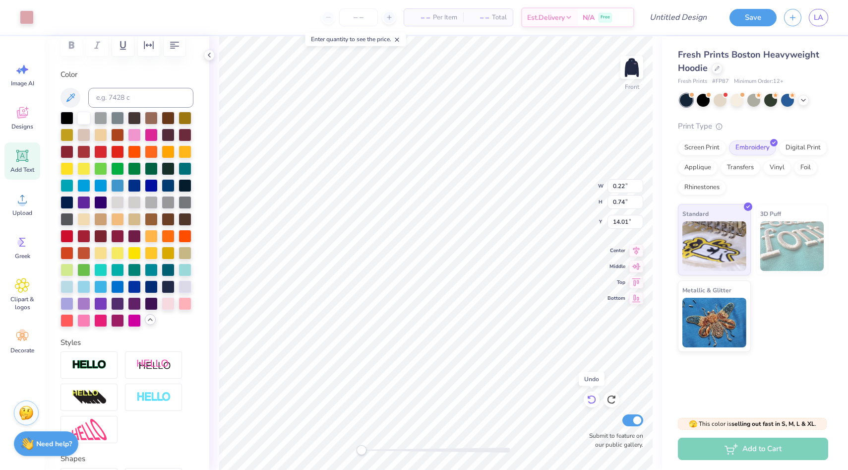
click at [593, 401] on icon at bounding box center [592, 399] width 10 height 10
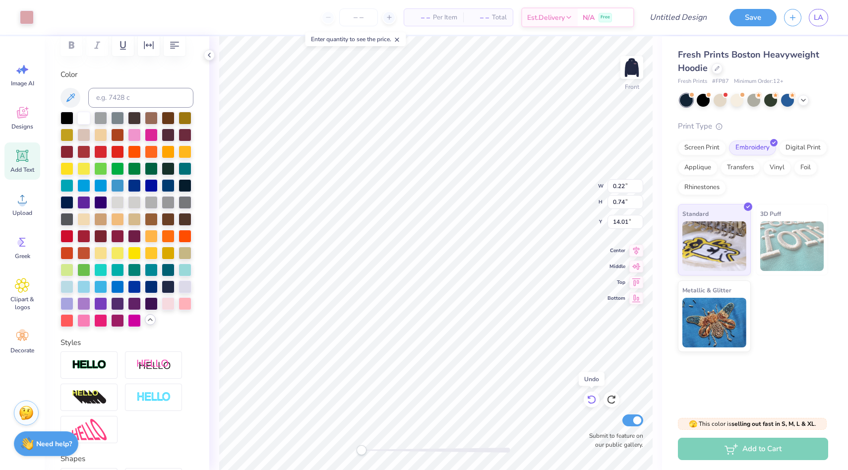
click at [593, 401] on icon at bounding box center [592, 399] width 10 height 10
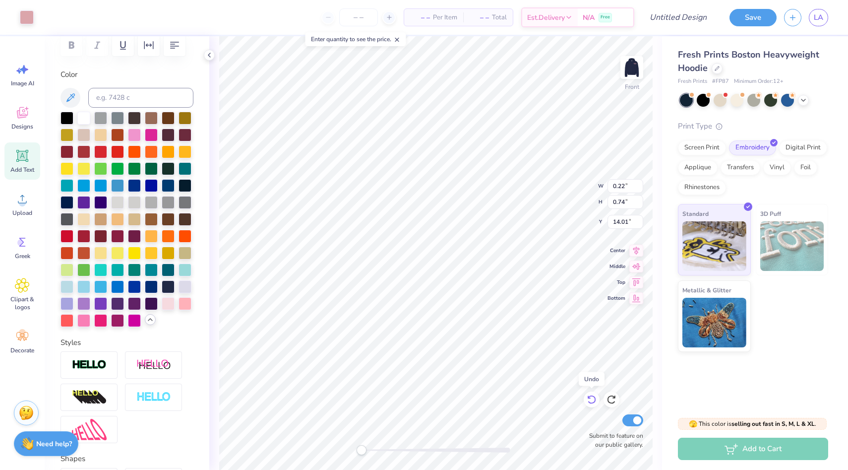
click at [593, 401] on icon at bounding box center [592, 399] width 10 height 10
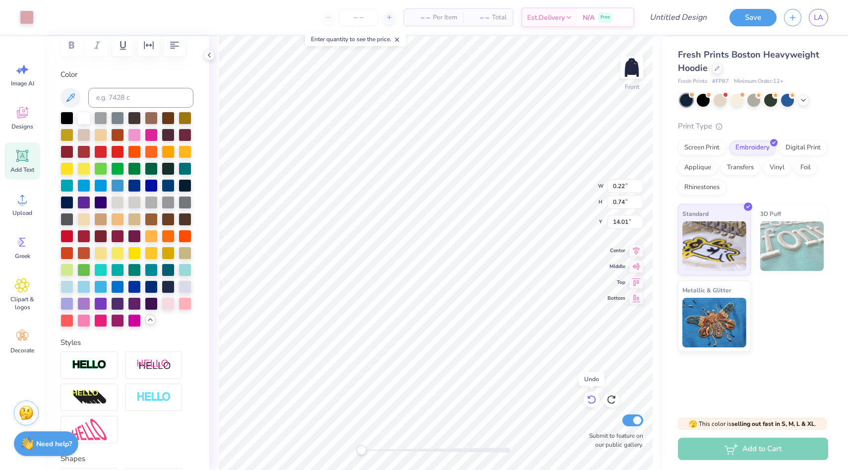
click at [593, 401] on icon at bounding box center [592, 399] width 10 height 10
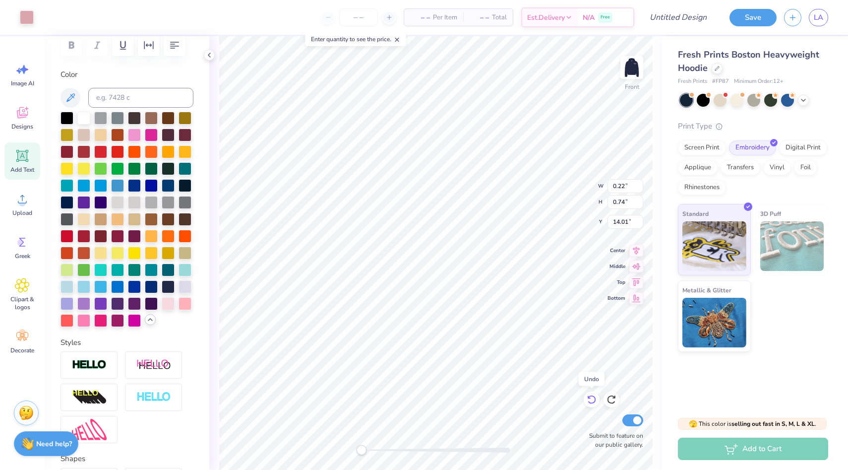
click at [593, 401] on icon at bounding box center [592, 399] width 10 height 10
type input "14.27"
click at [593, 401] on icon at bounding box center [592, 399] width 10 height 10
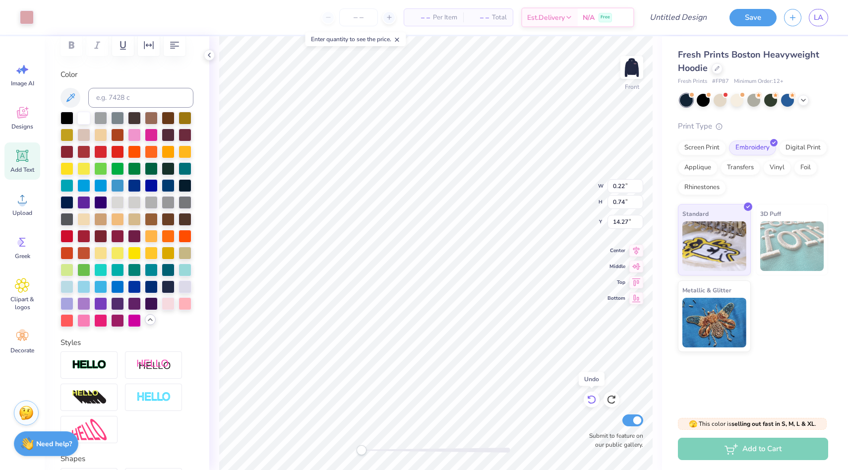
click at [593, 401] on icon at bounding box center [592, 399] width 10 height 10
click at [595, 401] on icon at bounding box center [591, 399] width 8 height 9
click at [632, 265] on icon at bounding box center [636, 265] width 14 height 12
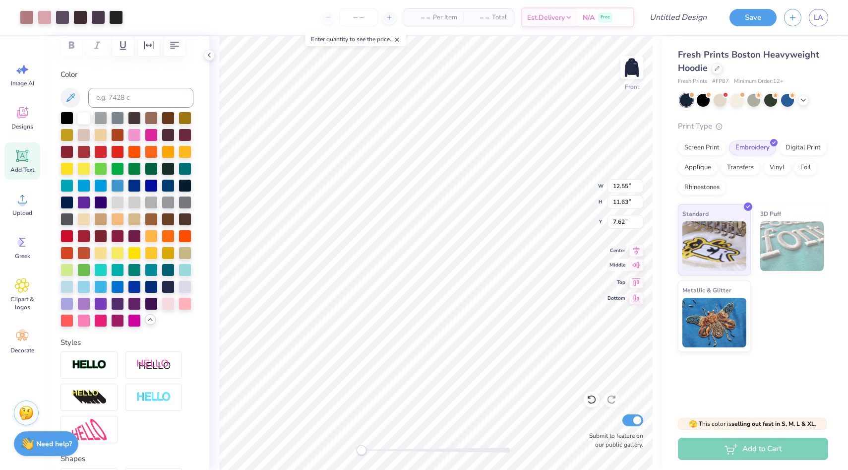
type input "8.94"
click at [635, 252] on icon at bounding box center [636, 249] width 14 height 12
click at [634, 72] on img at bounding box center [632, 68] width 40 height 40
click at [624, 74] on img at bounding box center [632, 68] width 40 height 40
click at [149, 137] on div at bounding box center [151, 133] width 13 height 13
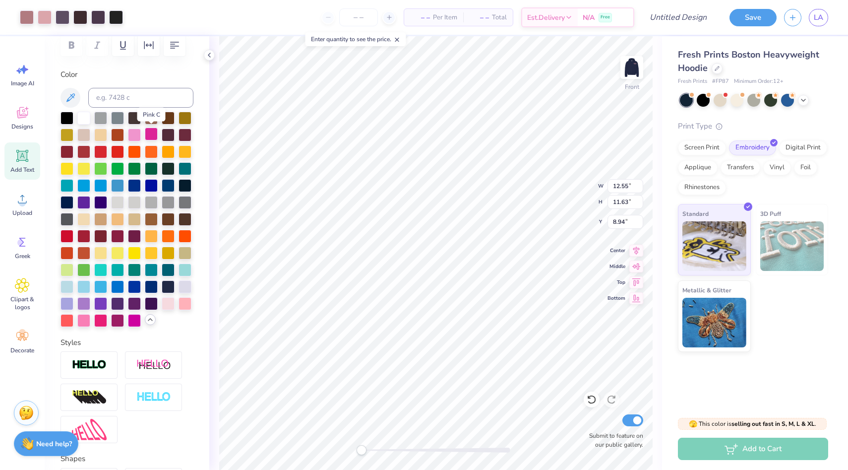
click at [151, 134] on div at bounding box center [151, 133] width 13 height 13
click at [140, 134] on div at bounding box center [134, 133] width 13 height 13
click at [636, 71] on img at bounding box center [632, 68] width 40 height 40
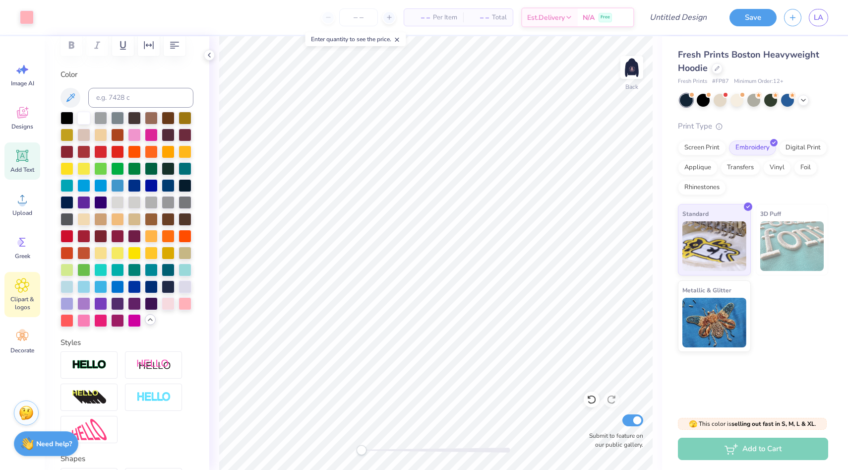
click at [16, 294] on div "Clipart & logos" at bounding box center [22, 294] width 36 height 45
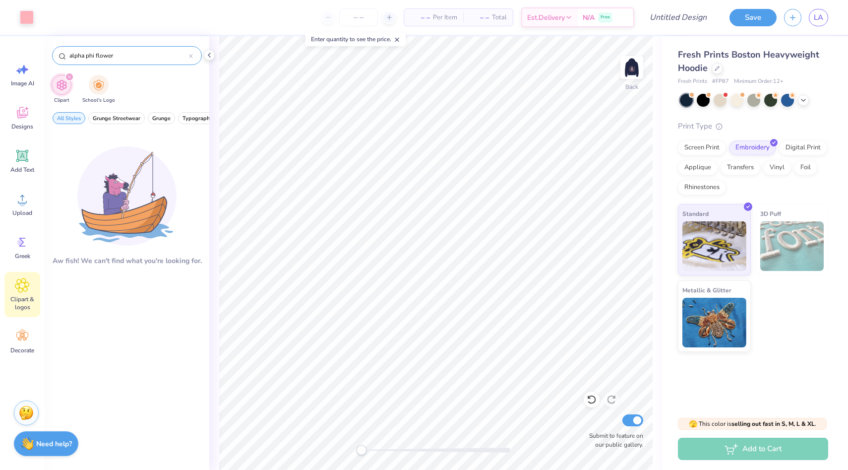
type input "alpha phi flower"
click at [193, 58] on div "alpha phi flower" at bounding box center [127, 55] width 150 height 19
click at [192, 54] on icon at bounding box center [191, 56] width 4 height 4
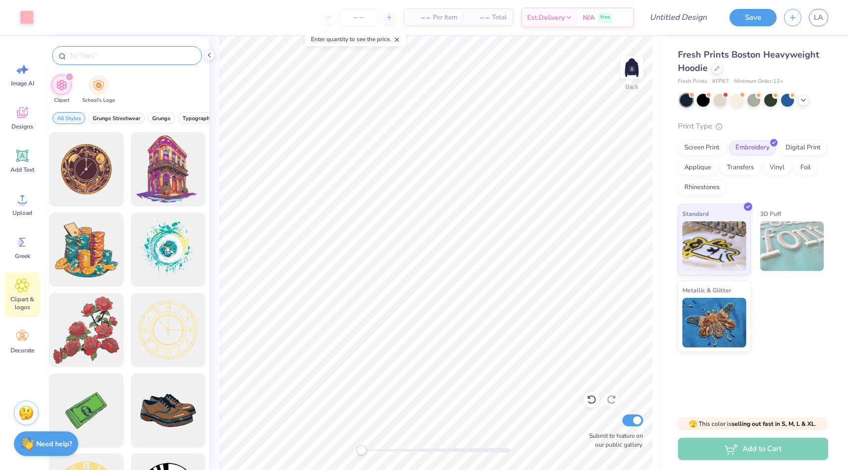
click at [127, 57] on input "text" at bounding box center [131, 56] width 127 height 10
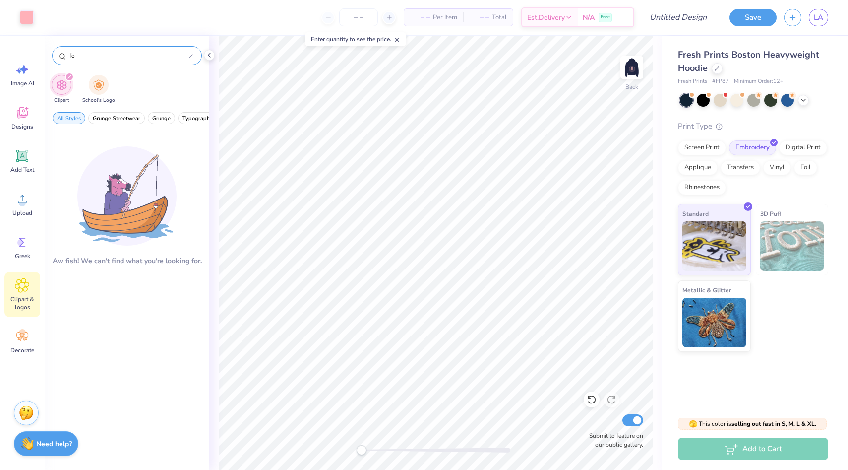
type input "f"
type input "lilly of the va"
click at [11, 134] on div "Designs" at bounding box center [22, 117] width 36 height 37
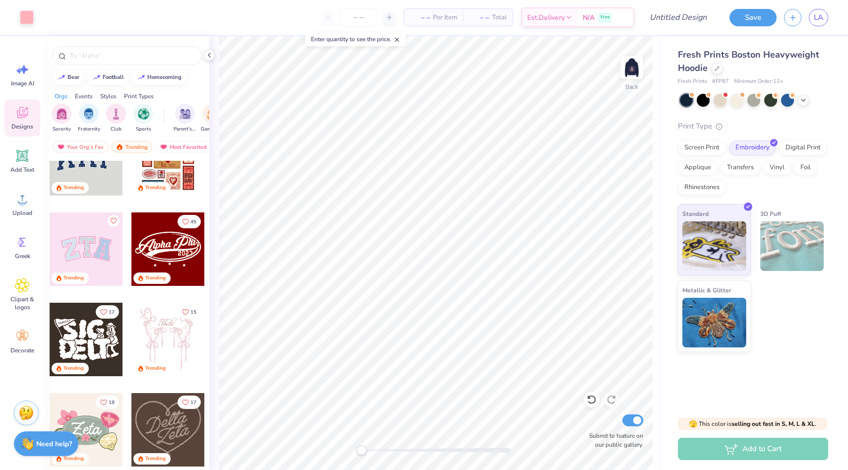
scroll to position [0, 0]
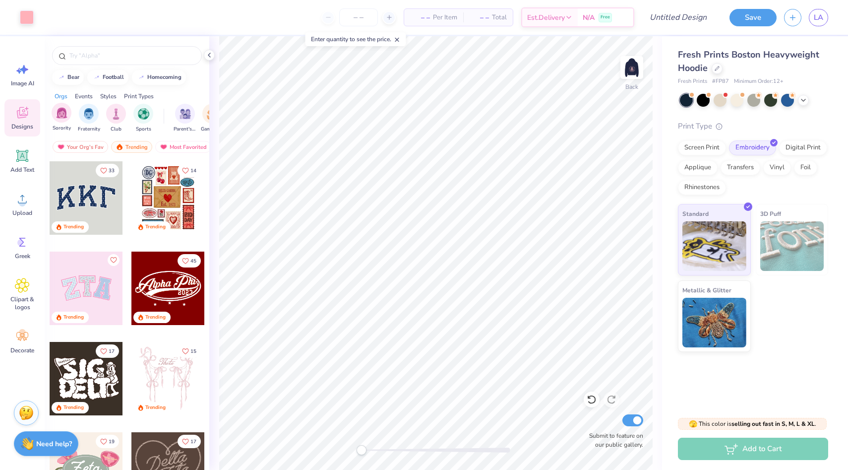
click at [66, 122] on div "Sorority" at bounding box center [62, 117] width 20 height 29
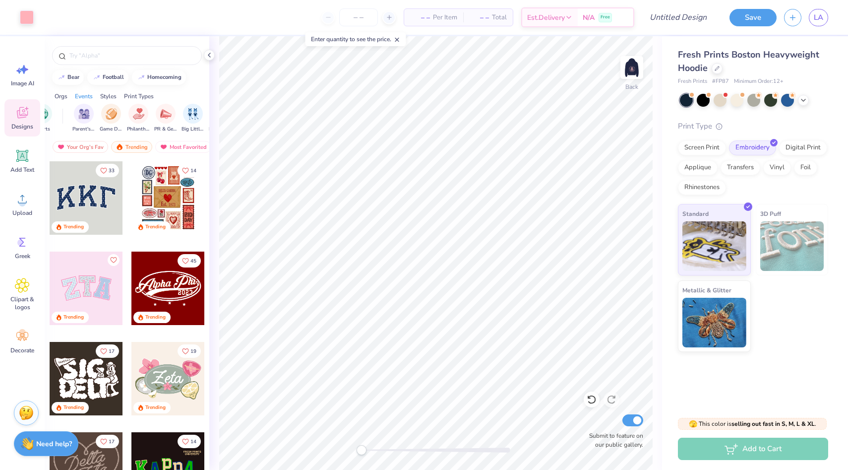
scroll to position [0, 109]
click at [127, 118] on img "filter for Philanthropy" at bounding box center [130, 112] width 11 height 11
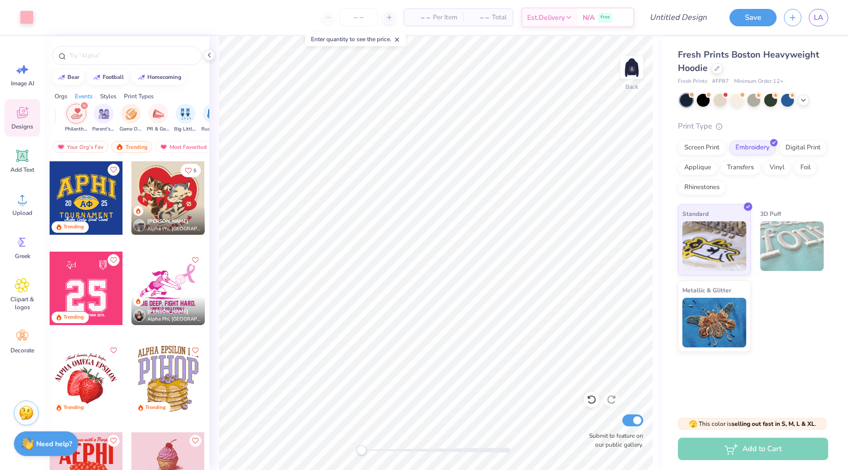
click at [83, 106] on icon "filter for Philanthropy" at bounding box center [84, 106] width 4 height 4
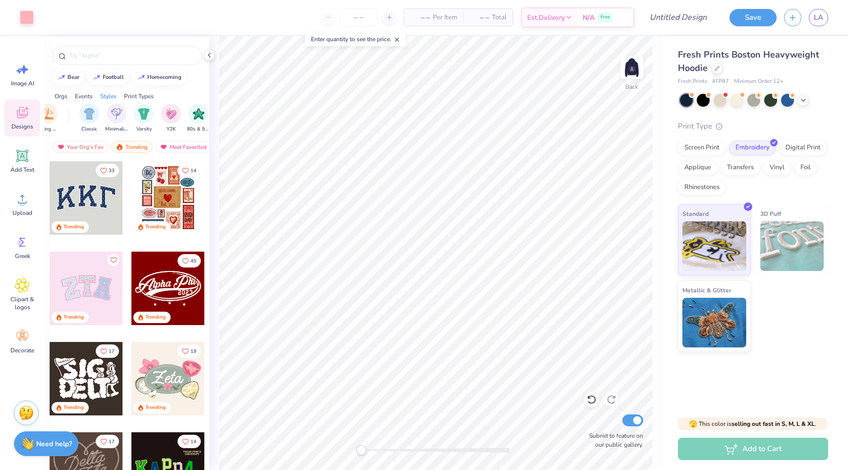
scroll to position [0, 493]
click at [112, 116] on img "filter for Minimalist" at bounding box center [115, 112] width 11 height 11
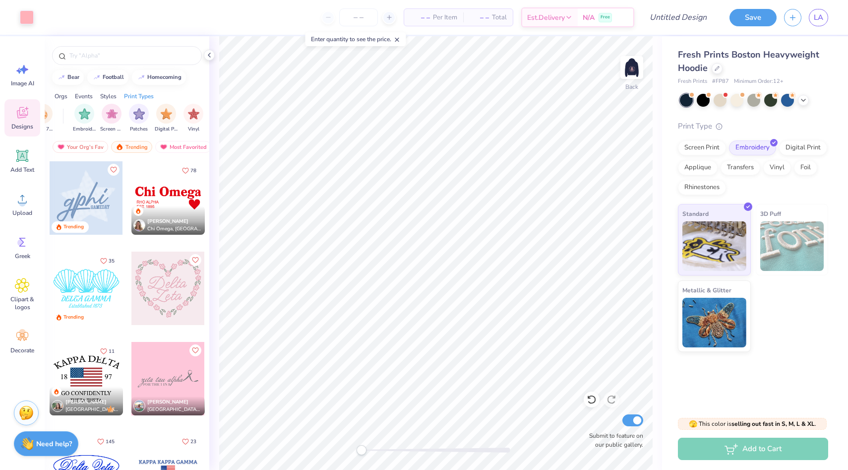
scroll to position [0, 786]
click at [84, 114] on img "filter for Embroidery" at bounding box center [82, 112] width 11 height 11
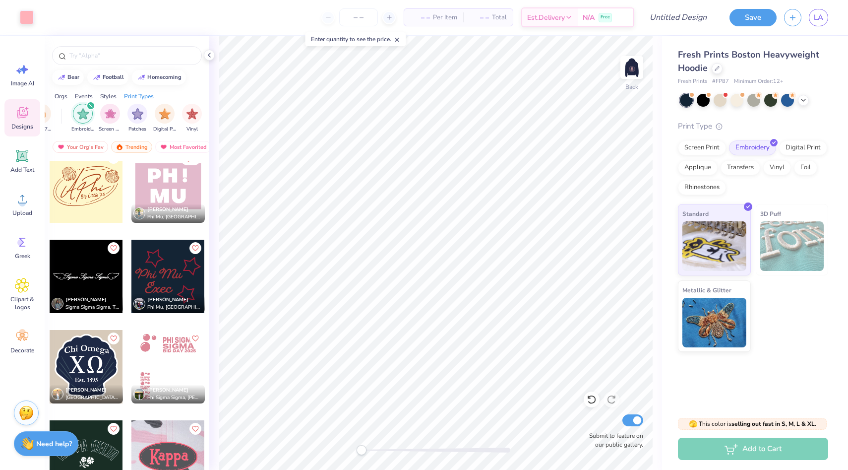
scroll to position [3482, 0]
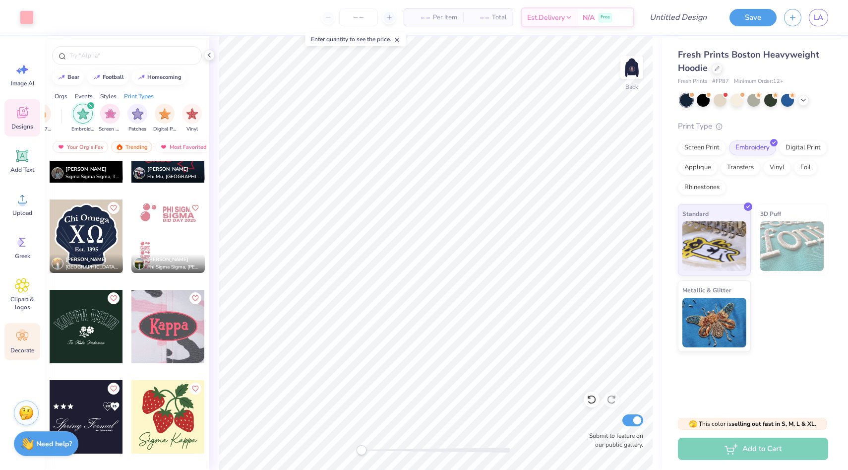
click at [21, 345] on div "Decorate" at bounding box center [22, 341] width 36 height 37
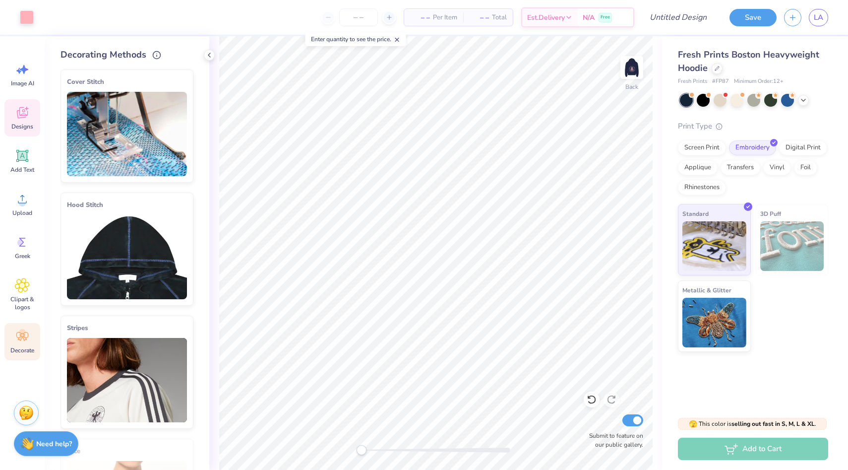
click at [13, 134] on div "Designs" at bounding box center [22, 117] width 36 height 37
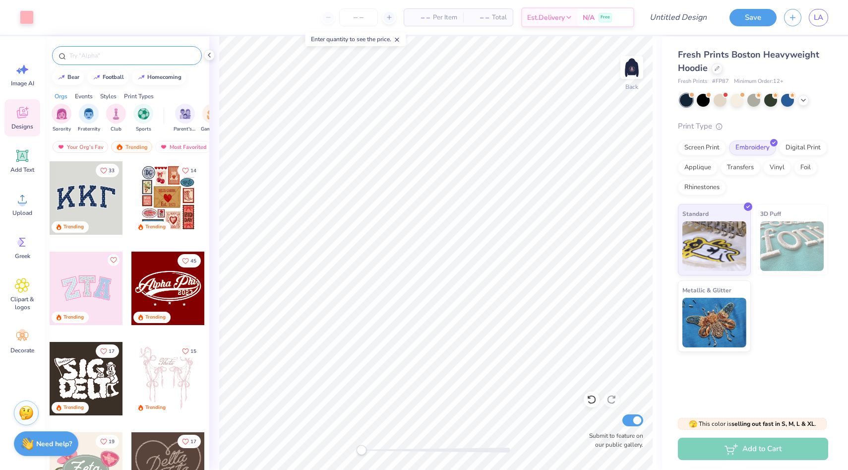
click at [97, 55] on input "text" at bounding box center [131, 56] width 127 height 10
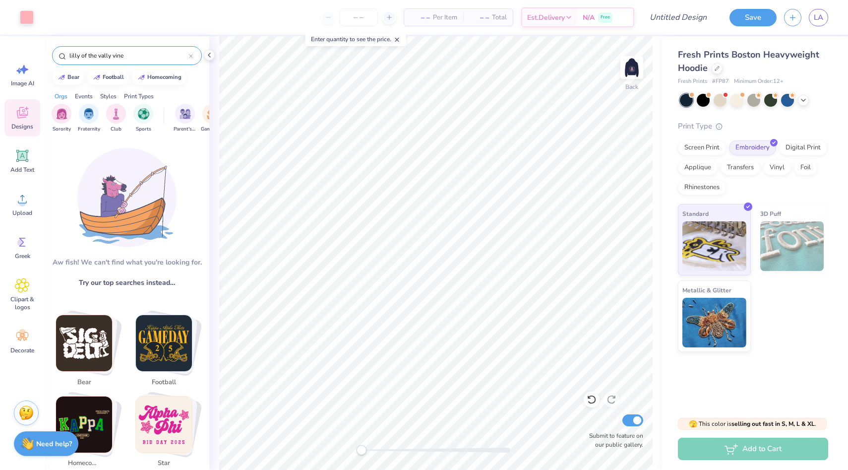
drag, startPoint x: 112, startPoint y: 56, endPoint x: 62, endPoint y: 56, distance: 50.6
click at [61, 56] on div "lilly of the vally vine" at bounding box center [127, 55] width 150 height 19
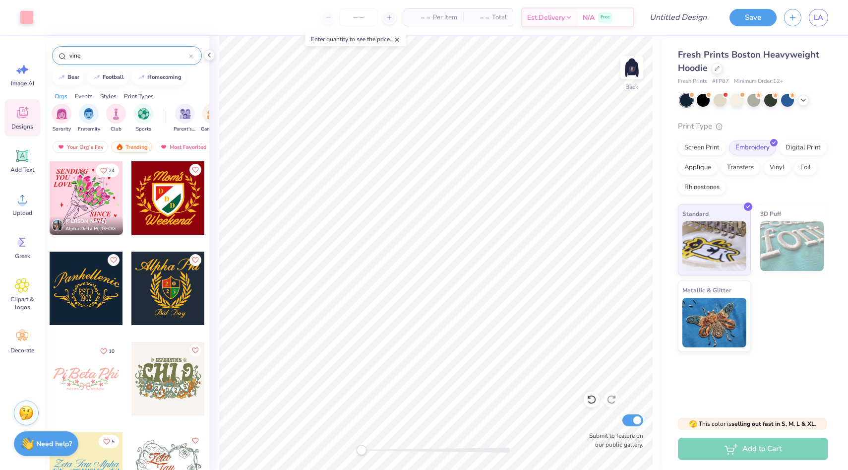
click at [83, 58] on input "vine" at bounding box center [128, 56] width 121 height 10
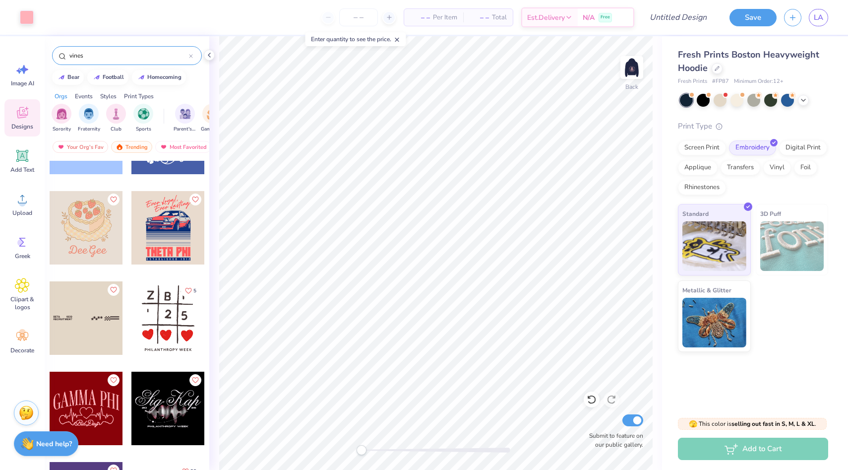
scroll to position [1010, 0]
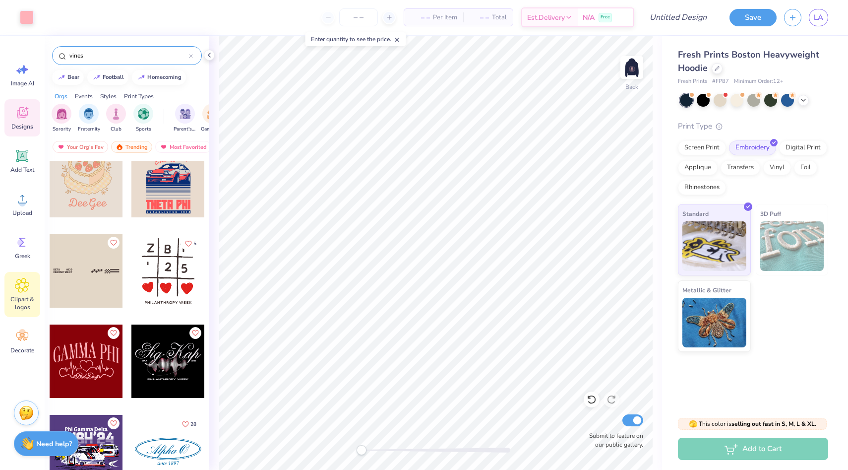
type input "vines"
click at [24, 303] on span "Clipart & logos" at bounding box center [22, 303] width 33 height 16
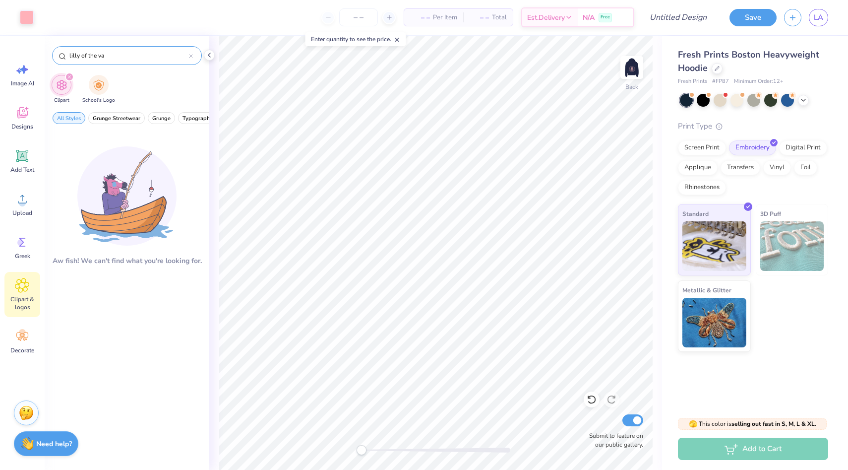
drag, startPoint x: 108, startPoint y: 58, endPoint x: 58, endPoint y: 57, distance: 50.1
click at [58, 58] on div "lilly of the va" at bounding box center [127, 55] width 150 height 19
type input "vines"
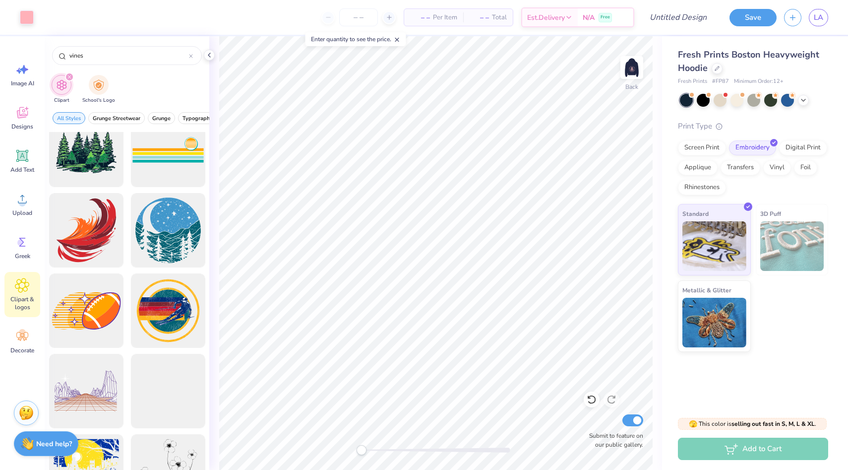
scroll to position [1552, 0]
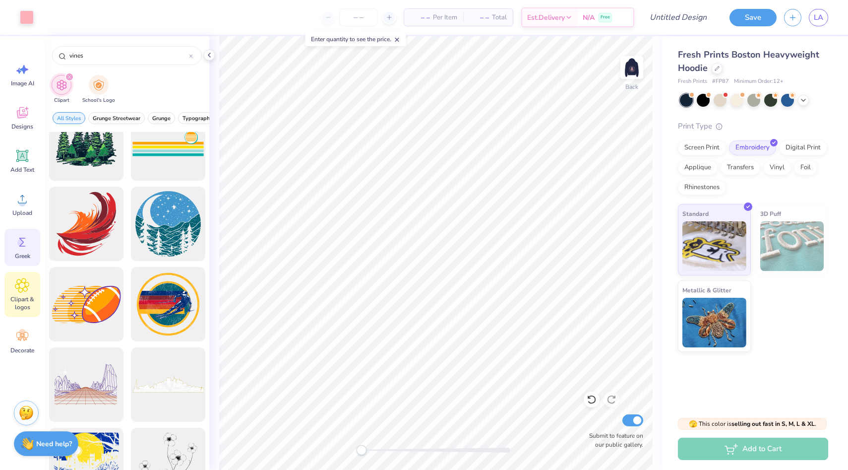
click at [20, 249] on div "Greek" at bounding box center [22, 247] width 36 height 37
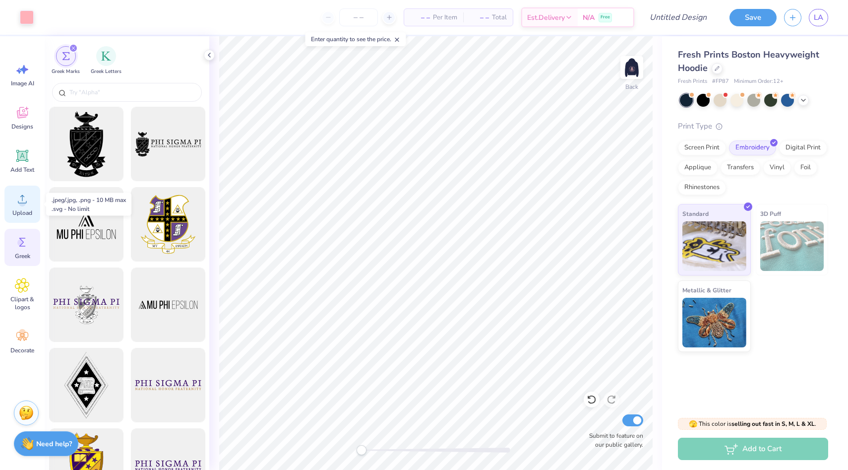
click at [23, 207] on div "Upload" at bounding box center [22, 203] width 36 height 37
click at [17, 131] on div "Designs" at bounding box center [22, 117] width 36 height 37
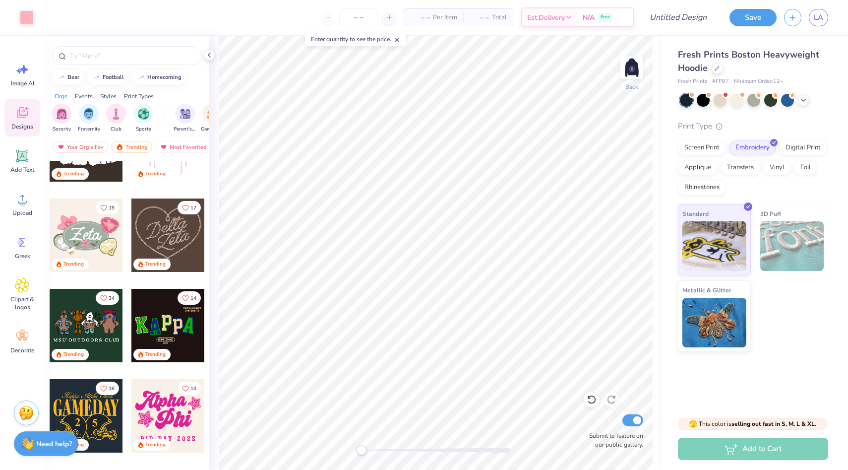
scroll to position [261, 0]
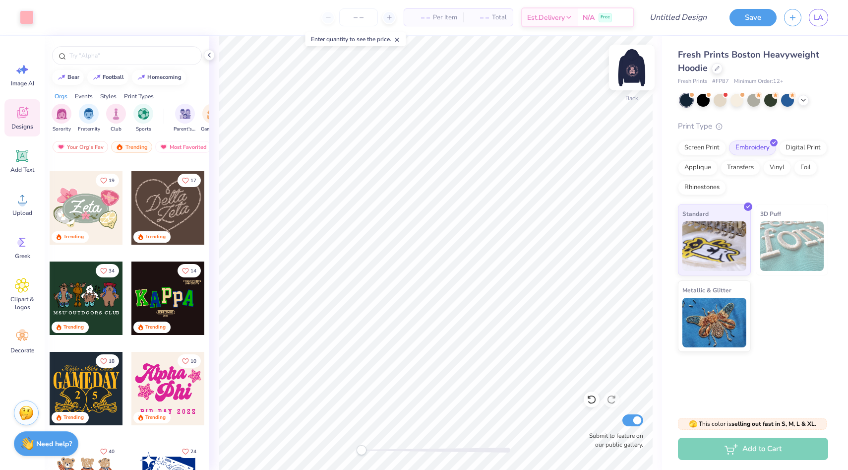
click at [631, 72] on img at bounding box center [632, 68] width 40 height 40
click at [18, 194] on icon at bounding box center [22, 198] width 15 height 15
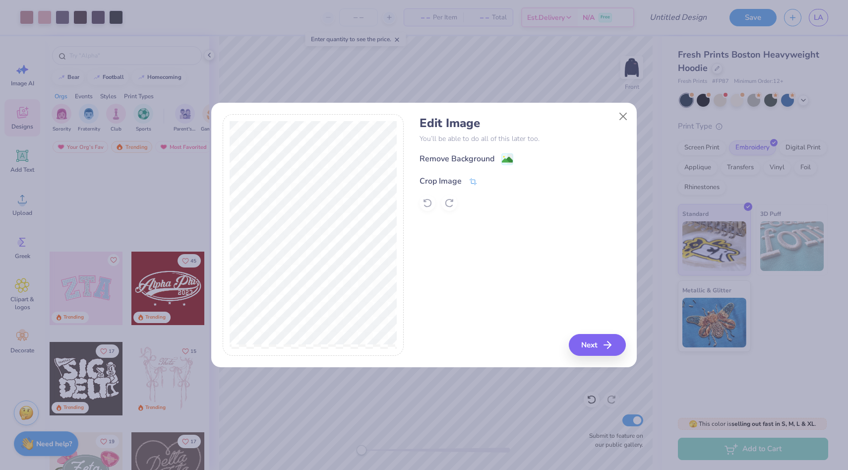
scroll to position [261, 0]
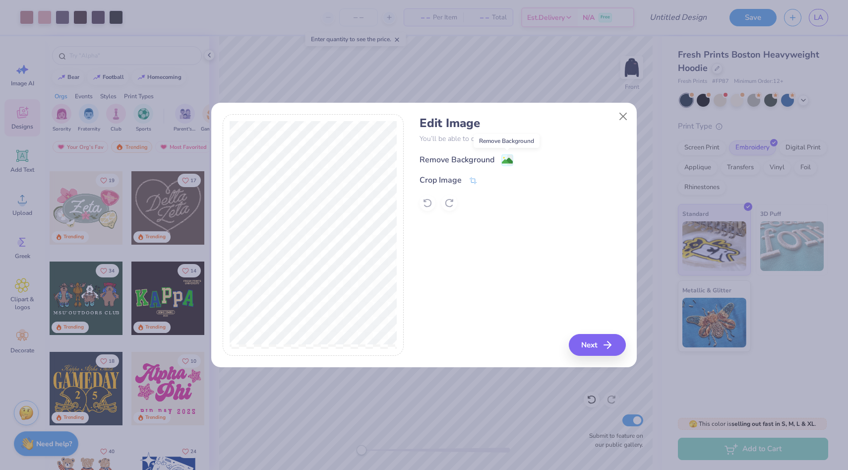
click at [505, 156] on image at bounding box center [507, 160] width 11 height 11
click at [495, 305] on div "Edit Image You’ll be able to do all of this later too. Remove Background Crop I…" at bounding box center [523, 235] width 206 height 242
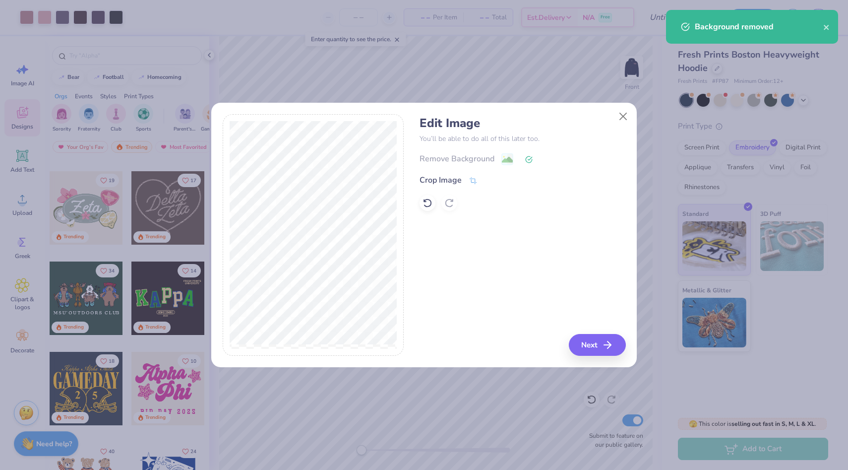
click at [495, 305] on div "Edit Image You’ll be able to do all of this later too. Remove Background Crop I…" at bounding box center [523, 235] width 206 height 242
click at [597, 345] on button "Next" at bounding box center [598, 345] width 57 height 22
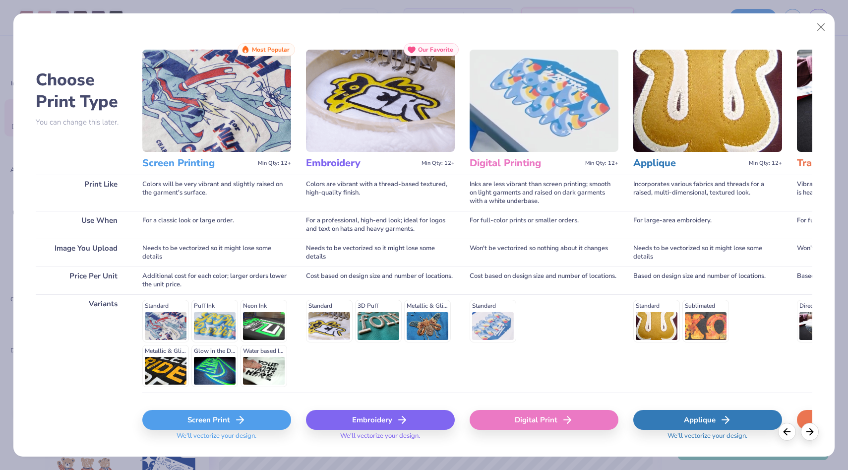
click at [395, 422] on div "Embroidery" at bounding box center [380, 420] width 149 height 20
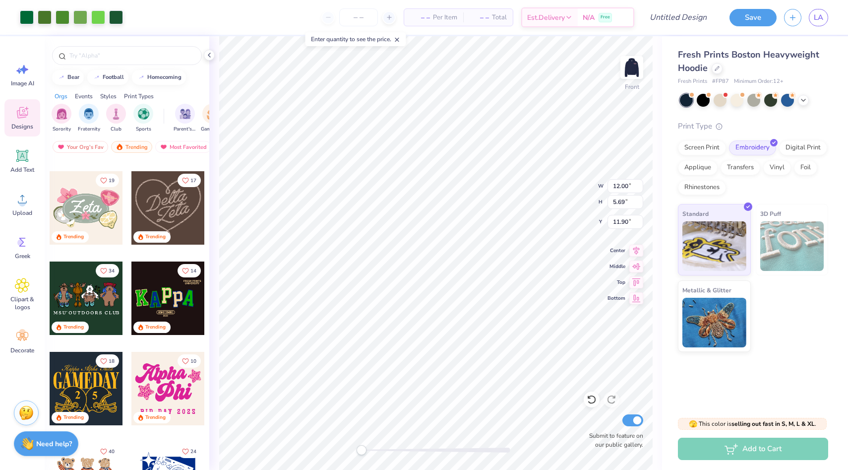
type input "12.00"
type input "5.69"
type input "11.90"
type input "12.00"
type input "5.69"
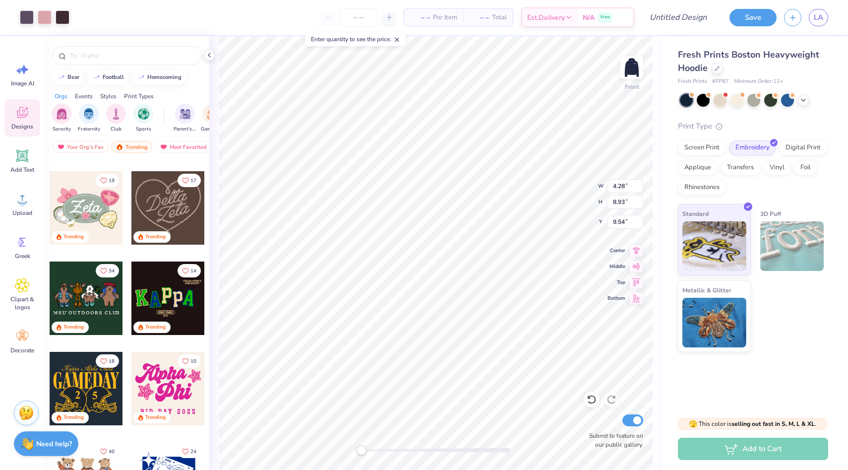
type input "11.90"
type input "5.64"
type input "6.75"
type input "11.24"
click at [588, 402] on icon at bounding box center [592, 399] width 10 height 10
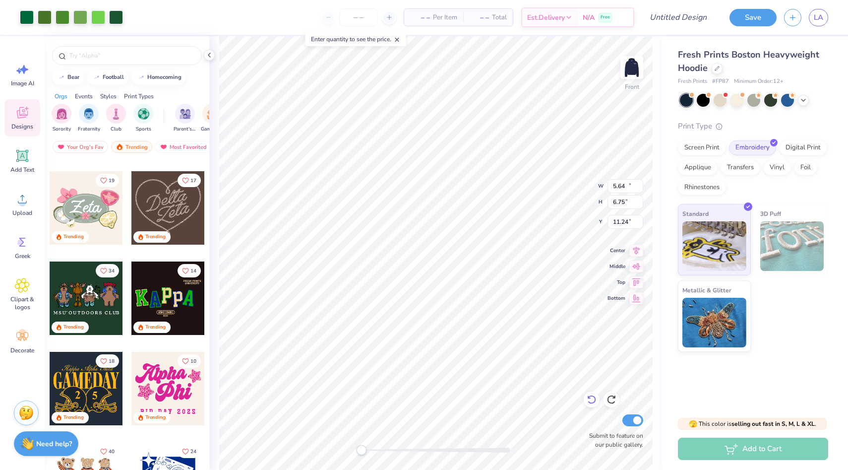
type input "12.00"
type input "5.69"
type input "11.90"
click at [587, 402] on icon at bounding box center [592, 399] width 10 height 10
click at [610, 401] on icon at bounding box center [612, 399] width 10 height 10
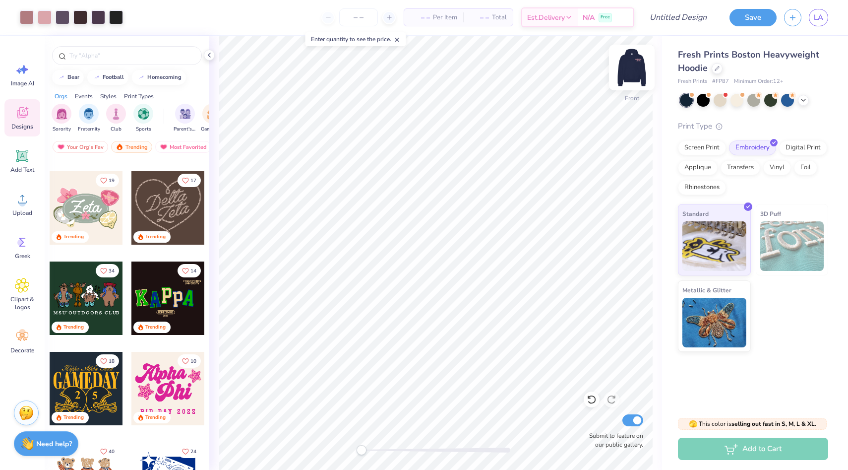
click at [626, 67] on img at bounding box center [632, 68] width 40 height 40
click at [748, 16] on button "Save" at bounding box center [753, 15] width 47 height 17
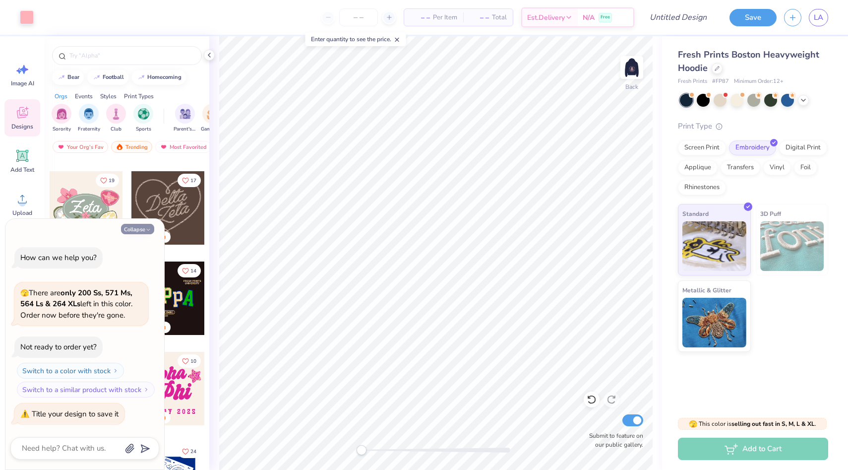
click at [140, 229] on button "Collapse" at bounding box center [137, 229] width 33 height 10
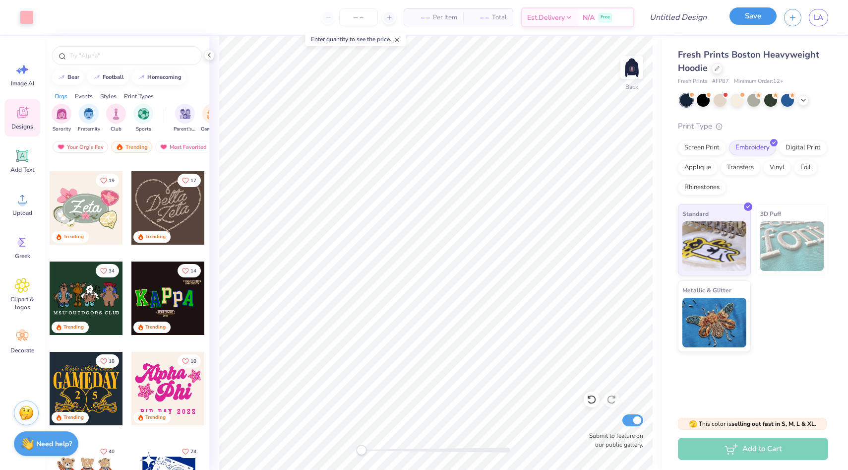
click at [735, 19] on button "Save" at bounding box center [753, 15] width 47 height 17
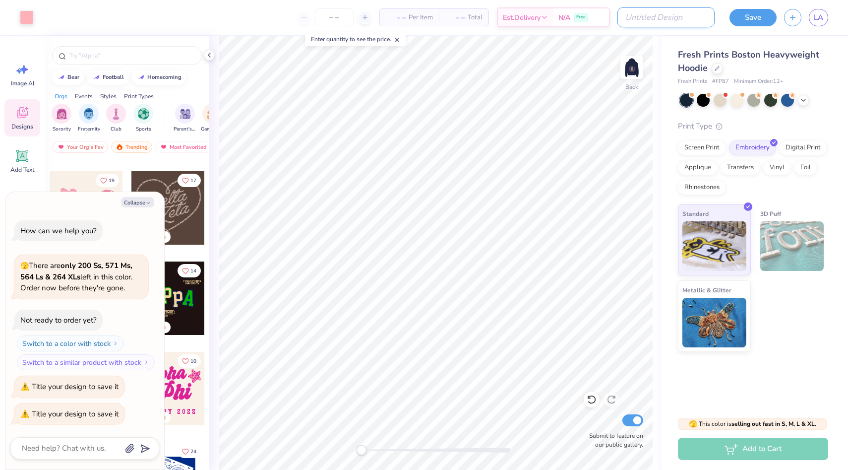
type textarea "x"
click at [673, 14] on input "Design Title" at bounding box center [665, 17] width 97 height 20
type input "2"
type textarea "x"
type input "20"
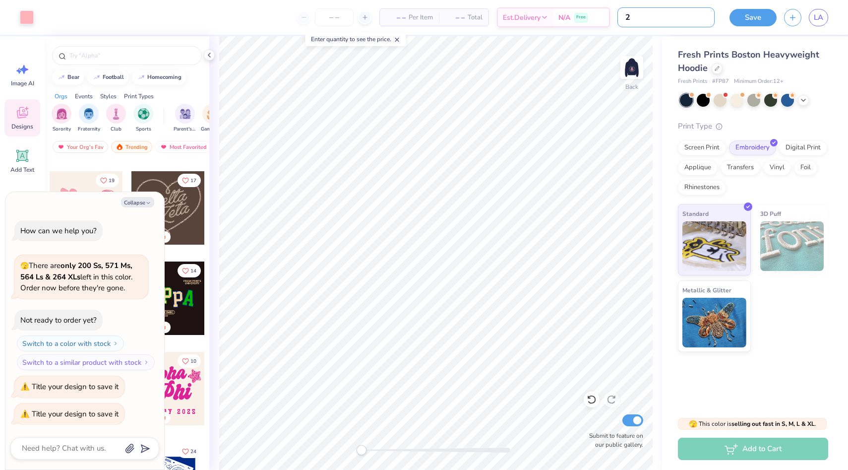
type textarea "x"
type input "202"
type textarea "x"
type input "2025"
type textarea "x"
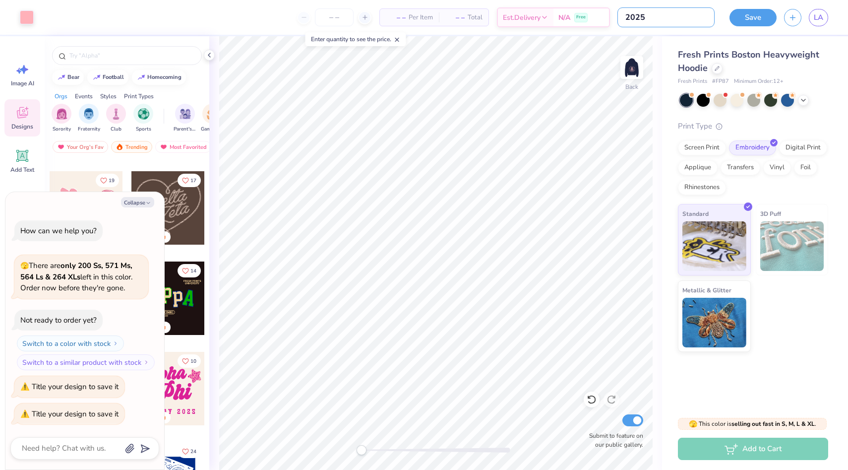
type input "2025"
type textarea "x"
type input "2025 f"
type textarea "x"
type input "2025 fa"
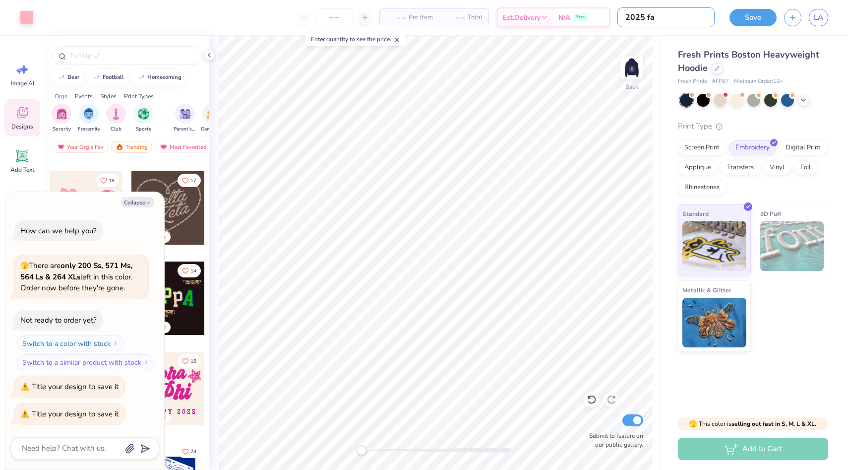
type textarea "x"
type input "2025 fal"
type textarea "x"
type input "2025 fall"
type textarea "x"
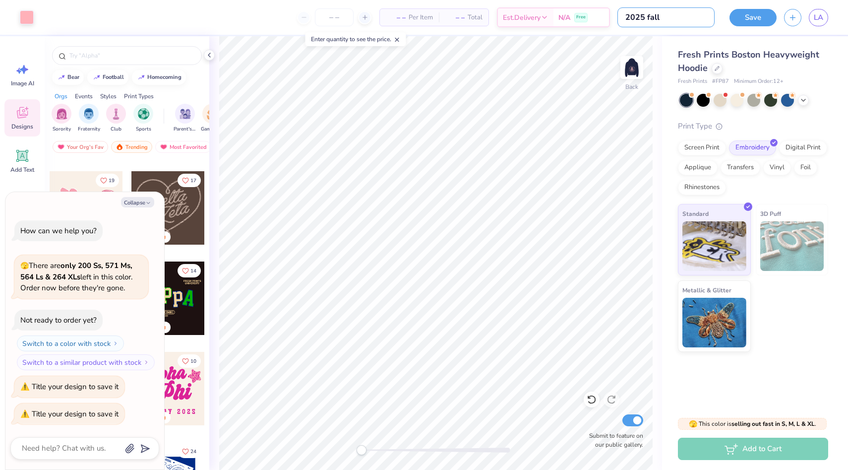
type input "2025 fall"
type textarea "x"
type input "2025 fall r"
type textarea "x"
type input "2025 fall re"
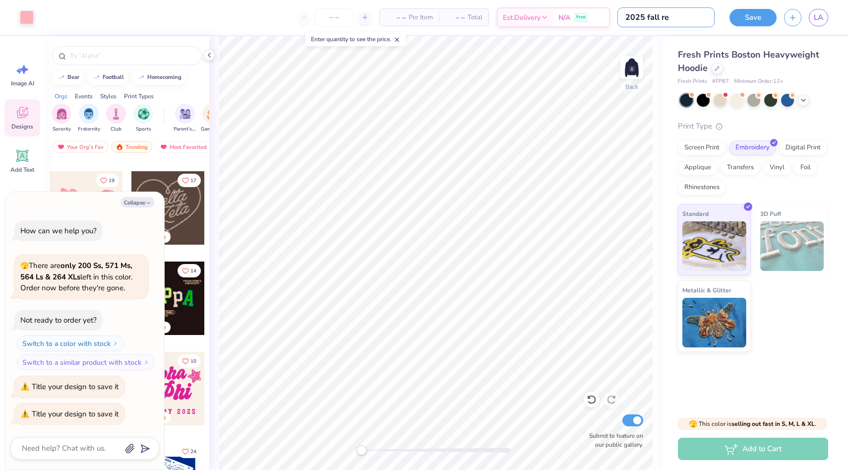
type textarea "x"
type input "2025 fall req"
type textarea "x"
type input "2025 fall requ"
type textarea "x"
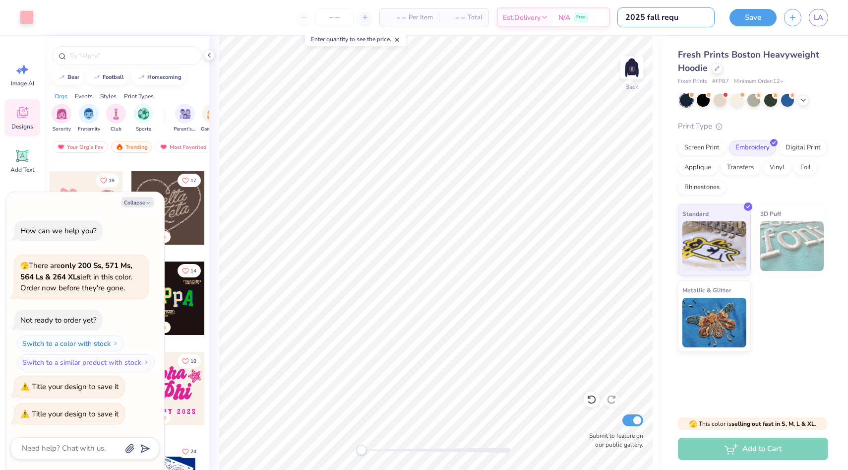
type input "2025 fall req"
type textarea "x"
type input "2025 fall reqc"
type textarea "x"
type input "2025 fall reqcr"
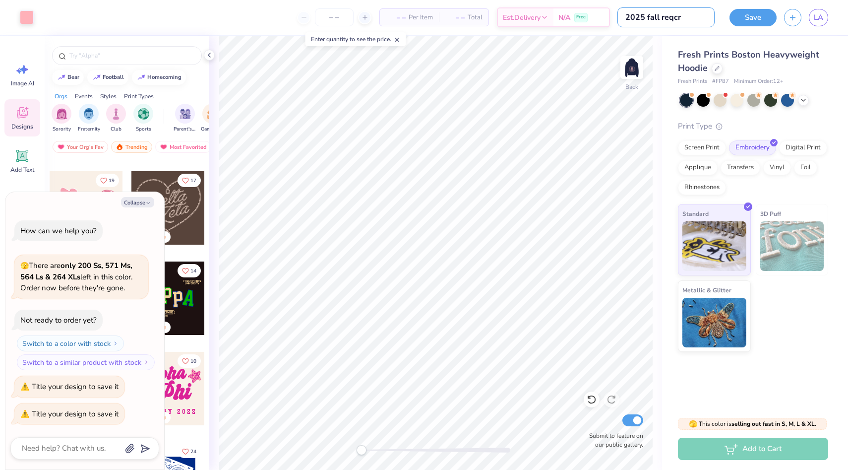
type textarea "x"
type input "2025 fall reqcru"
type textarea "x"
type input "2025 fall reqcrui"
type textarea "x"
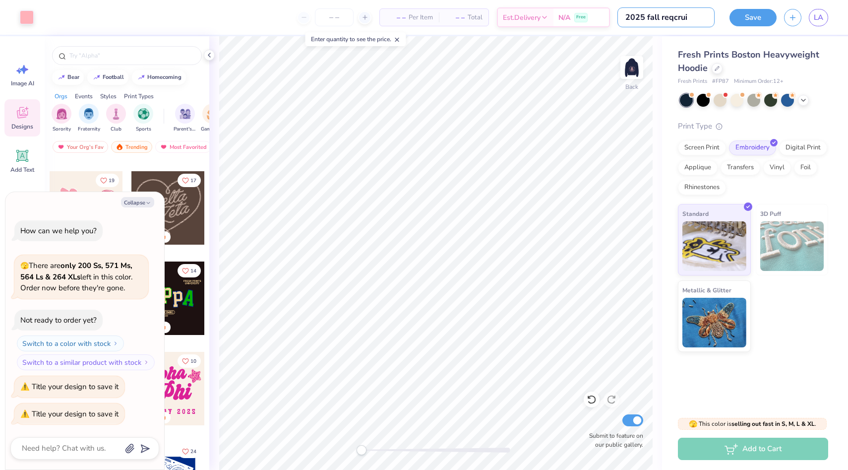
type input "2025 fall reqcruit"
type textarea "x"
type input "2025 fall reqcruite"
type textarea "x"
type input "2025 fall reqcruitem"
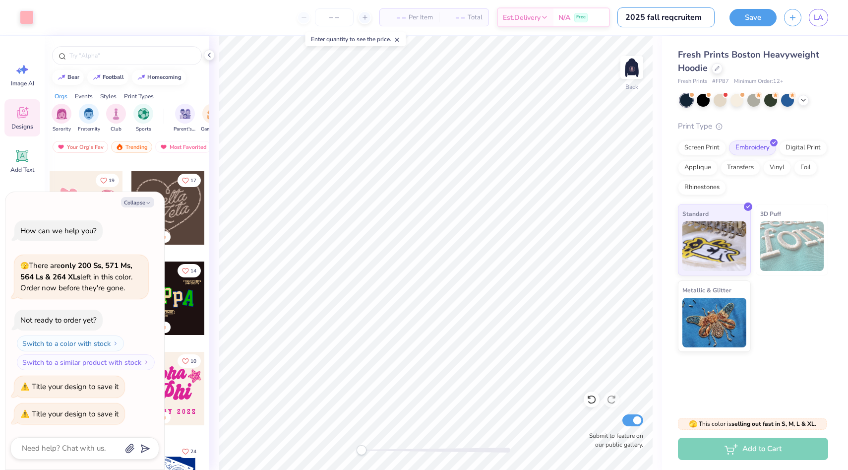
type textarea "x"
type input "2025 fall reqcruiteme"
type textarea "x"
type input "2025 fall reqcruitemen"
type textarea "x"
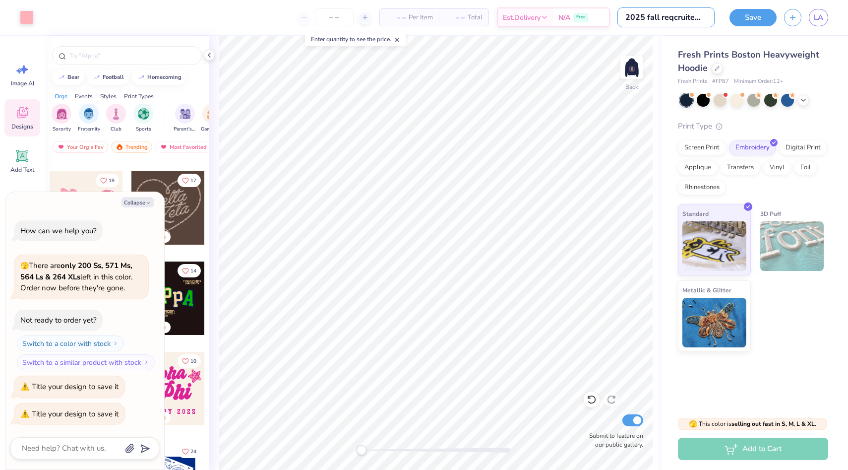
type input "2025 fall reqcruitement"
type textarea "x"
click at [670, 19] on input "2025 fall reqcruitement" at bounding box center [665, 17] width 97 height 20
type input "2025 fall reqruitement"
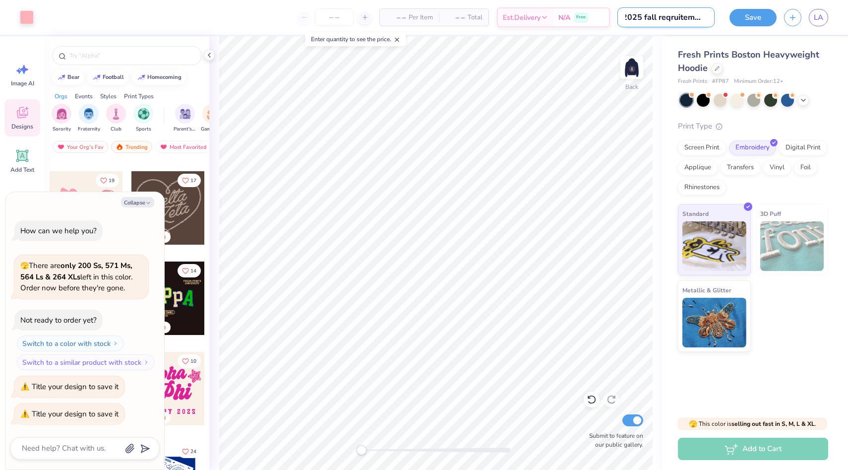
type textarea "x"
type input "2025 fall reruitement"
type textarea "x"
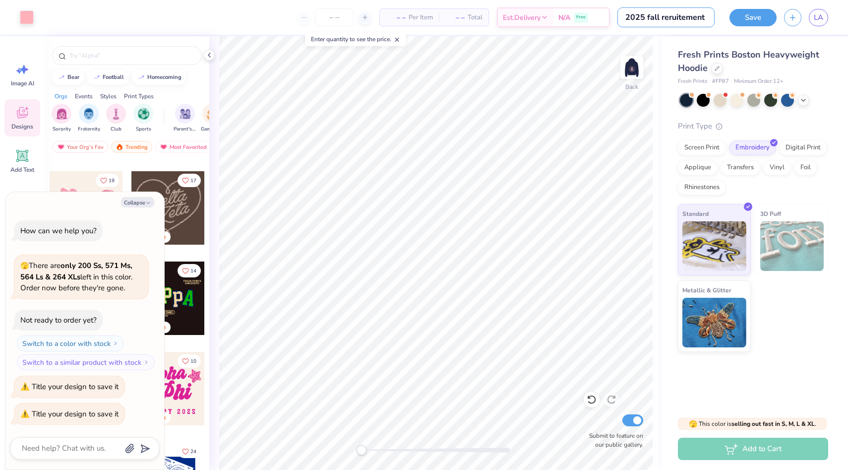
type input "2025 fall re ruitement"
type textarea "x"
type input "2025 fall reruitement"
type textarea "x"
type input "2025 fall recruitement"
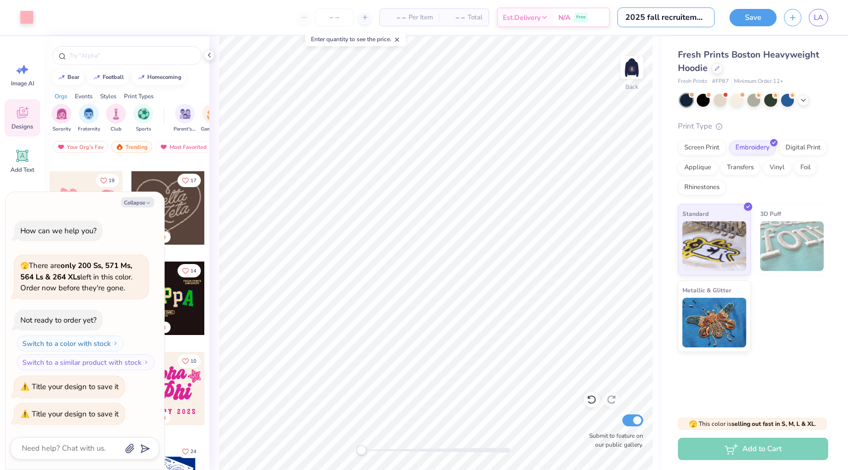
type textarea "x"
click at [690, 17] on input "2025 fall recruitement" at bounding box center [665, 17] width 97 height 20
type input "2025 fall recruitment"
type textarea "x"
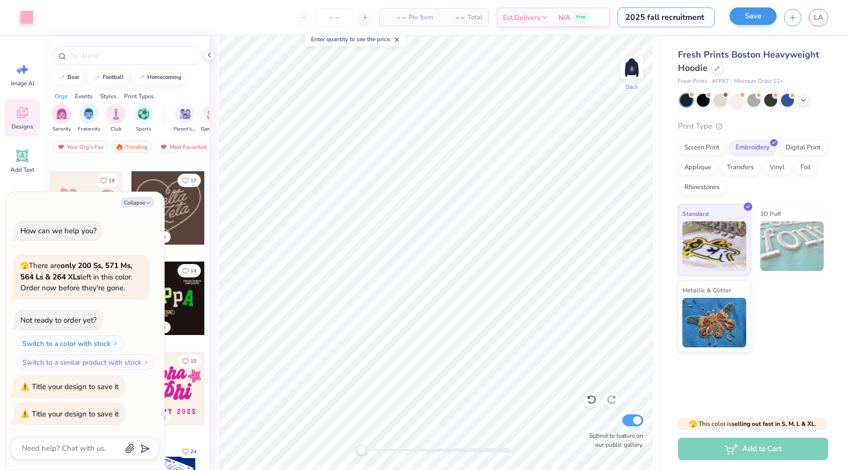
type input "2025 fall recruitment"
click at [740, 19] on button "Save" at bounding box center [753, 15] width 47 height 17
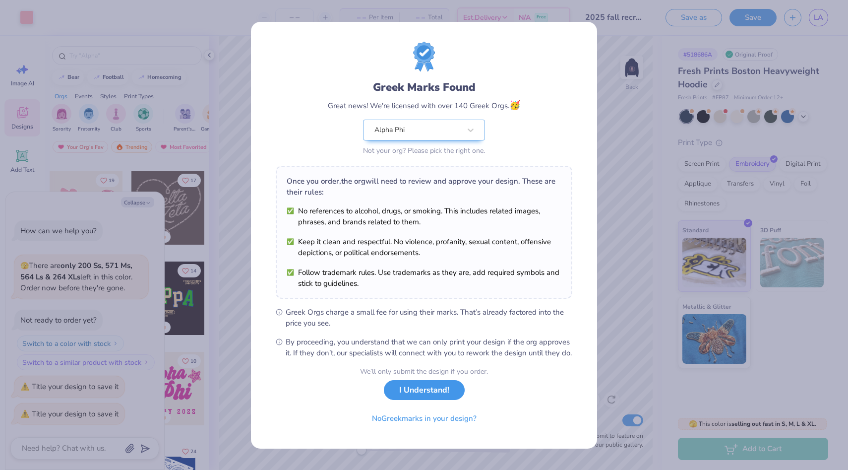
click at [416, 396] on button "I Understand!" at bounding box center [424, 390] width 81 height 20
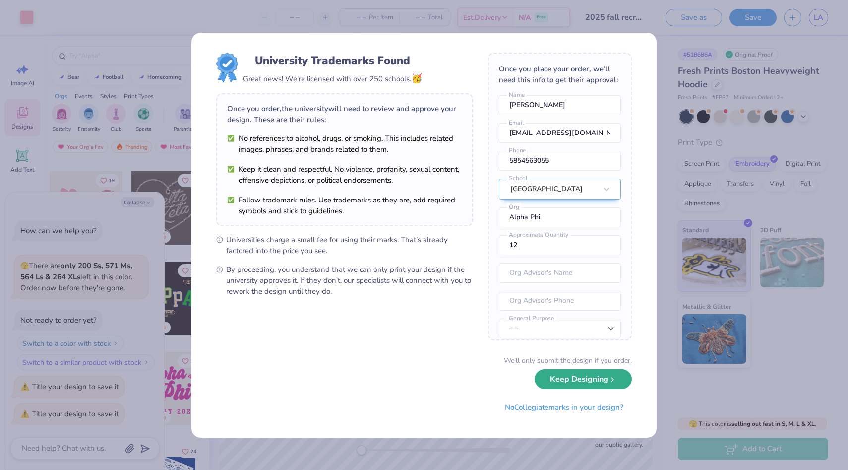
click at [578, 378] on button "Keep Designing" at bounding box center [583, 379] width 97 height 20
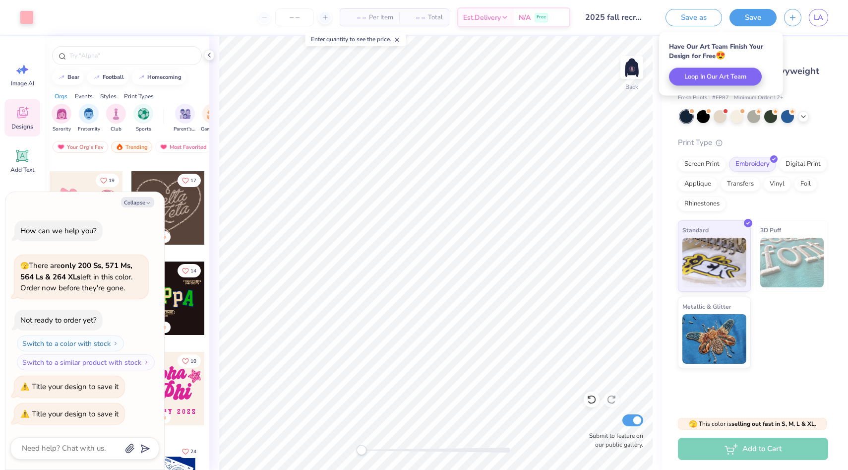
type textarea "x"
